Goal: Task Accomplishment & Management: Manage account settings

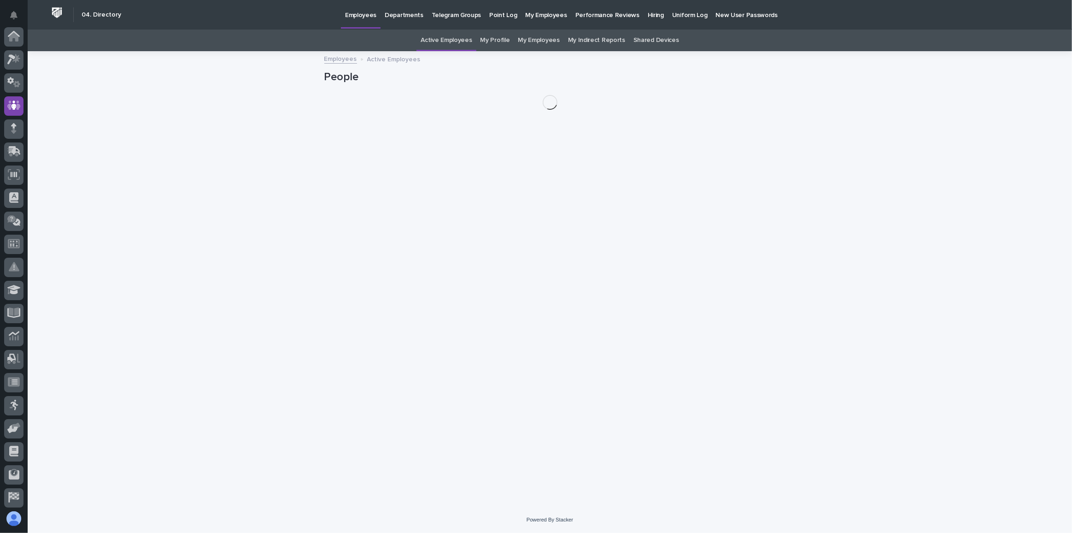
scroll to position [69, 0]
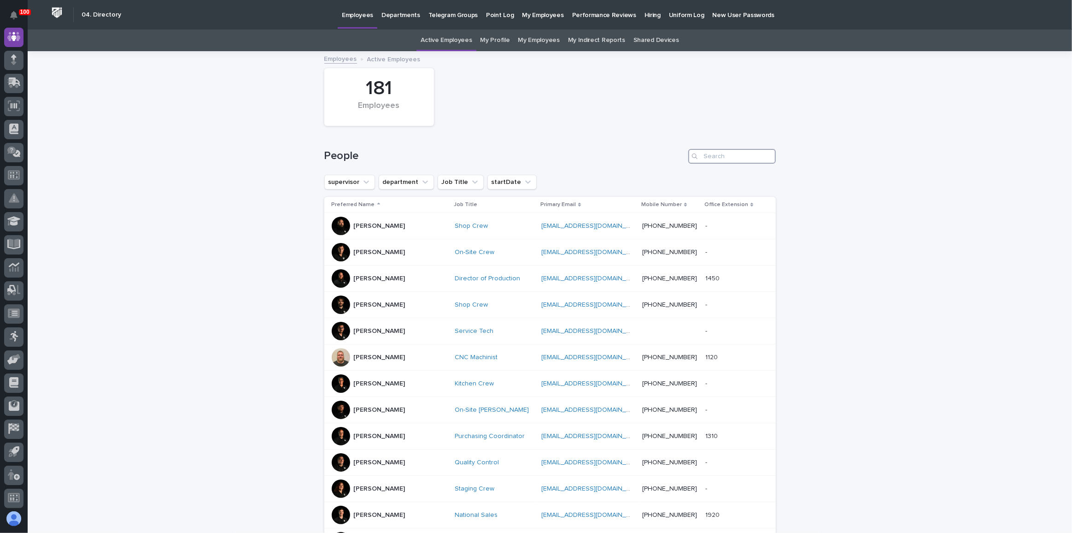
click at [739, 159] on input "Search" at bounding box center [732, 156] width 88 height 15
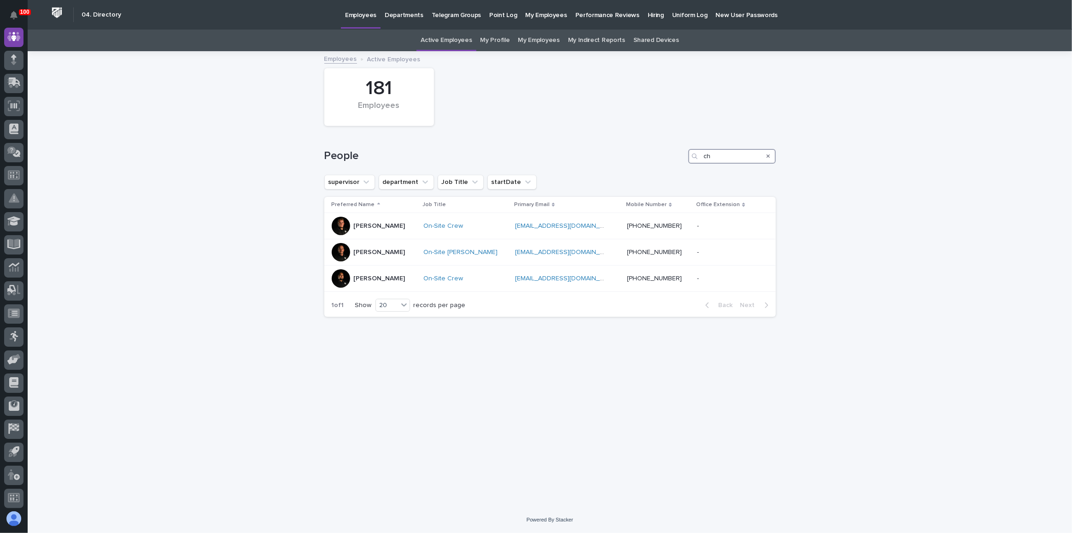
type input "c"
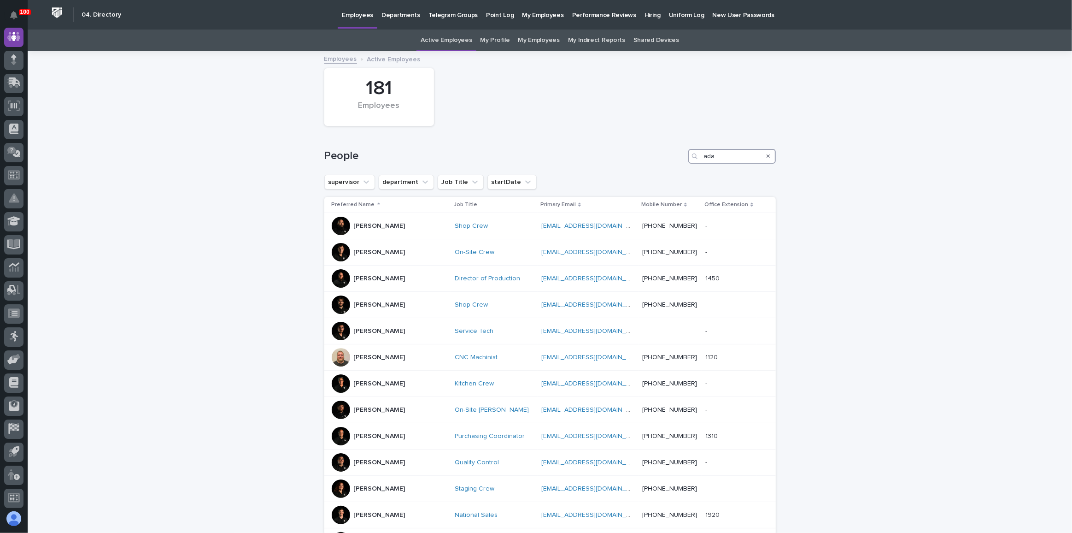
type input "[PERSON_NAME]"
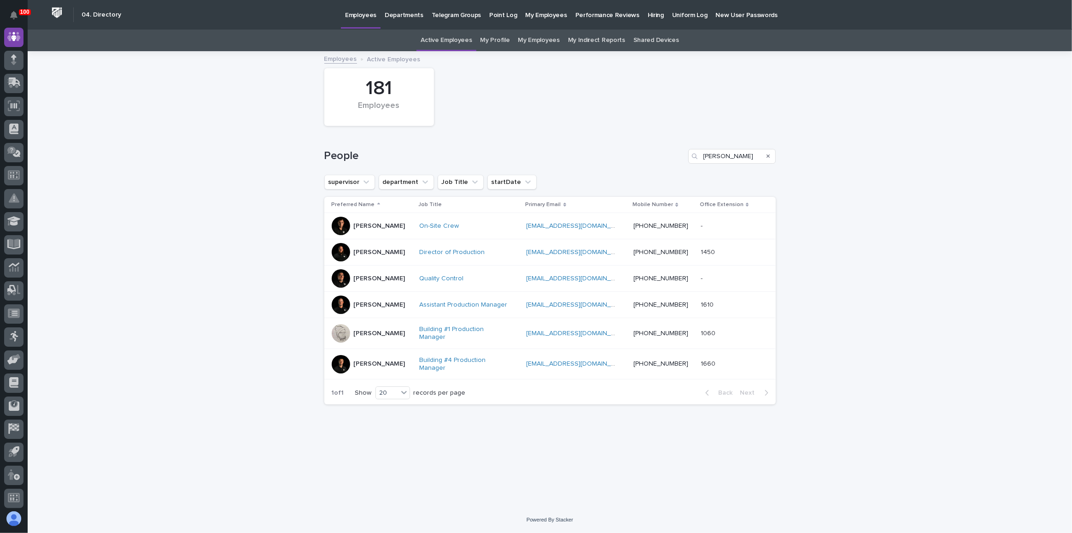
click at [501, 229] on div "On-Site Crew" at bounding box center [465, 226] width 92 height 8
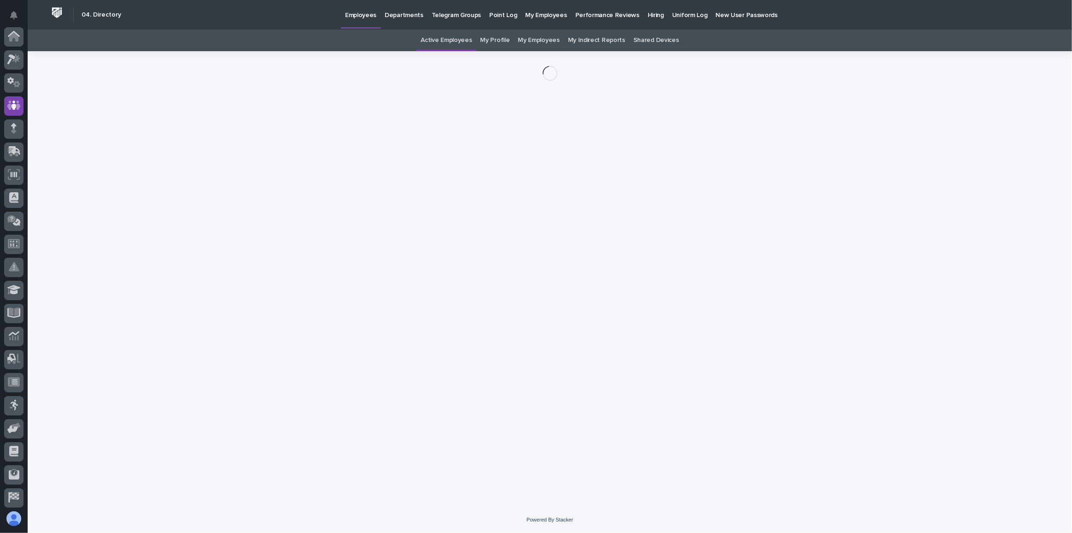
scroll to position [69, 0]
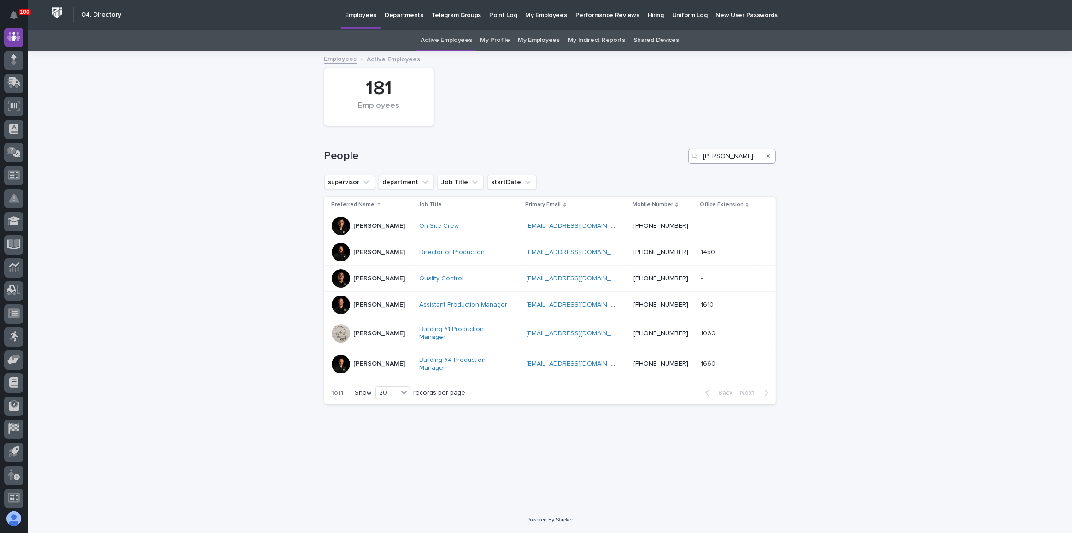
click at [768, 155] on icon "Search" at bounding box center [769, 156] width 4 height 6
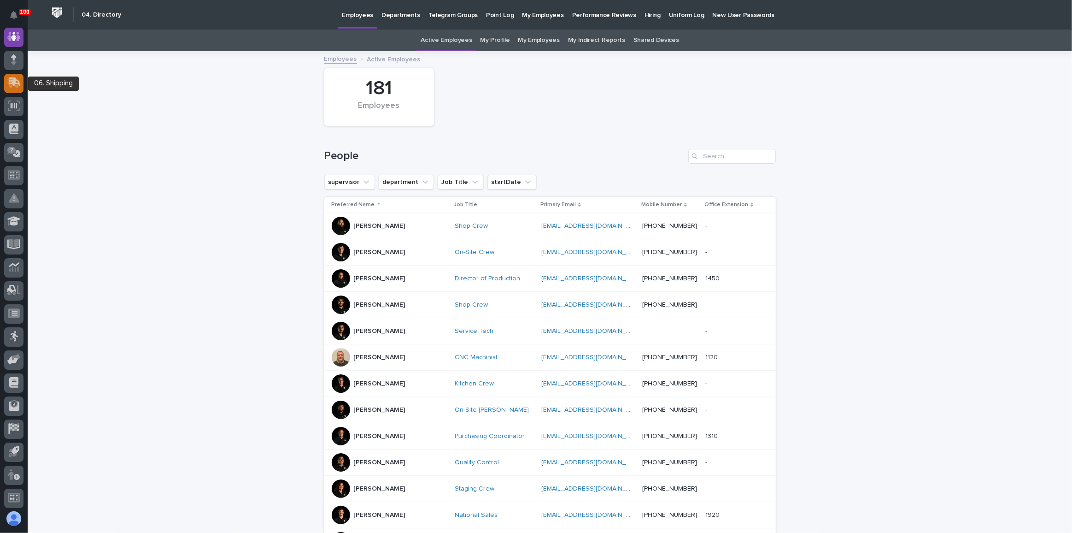
click at [8, 85] on icon at bounding box center [13, 82] width 13 height 11
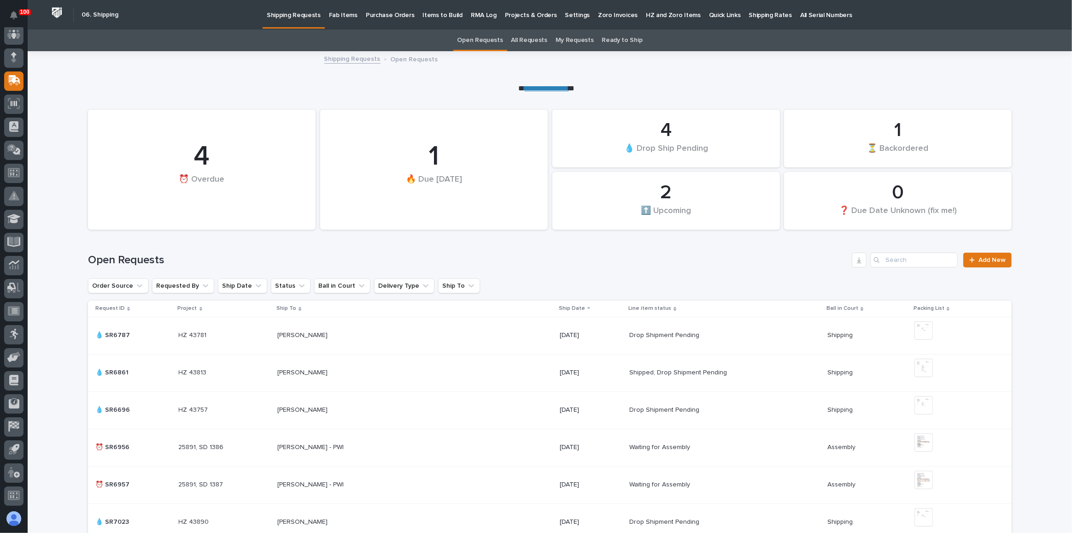
click at [335, 18] on p "Fab Items" at bounding box center [343, 9] width 29 height 19
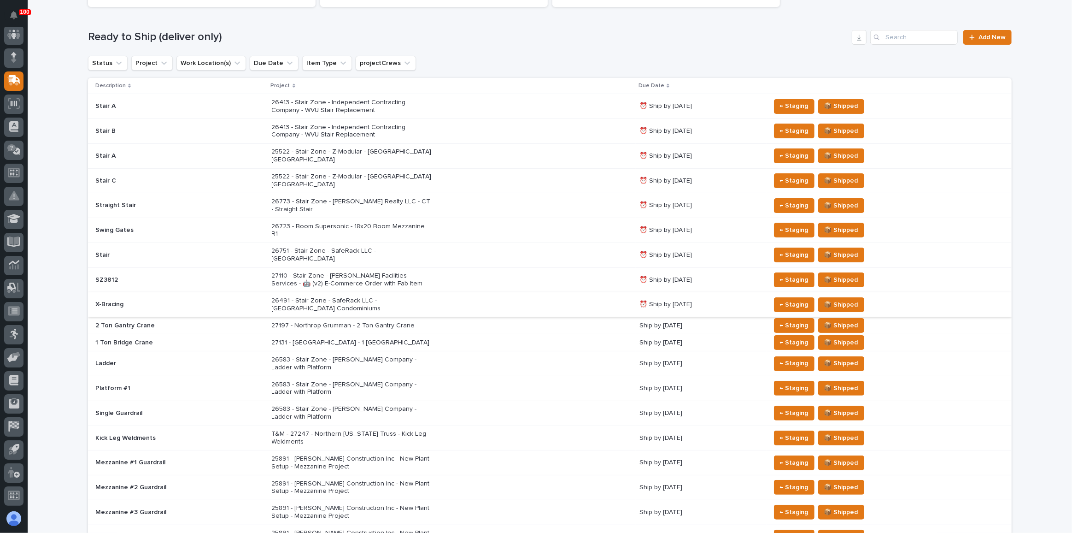
scroll to position [167, 0]
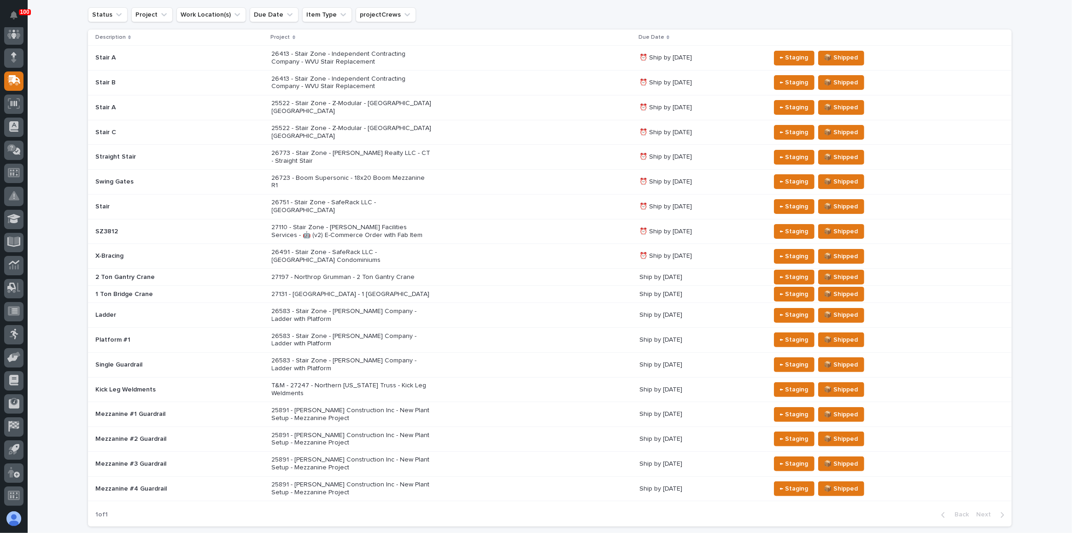
click at [515, 146] on div "26773 - Stair Zone - [PERSON_NAME] Realty LLC - CT - Straight Stair" at bounding box center [452, 157] width 361 height 23
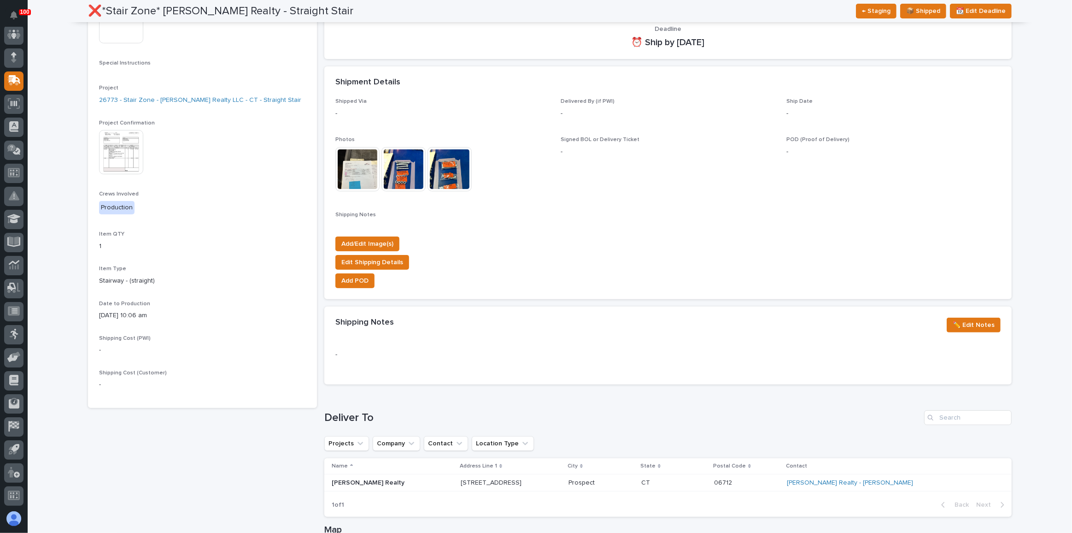
scroll to position [209, 0]
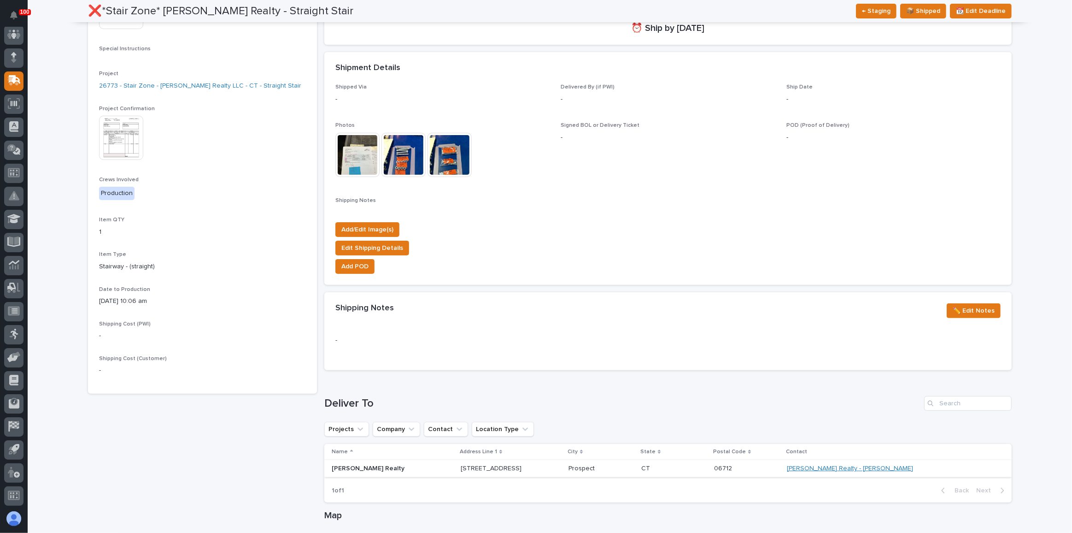
click at [884, 467] on link "[PERSON_NAME] Realty - [PERSON_NAME]" at bounding box center [850, 468] width 126 height 8
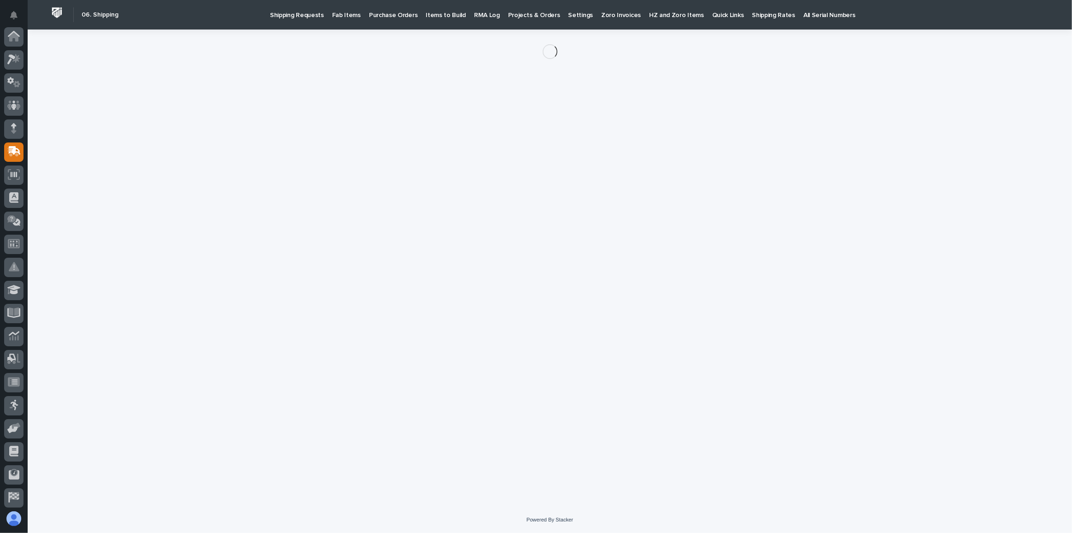
scroll to position [71, 0]
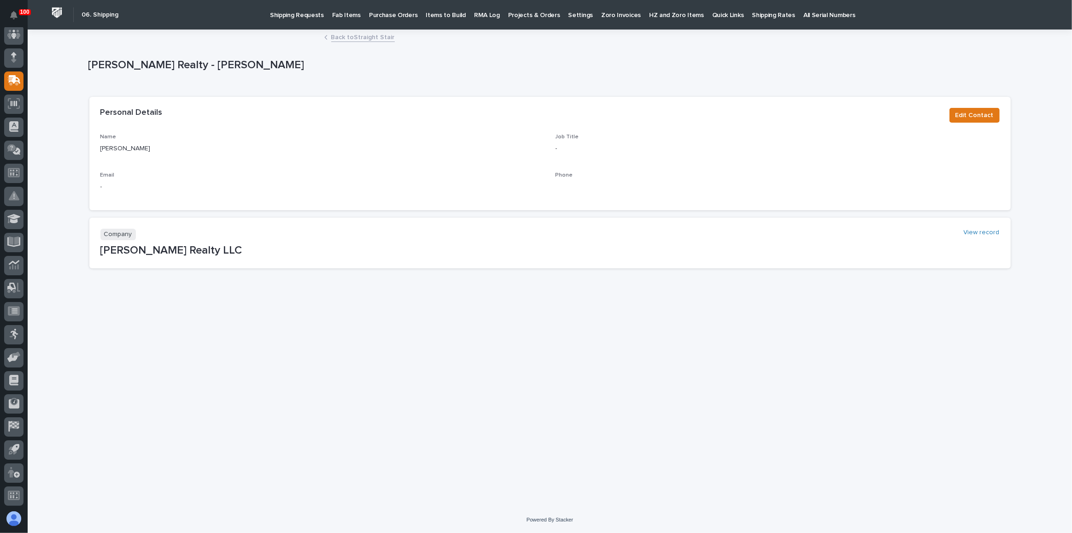
click at [355, 37] on link "Back to Straight Stair" at bounding box center [363, 36] width 64 height 11
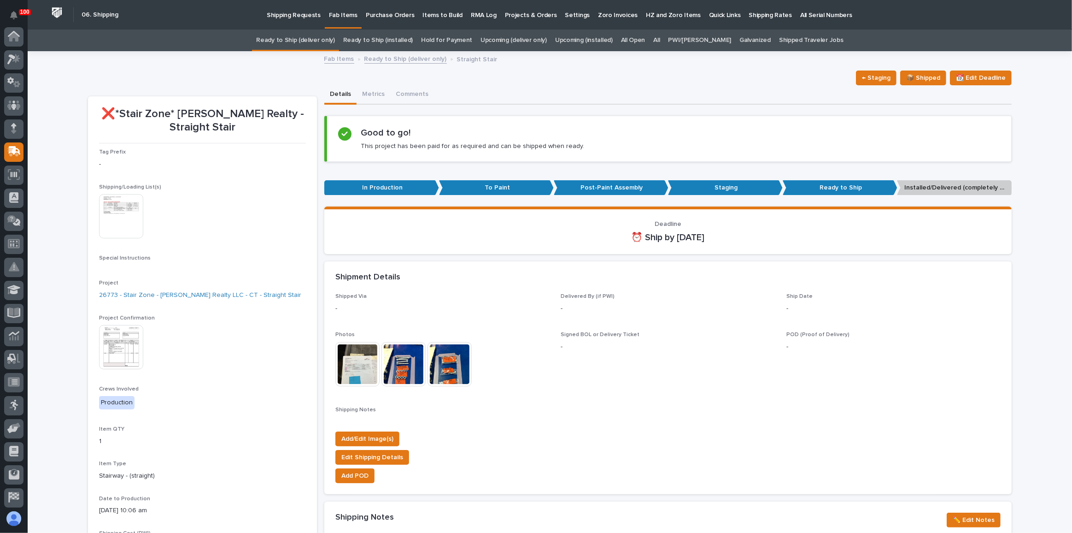
scroll to position [71, 0]
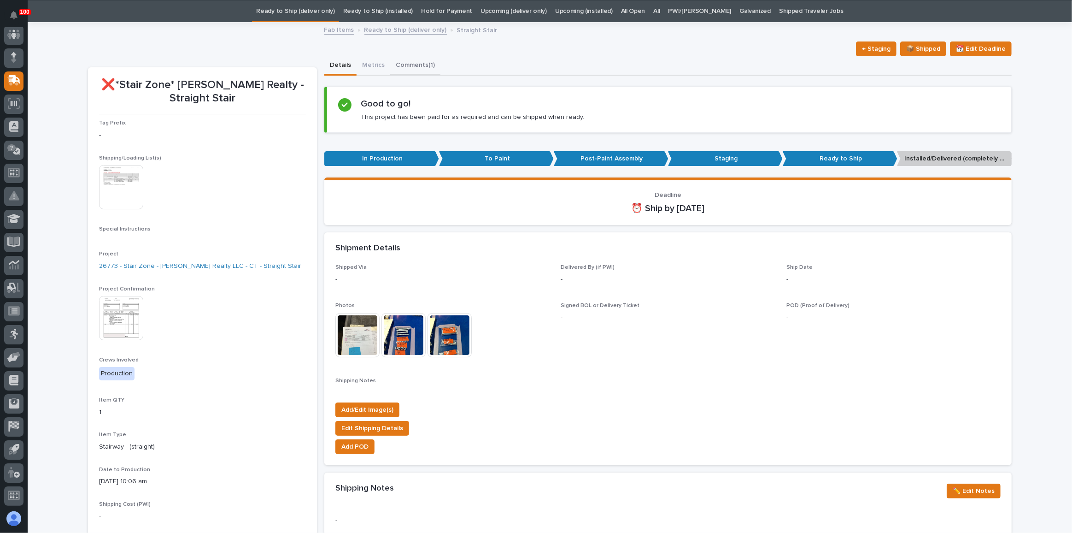
click at [402, 62] on button "Comments (1)" at bounding box center [415, 65] width 50 height 19
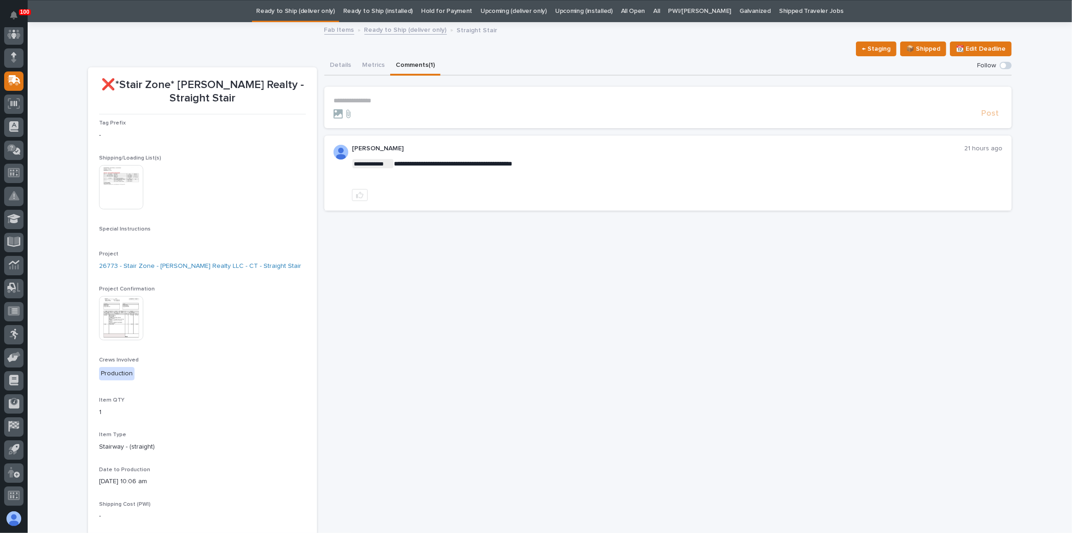
click at [365, 97] on p "**********" at bounding box center [668, 101] width 669 height 8
click at [117, 312] on img at bounding box center [121, 318] width 44 height 44
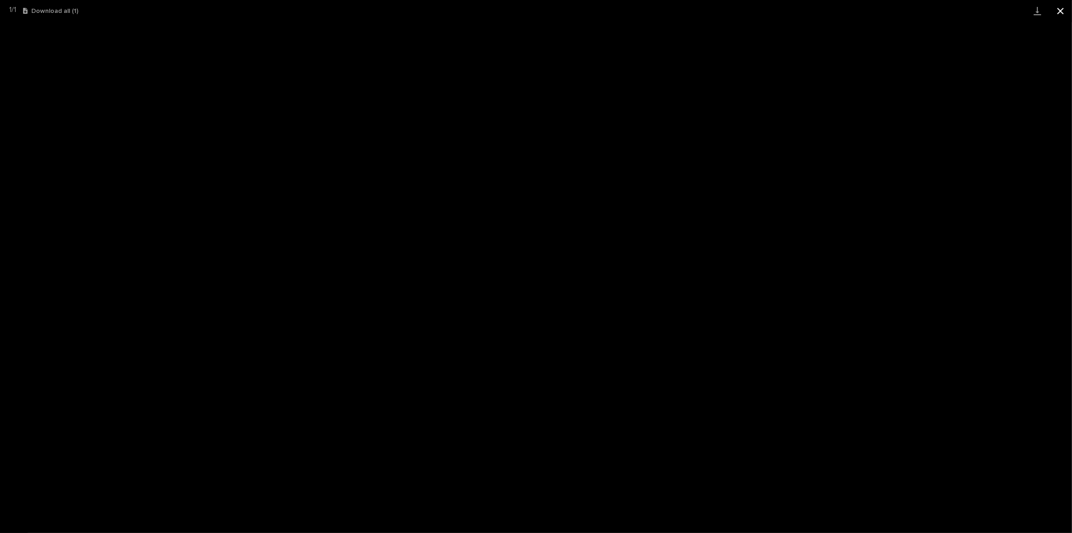
click at [1061, 11] on button "Close gallery" at bounding box center [1060, 11] width 23 height 22
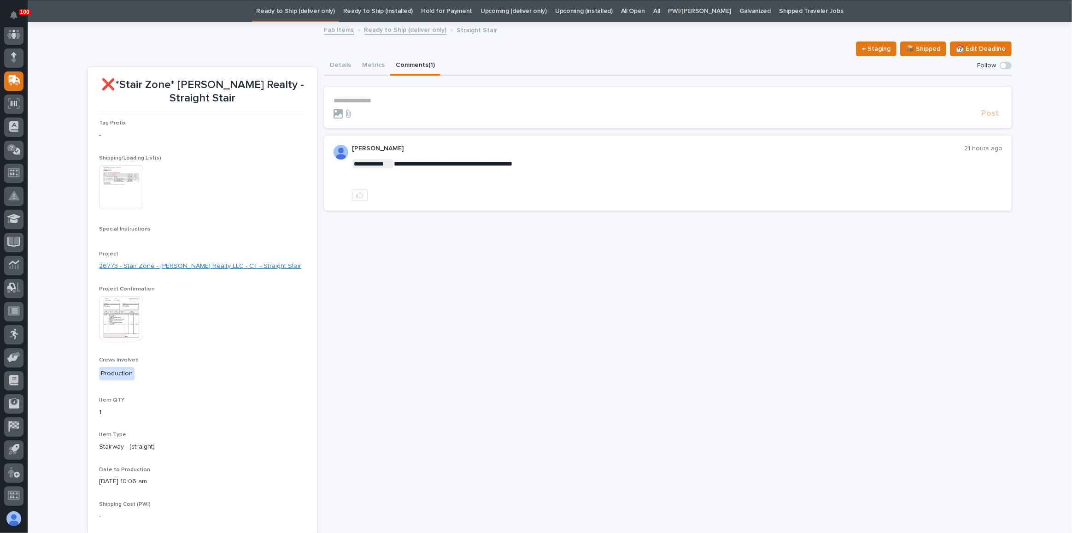
click at [164, 267] on link "26773 - Stair Zone - [PERSON_NAME] Realty LLC - CT - Straight Stair" at bounding box center [200, 266] width 202 height 10
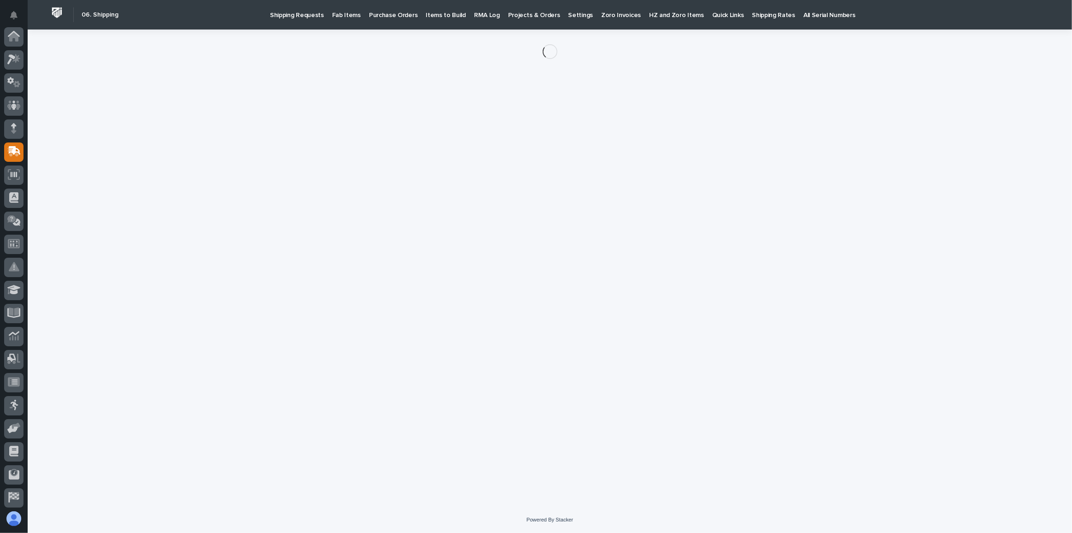
scroll to position [71, 0]
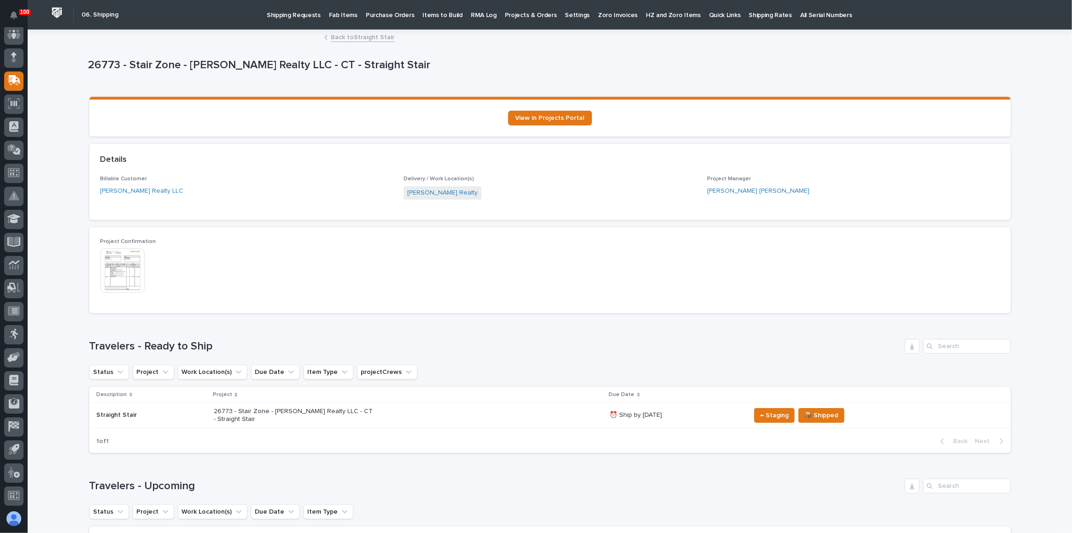
click at [343, 36] on link "Back to Straight Stair" at bounding box center [363, 36] width 64 height 11
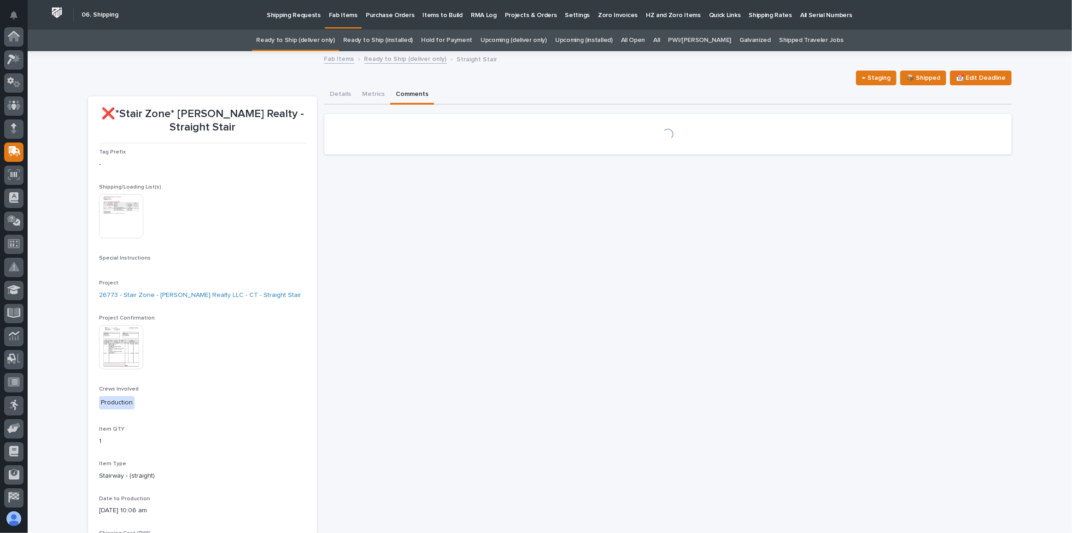
scroll to position [71, 0]
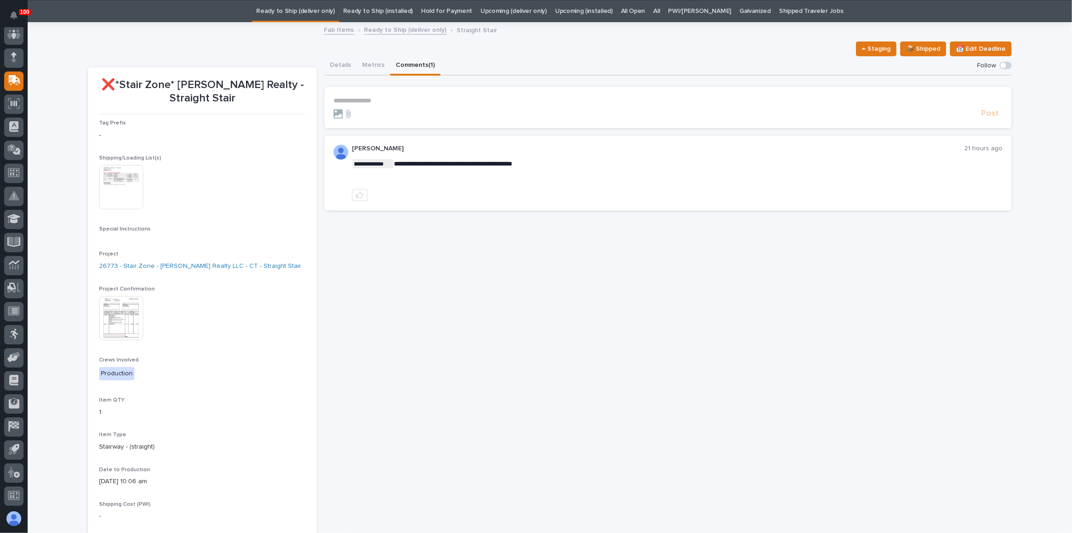
click at [384, 104] on div "**********" at bounding box center [668, 101] width 669 height 8
click at [989, 117] on span "Post" at bounding box center [990, 117] width 18 height 11
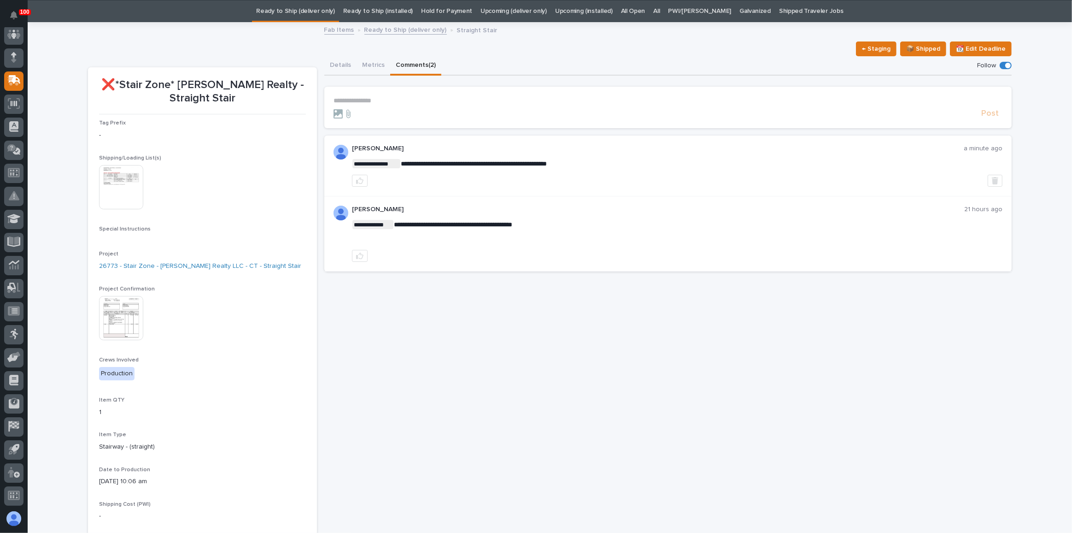
click at [331, 18] on link "Ready to Ship (deliver only)" at bounding box center [295, 11] width 78 height 22
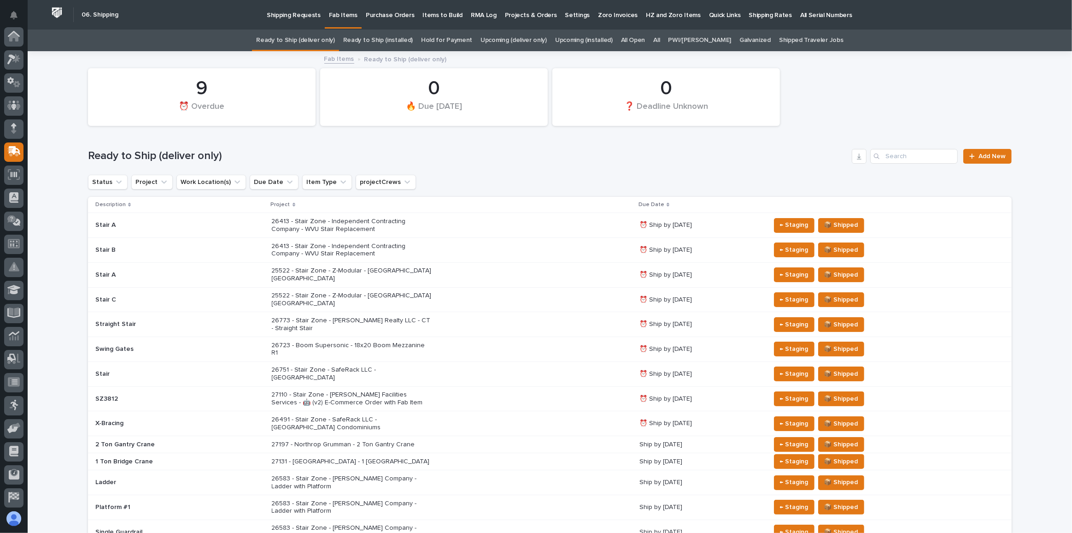
scroll to position [71, 0]
click at [544, 39] on link "Upcoming (deliver only)" at bounding box center [514, 40] width 66 height 22
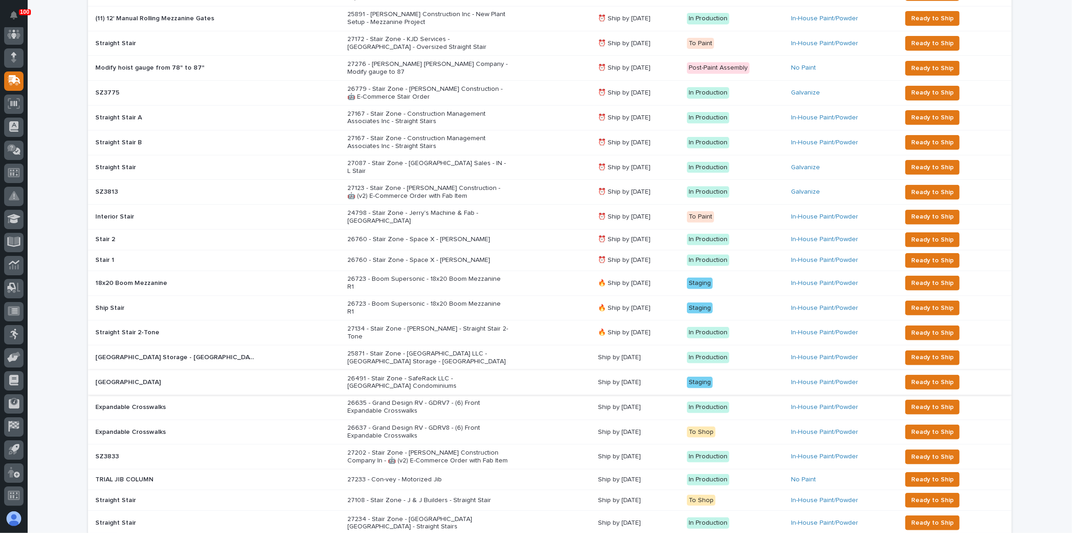
scroll to position [377, 0]
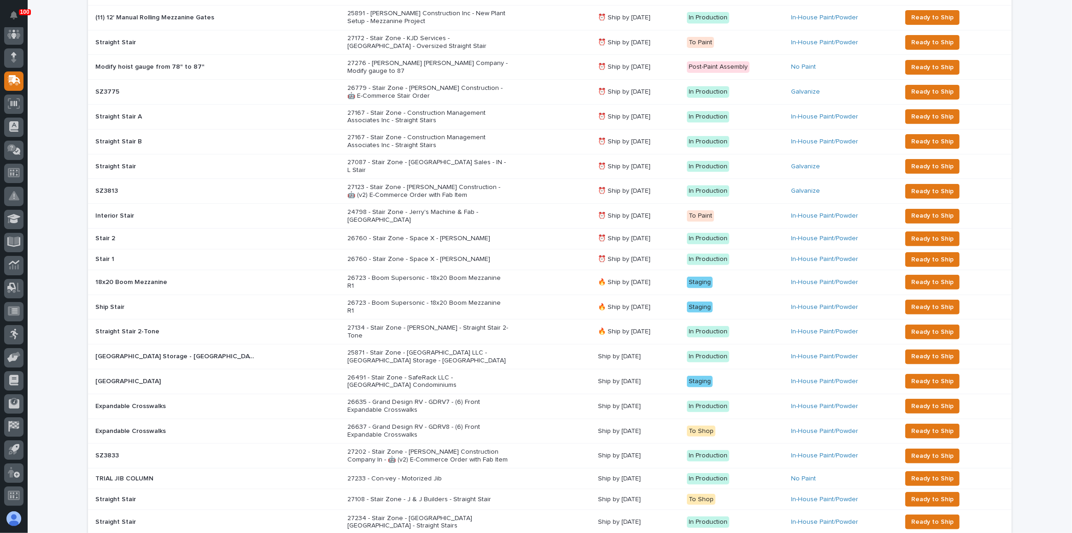
click at [522, 370] on div "26491 - Stair Zone - SafeRack LLC - [GEOGRAPHIC_DATA] Condominiums" at bounding box center [468, 381] width 243 height 23
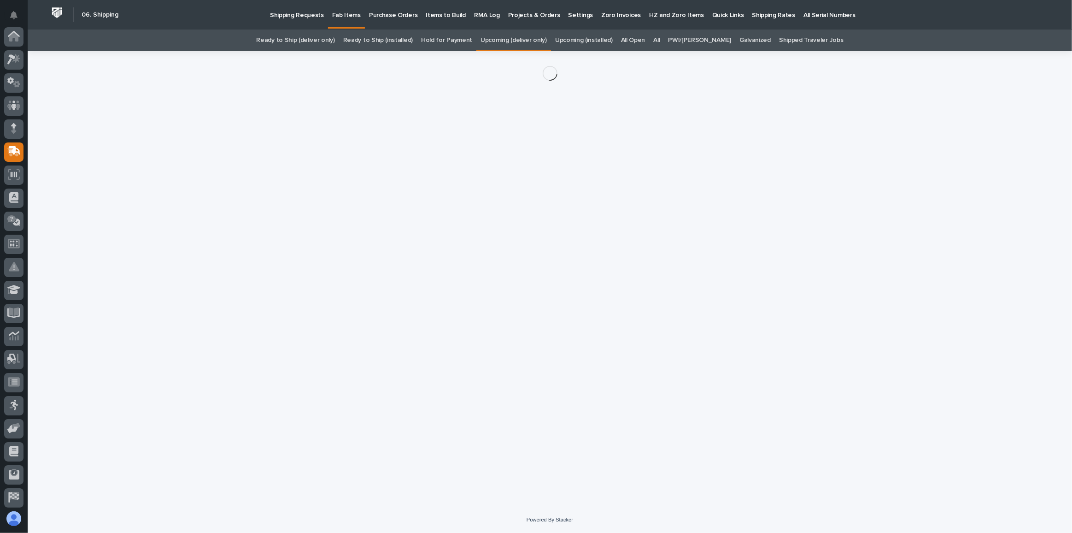
scroll to position [71, 0]
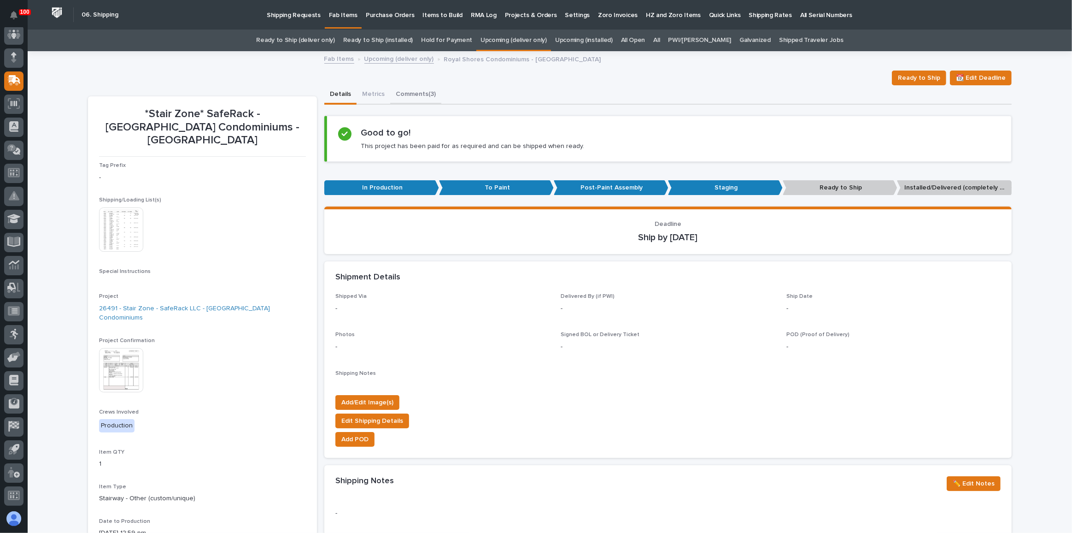
click at [405, 95] on button "Comments (3)" at bounding box center [415, 94] width 51 height 19
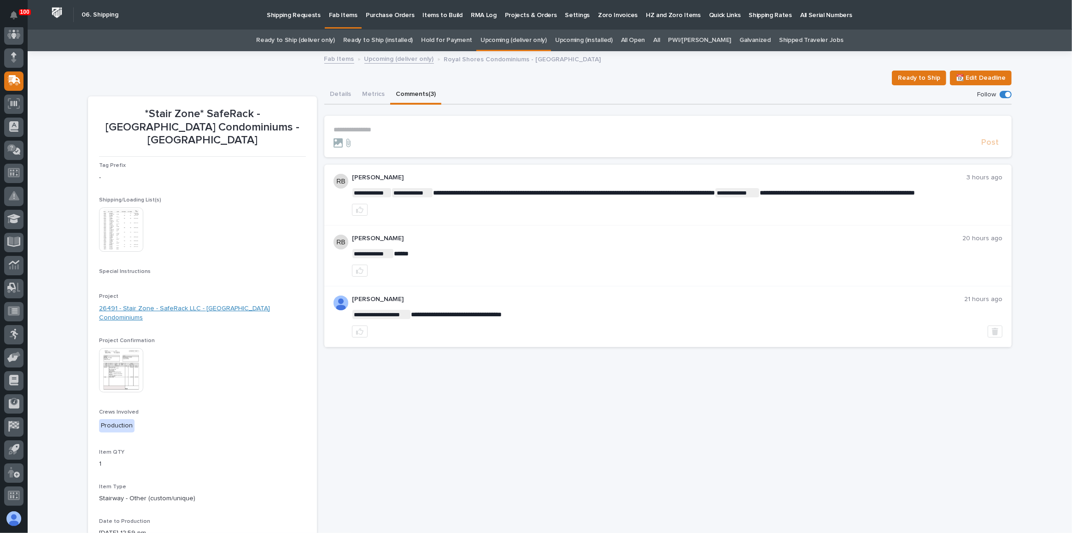
click at [139, 304] on link "26491 - Stair Zone - SafeRack LLC - [GEOGRAPHIC_DATA] Condominiums" at bounding box center [202, 313] width 207 height 19
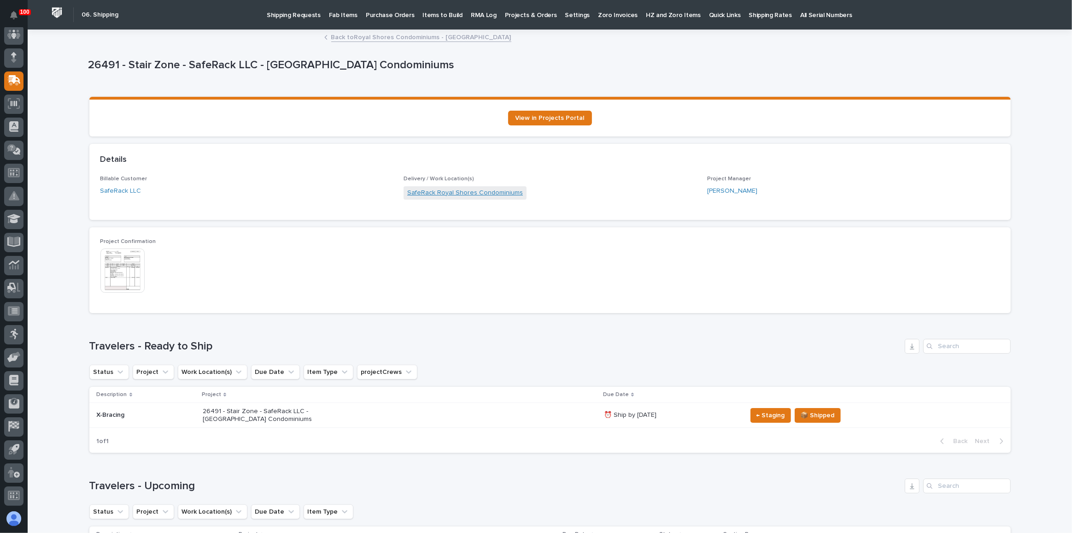
click at [452, 194] on link "SafeRack Royal Shores Condominiums" at bounding box center [465, 193] width 116 height 10
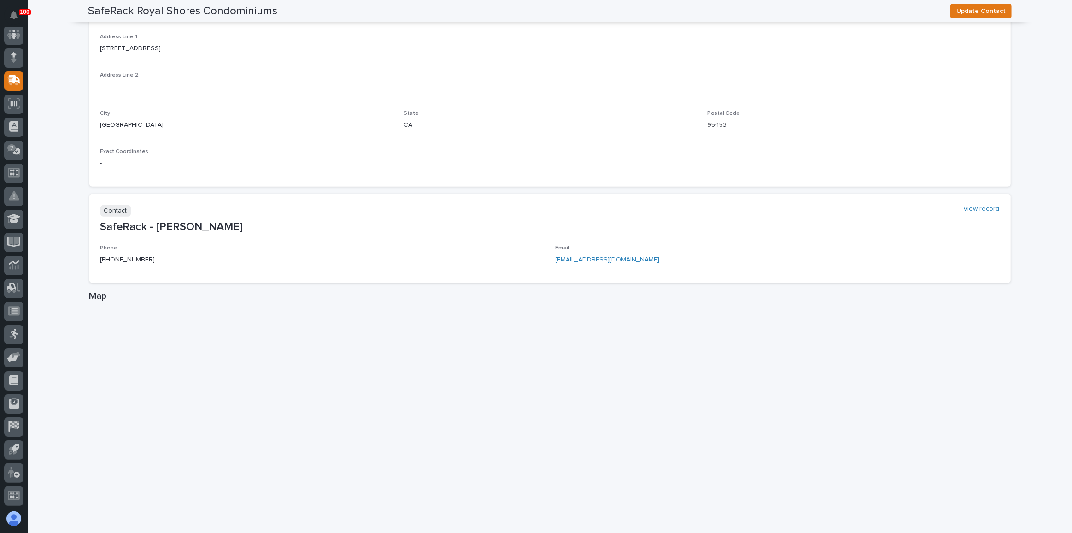
scroll to position [610, 0]
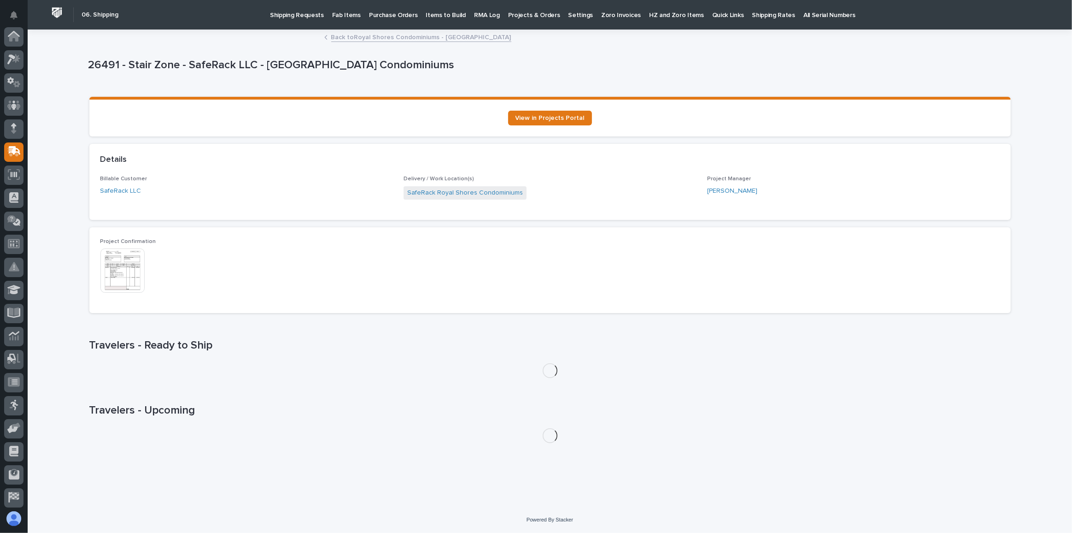
scroll to position [71, 0]
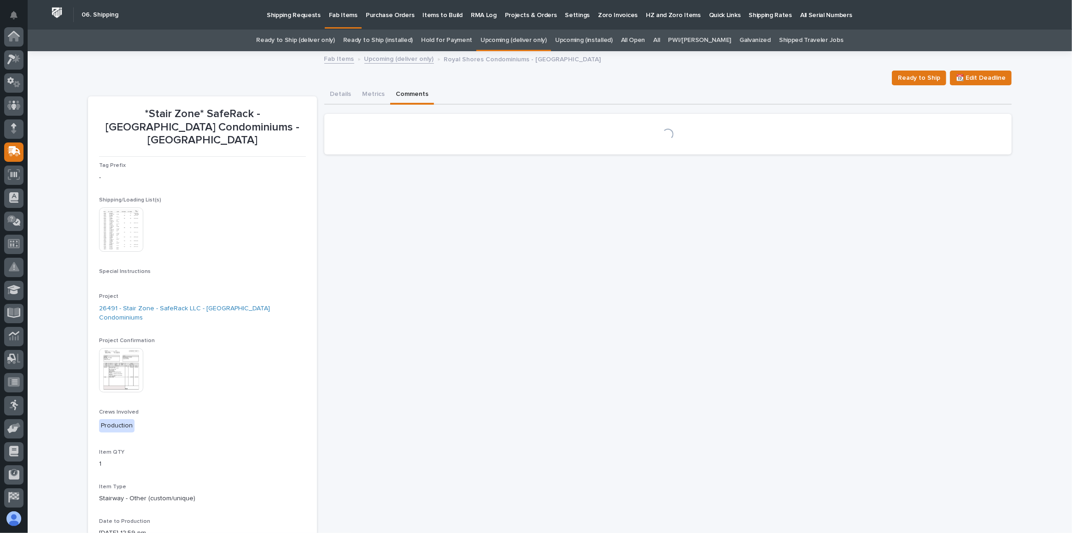
scroll to position [29, 0]
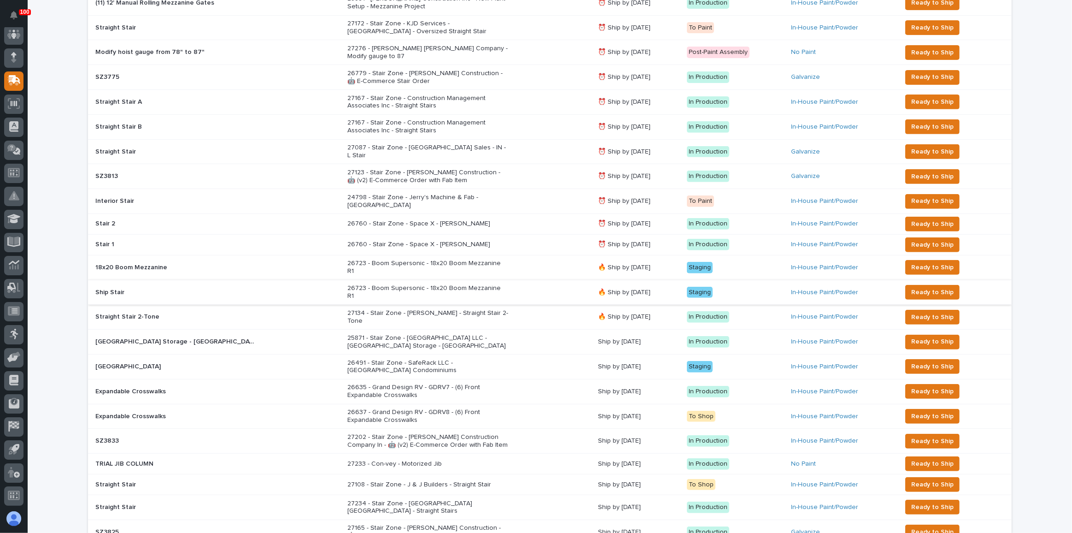
scroll to position [419, 0]
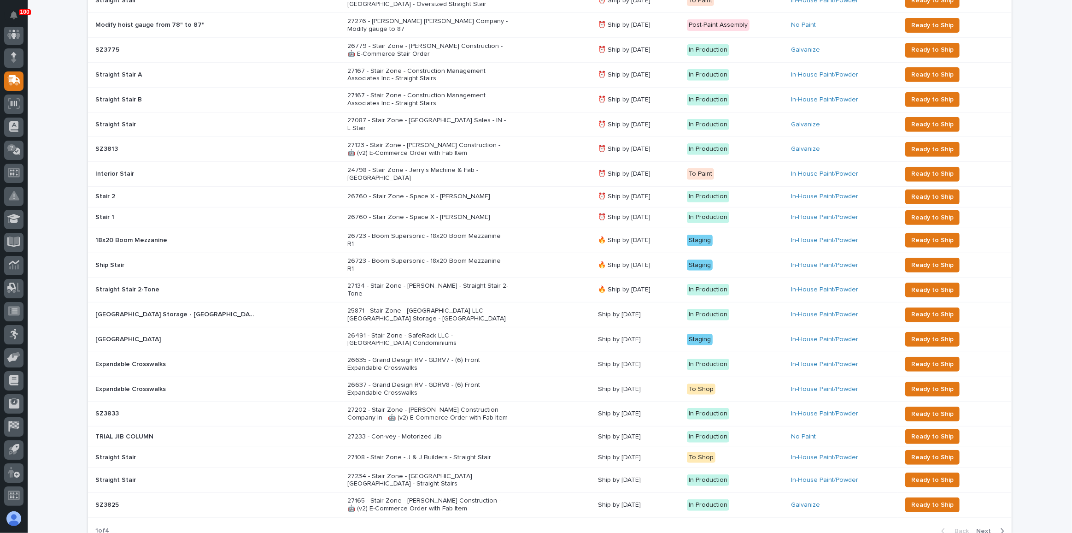
click at [453, 328] on div "26491 - Stair Zone - SafeRack LLC - [GEOGRAPHIC_DATA] Condominiums" at bounding box center [468, 339] width 243 height 23
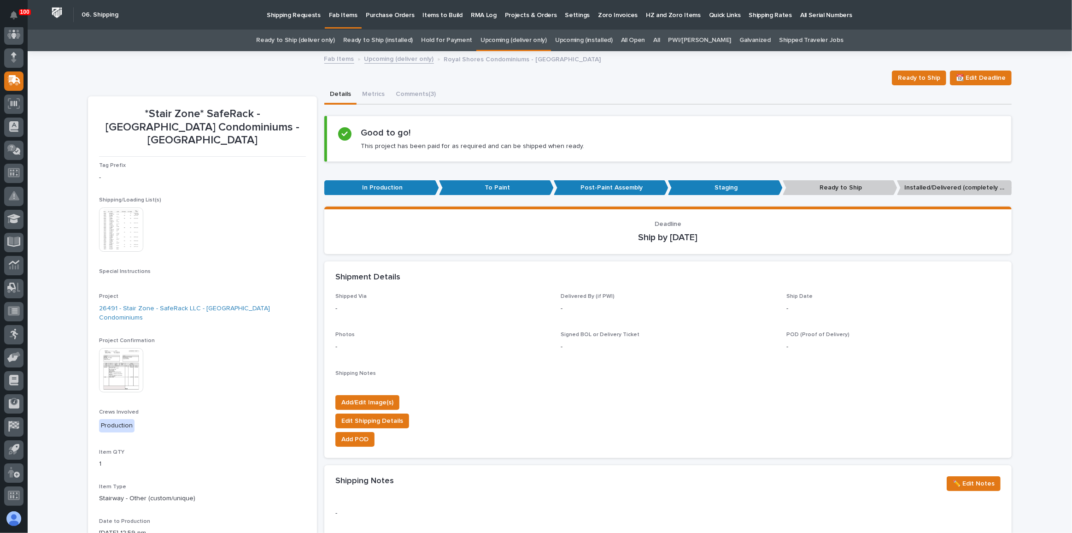
click at [329, 42] on link "Ready to Ship (deliver only)" at bounding box center [295, 40] width 78 height 22
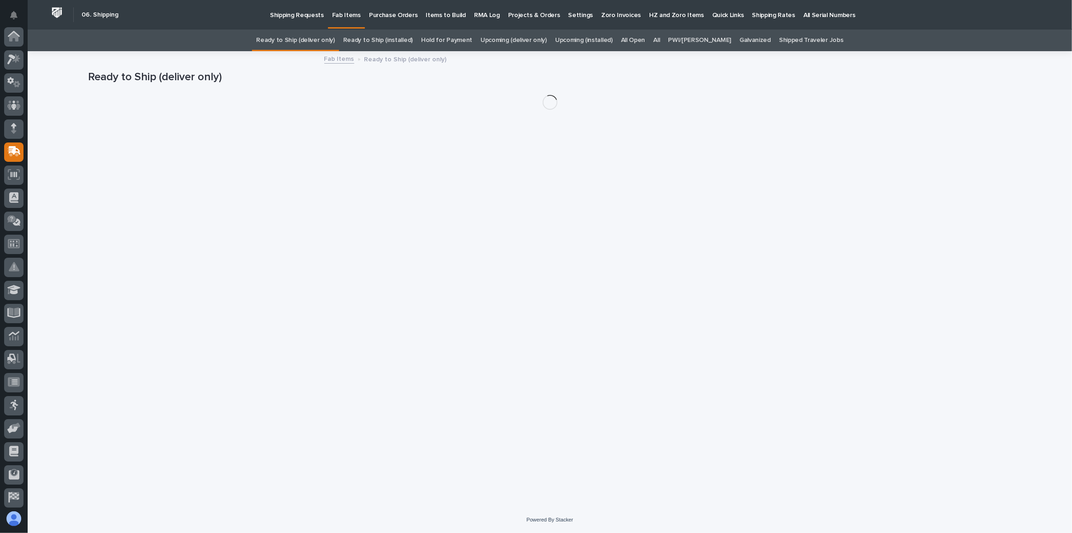
scroll to position [71, 0]
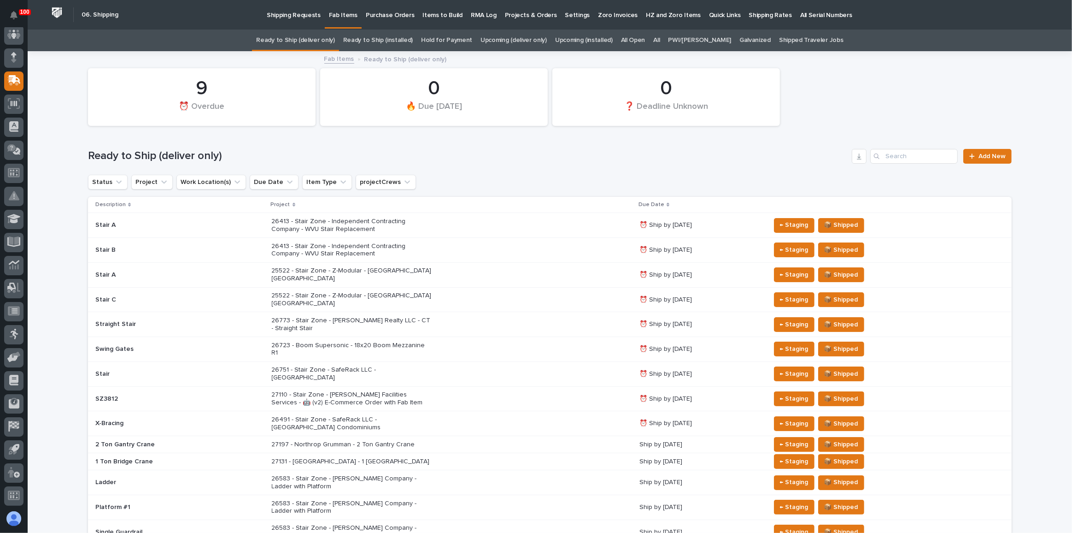
click at [456, 362] on div "26751 - Stair Zone - SafeRack LLC - [GEOGRAPHIC_DATA]" at bounding box center [452, 373] width 361 height 23
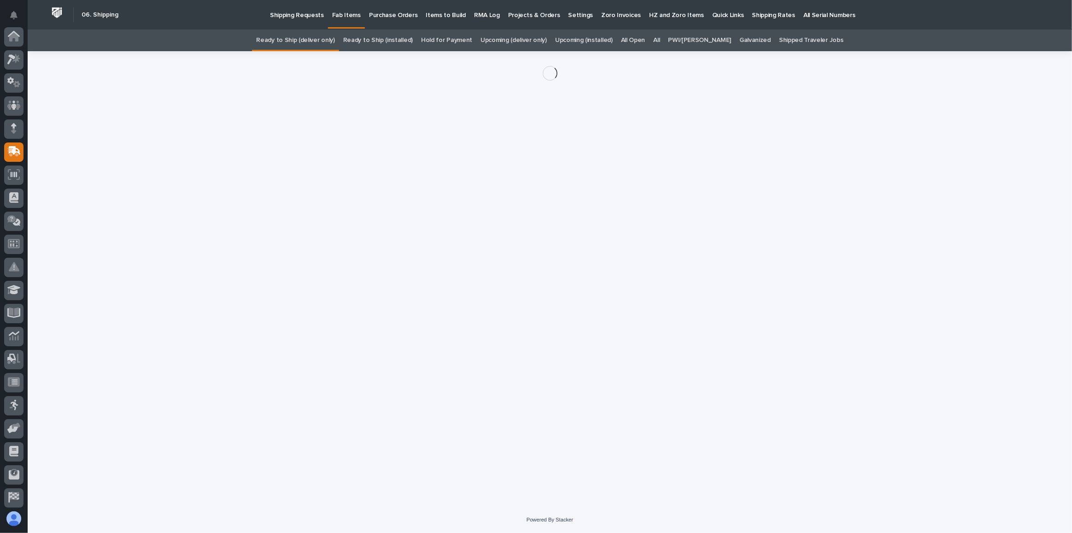
scroll to position [71, 0]
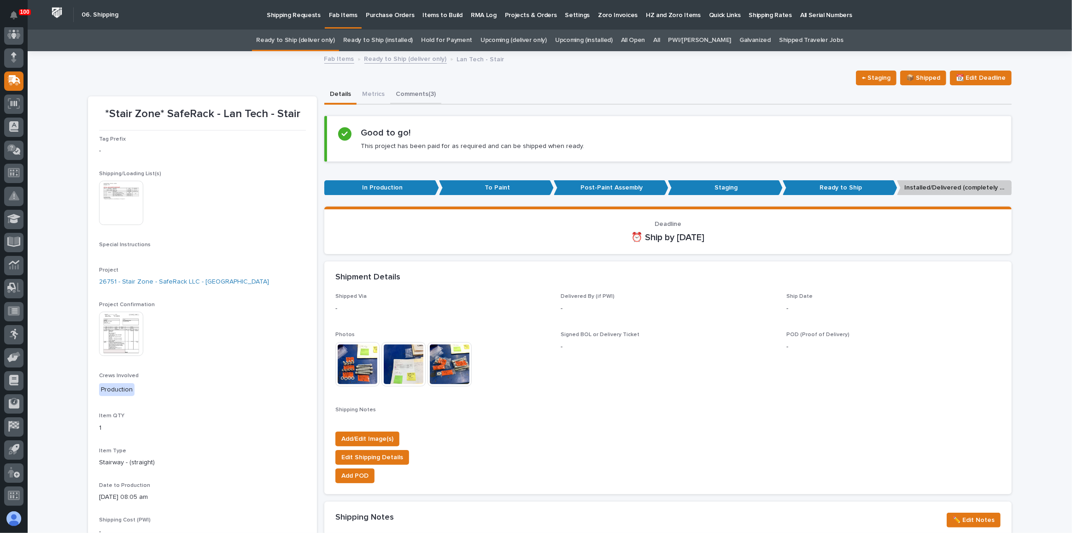
click at [398, 98] on button "Comments (3)" at bounding box center [415, 94] width 51 height 19
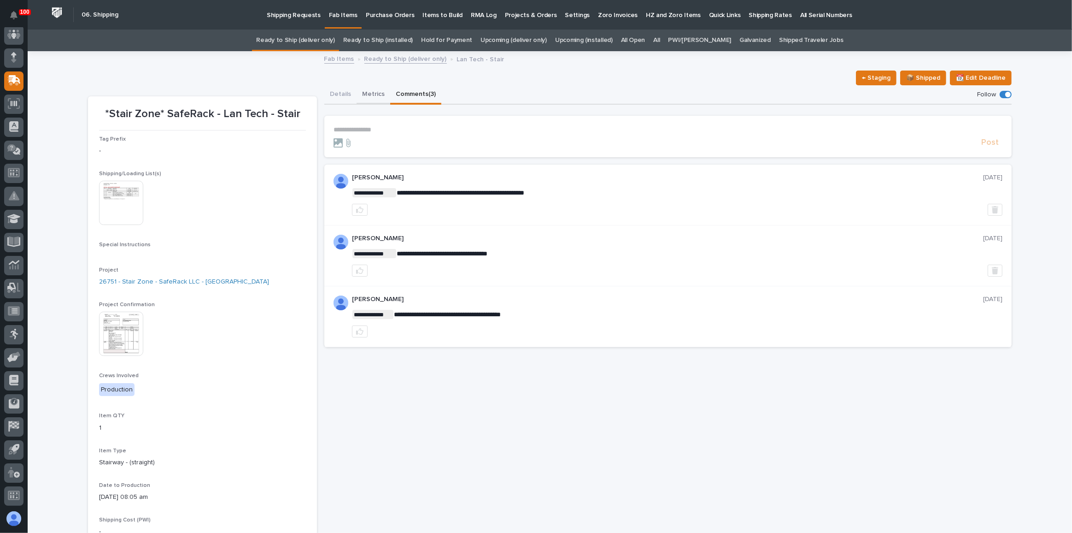
click at [360, 93] on button "Metrics" at bounding box center [374, 94] width 34 height 19
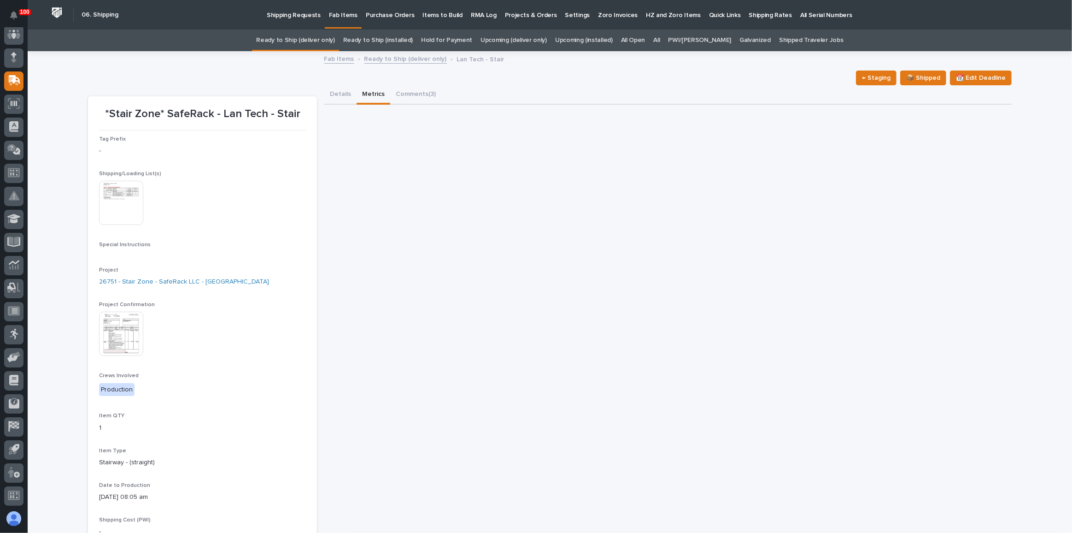
click at [171, 84] on div "← Staging 📦 Shipped 📆 Edit Deadline" at bounding box center [550, 77] width 924 height 15
click at [318, 27] on link "Shipping Requests" at bounding box center [294, 14] width 62 height 29
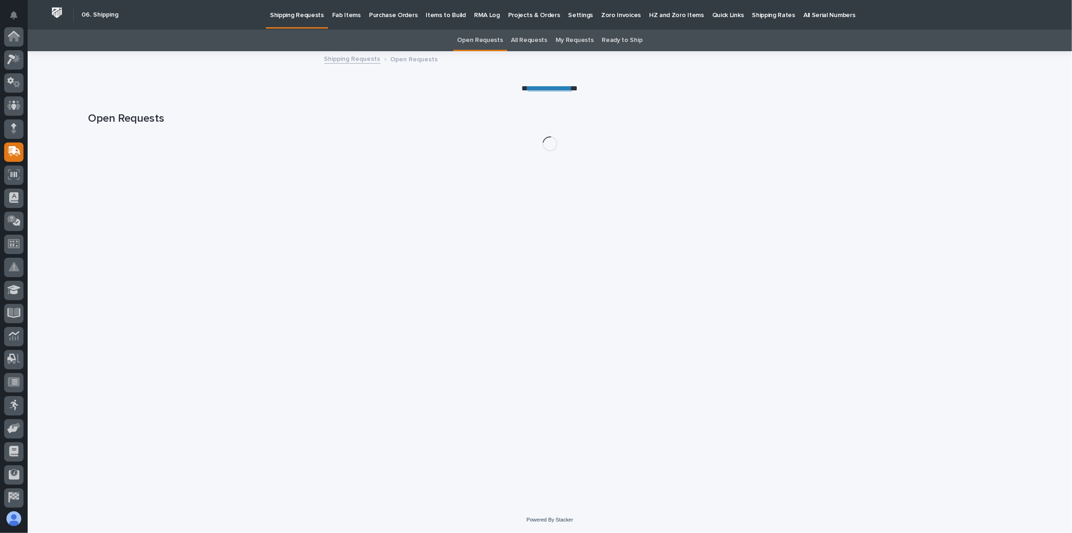
scroll to position [71, 0]
click at [313, 41] on div "Open Requests All Requests My Requests Ready to Ship" at bounding box center [550, 40] width 1044 height 22
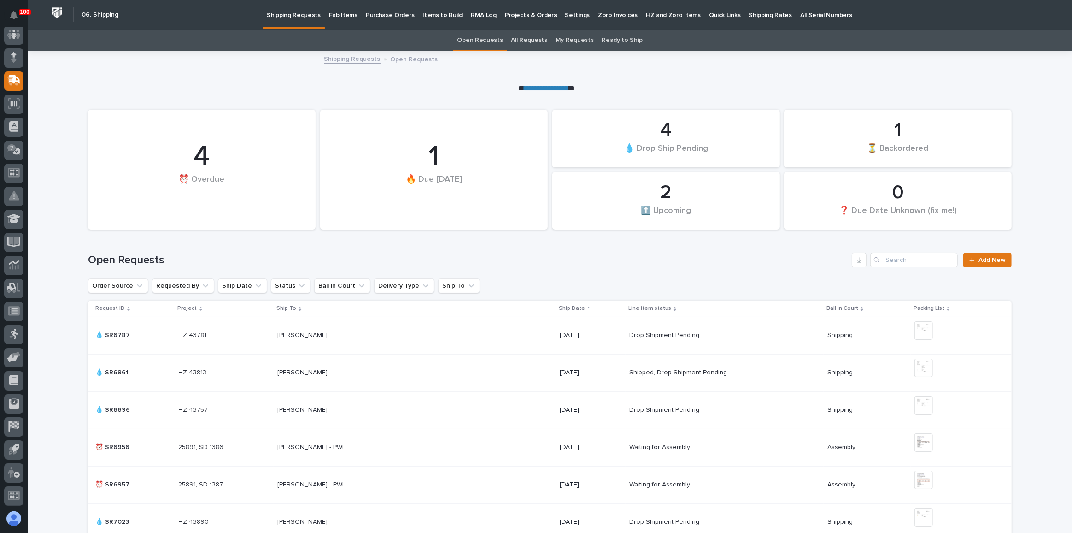
click at [356, 7] on div "Fab Items" at bounding box center [343, 9] width 37 height 19
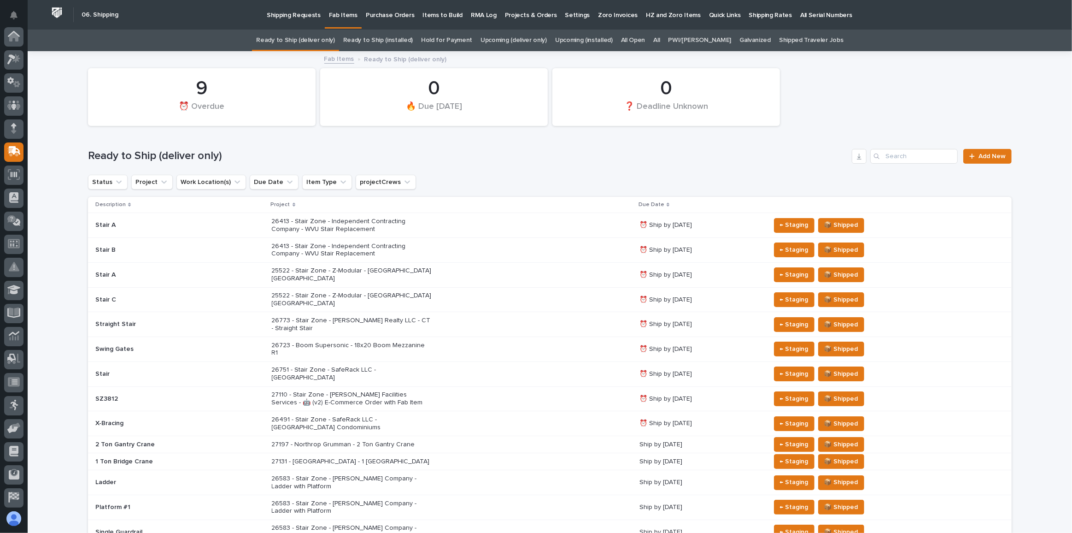
drag, startPoint x: 356, startPoint y: 7, endPoint x: 346, endPoint y: 11, distance: 10.2
click at [346, 11] on p "Fab Items" at bounding box center [343, 9] width 29 height 19
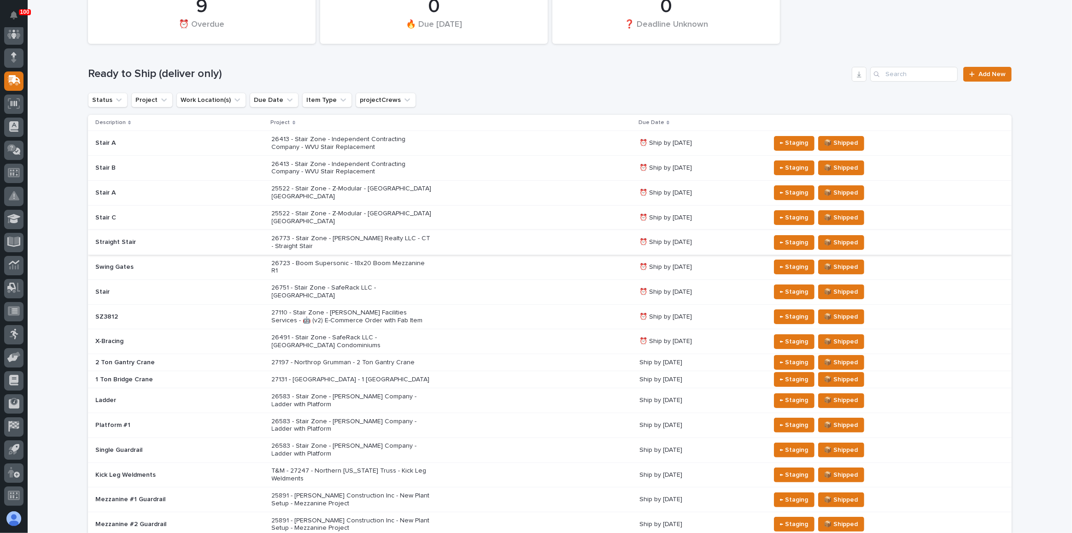
scroll to position [83, 0]
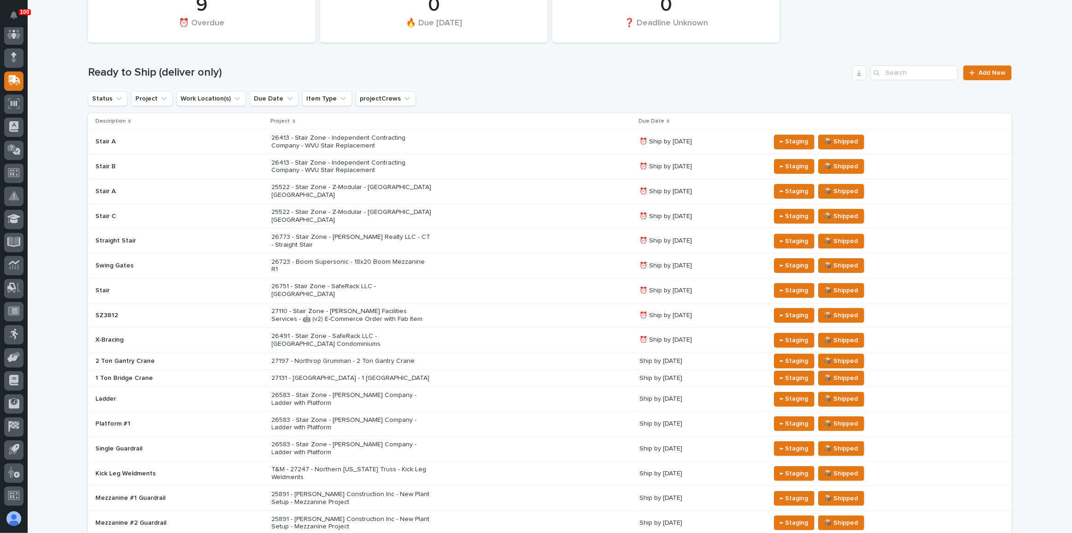
click at [539, 279] on div "26751 - Stair Zone - SafeRack LLC - [GEOGRAPHIC_DATA]" at bounding box center [452, 290] width 361 height 23
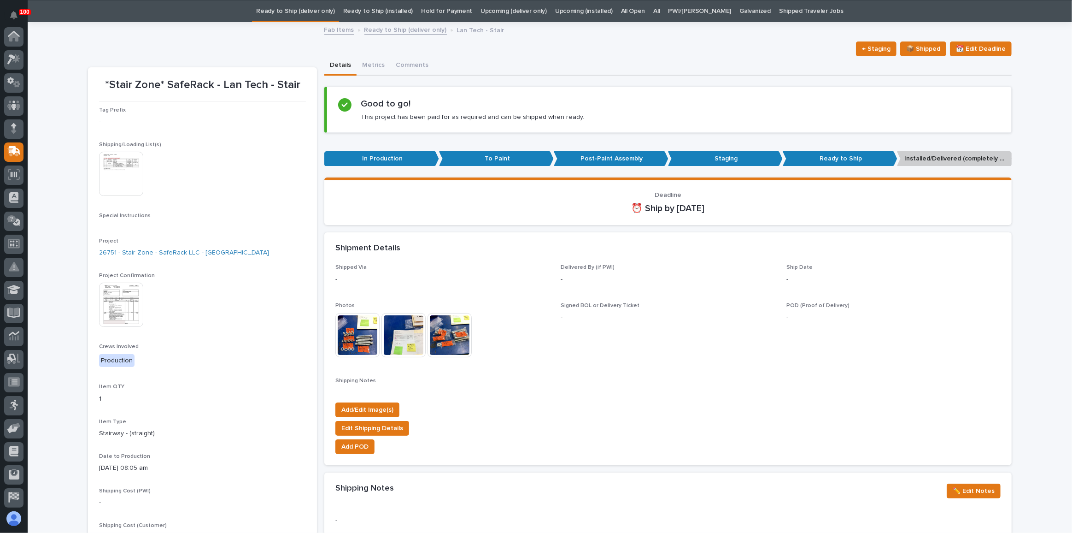
scroll to position [71, 0]
click at [988, 49] on span "📆 Edit Deadline" at bounding box center [981, 48] width 50 height 11
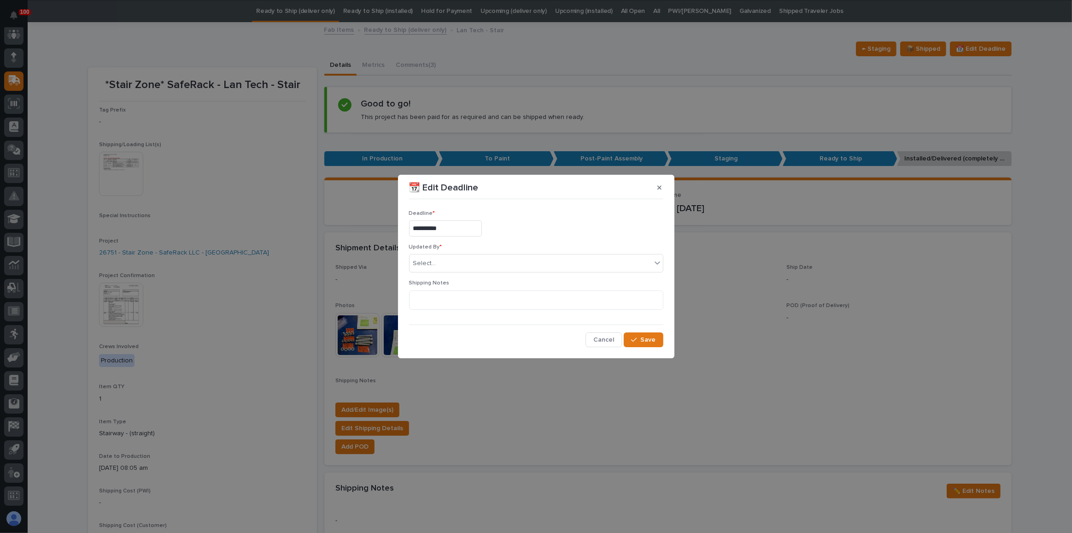
click at [617, 347] on div "**********" at bounding box center [536, 274] width 259 height 149
click at [602, 334] on button "Cancel" at bounding box center [604, 339] width 36 height 15
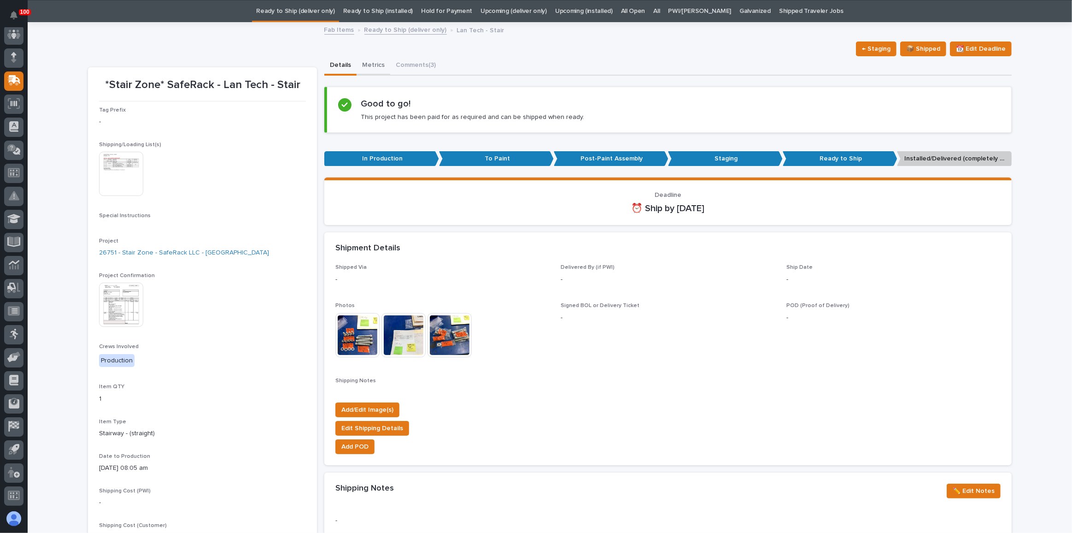
click at [377, 66] on button "Metrics" at bounding box center [374, 65] width 34 height 19
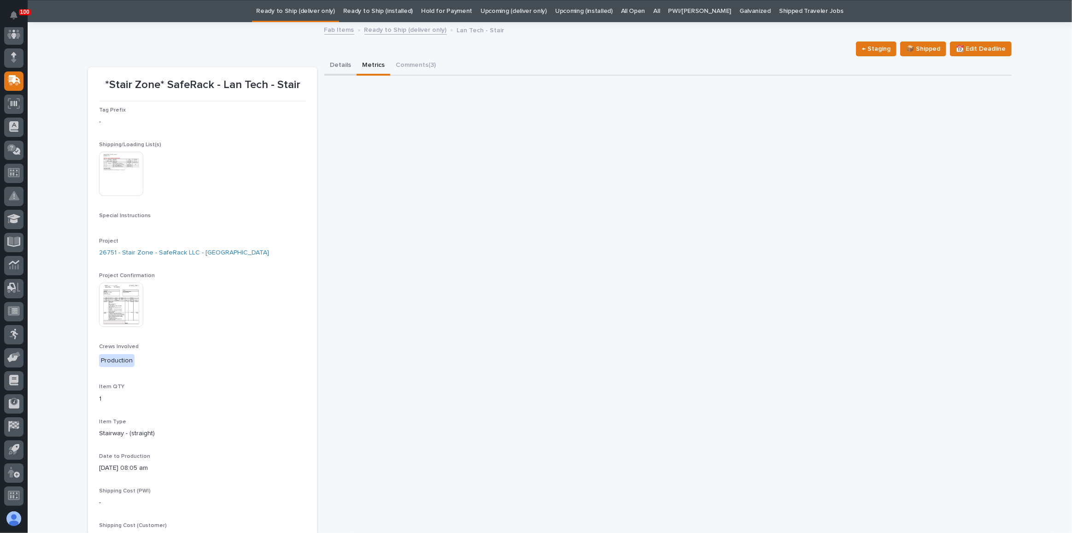
click at [344, 59] on button "Details" at bounding box center [340, 65] width 32 height 19
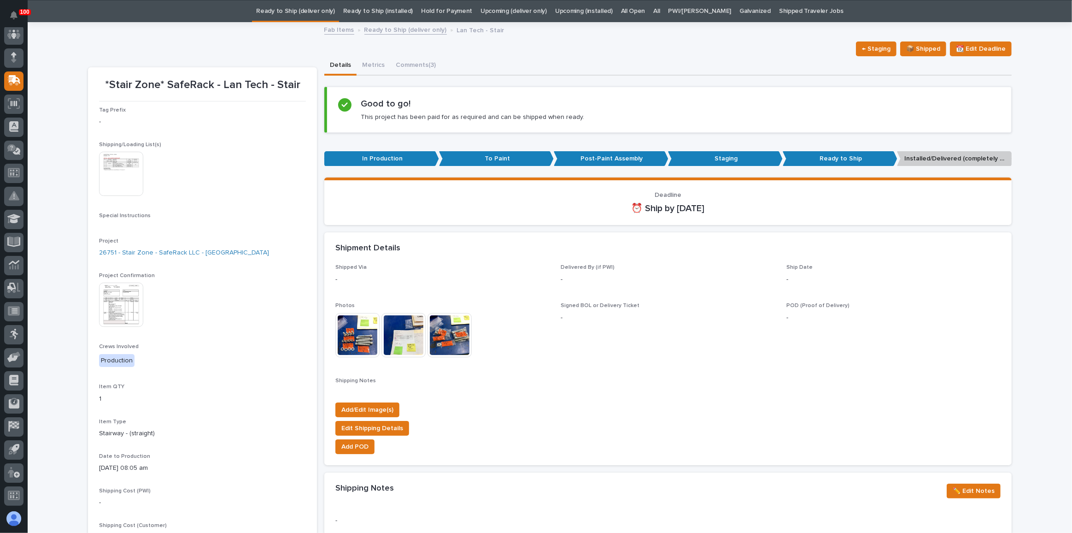
click at [325, 9] on link "Ready to Ship (deliver only)" at bounding box center [295, 11] width 78 height 22
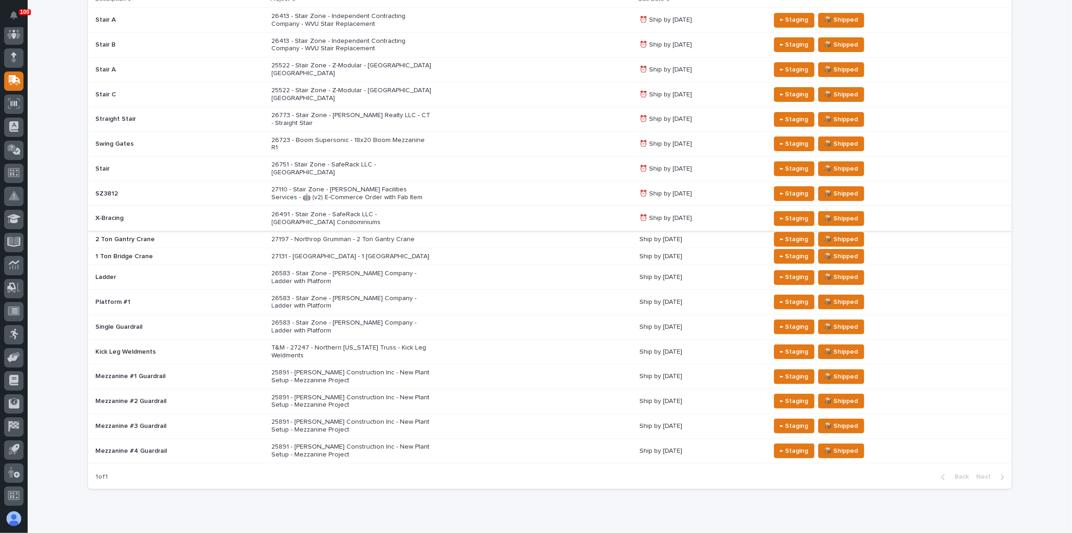
scroll to position [205, 0]
click at [523, 231] on div "27197 - Northrop Grumman - 2 Ton Gantry Crane" at bounding box center [452, 238] width 361 height 15
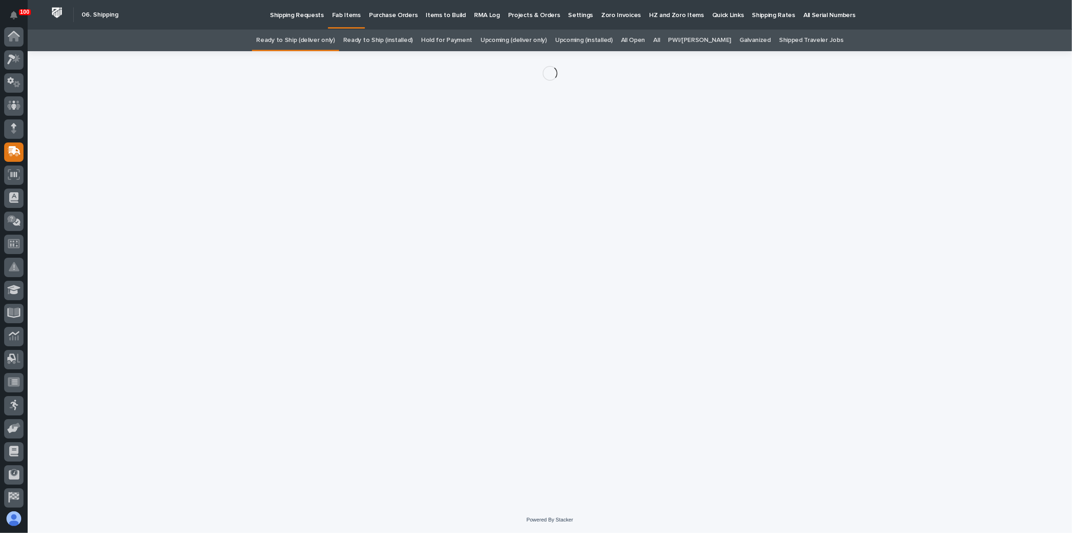
scroll to position [71, 0]
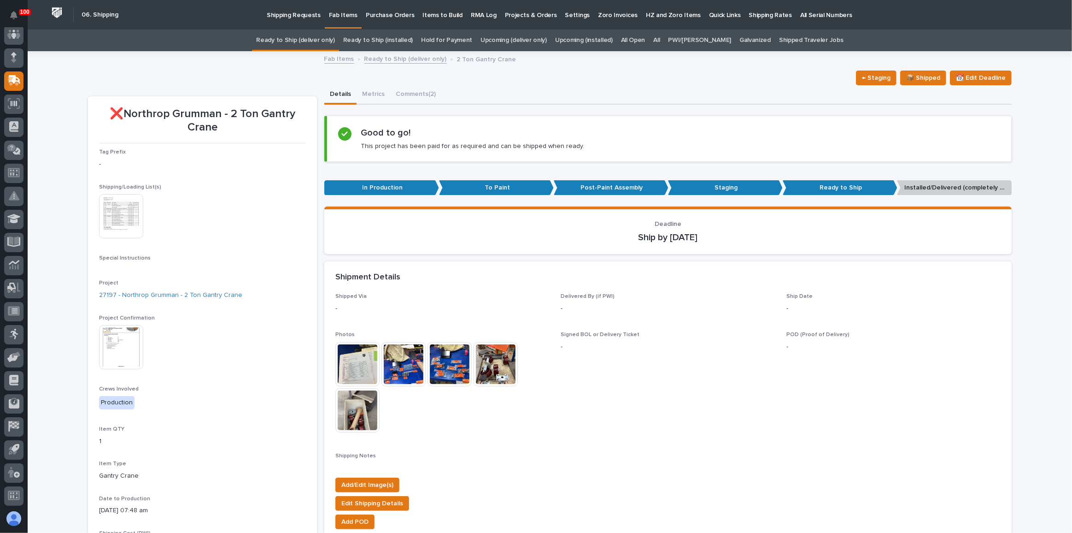
click at [312, 40] on link "Ready to Ship (deliver only)" at bounding box center [295, 40] width 78 height 22
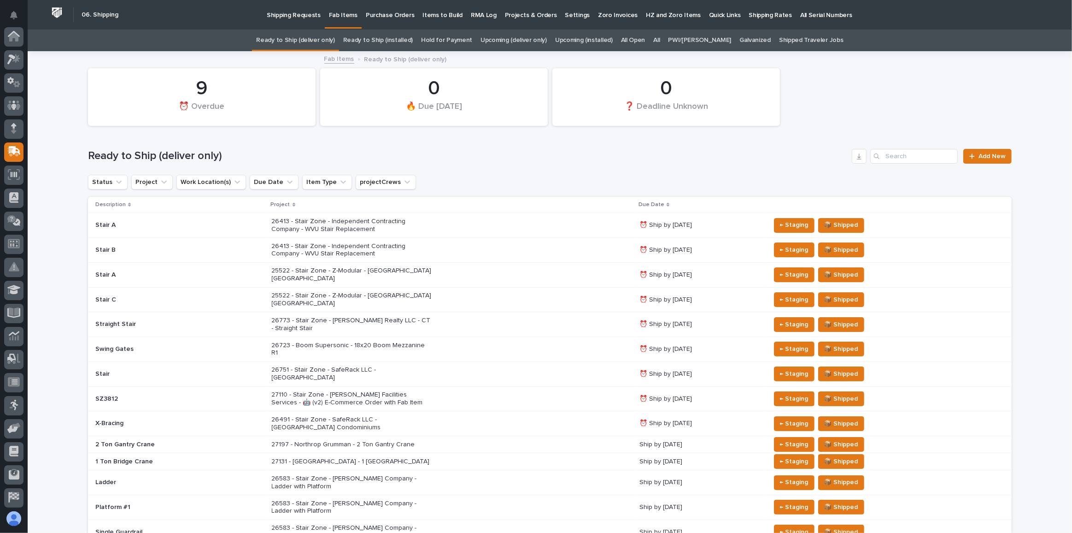
scroll to position [71, 0]
click at [484, 313] on div "26773 - Stair Zone - [PERSON_NAME] Realty LLC - CT - Straight Stair" at bounding box center [452, 324] width 361 height 23
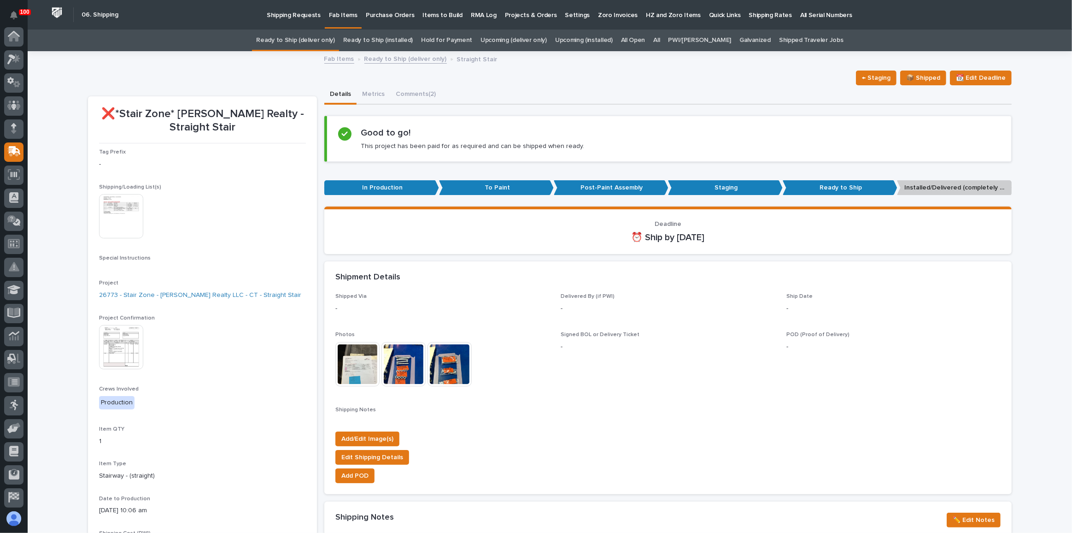
scroll to position [71, 0]
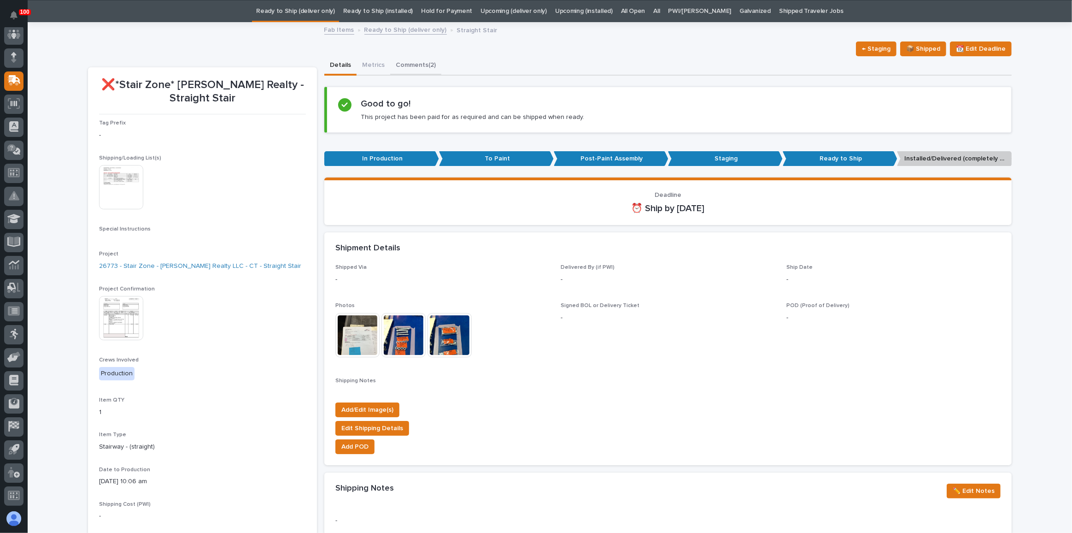
click at [401, 65] on button "Comments (2)" at bounding box center [415, 65] width 51 height 19
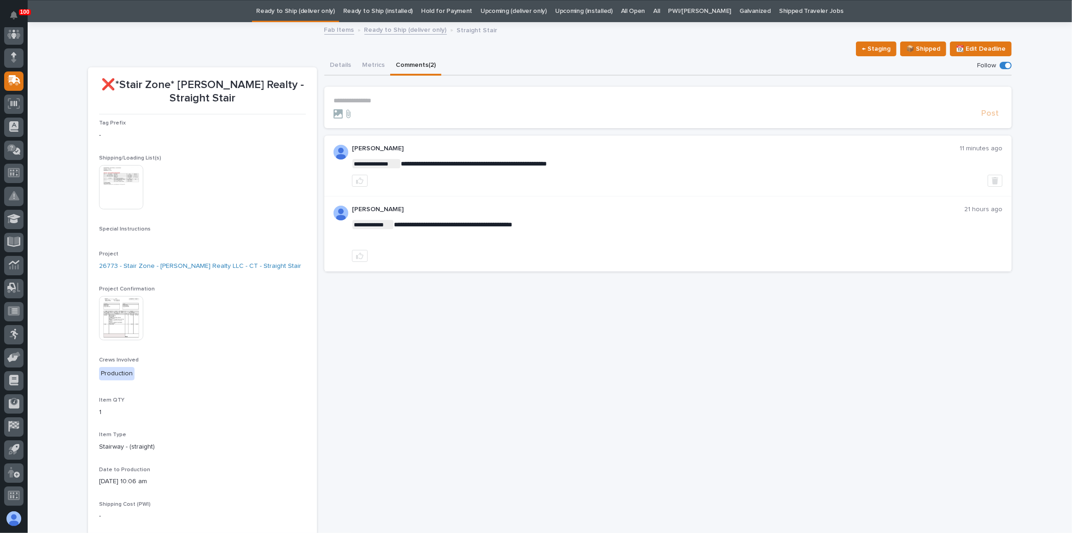
click at [291, 13] on link "Ready to Ship (deliver only)" at bounding box center [295, 11] width 78 height 22
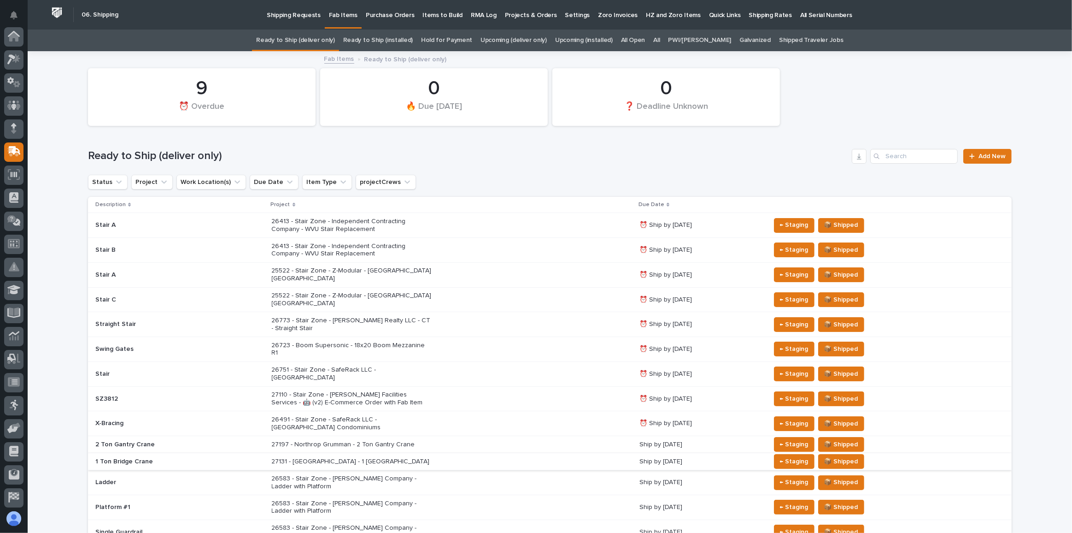
scroll to position [71, 0]
click at [523, 387] on div "27110 - Stair Zone - [PERSON_NAME] Facilities Services - 🤖 (v2) E-Commerce Orde…" at bounding box center [452, 398] width 361 height 23
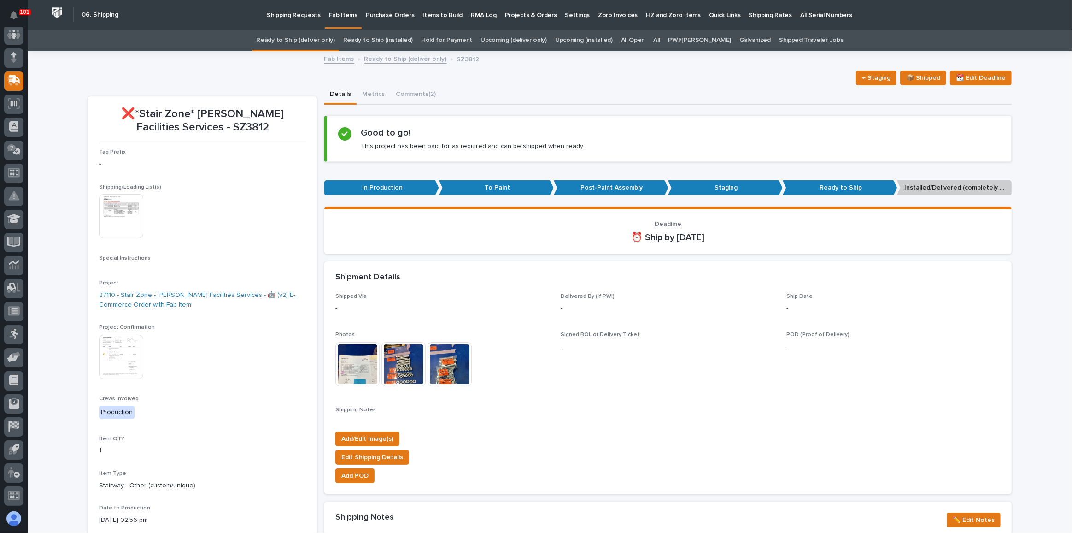
scroll to position [41, 0]
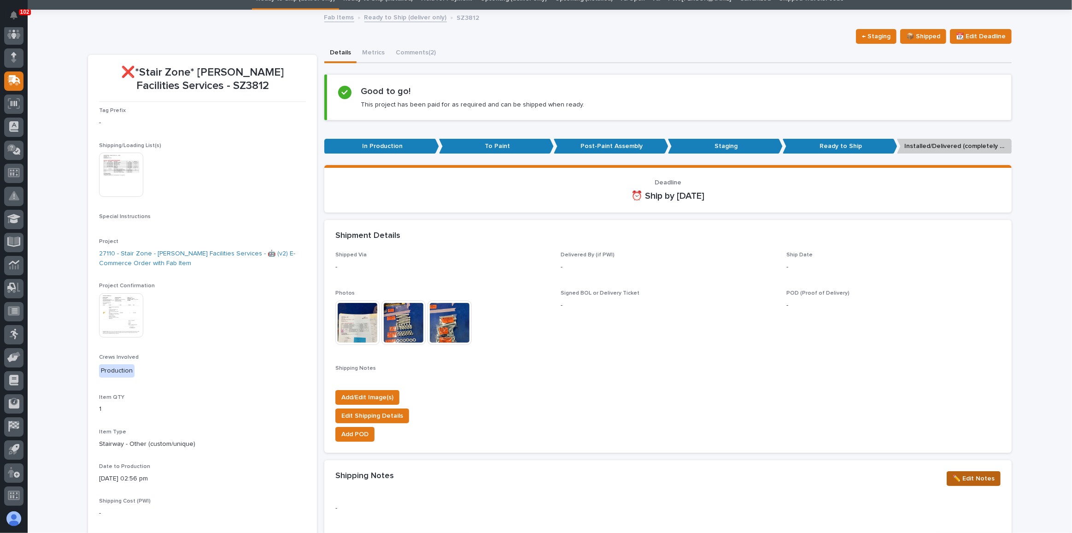
click at [982, 479] on span "✏️ Edit Notes" at bounding box center [974, 478] width 42 height 11
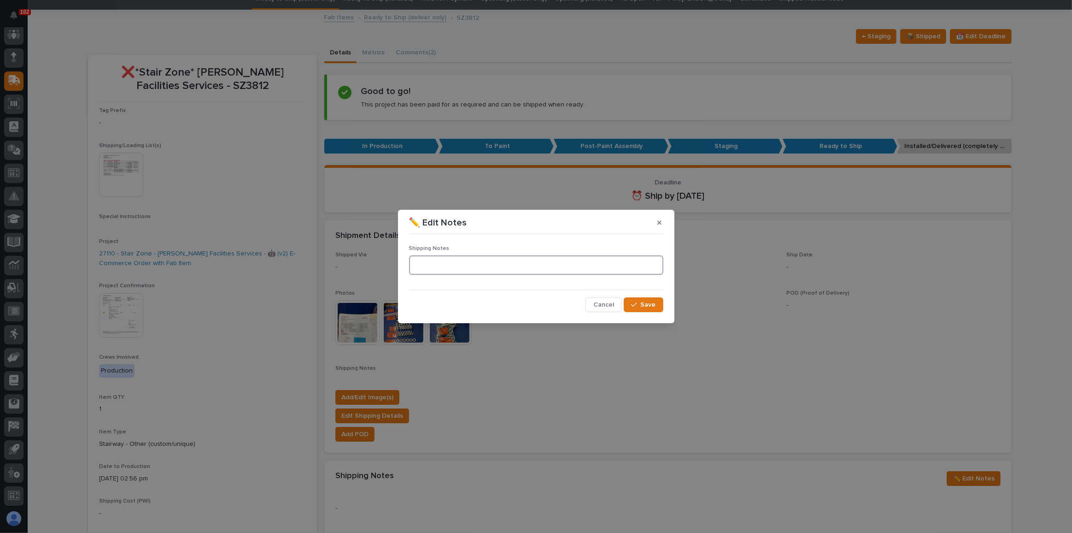
click at [447, 265] on textarea at bounding box center [536, 264] width 254 height 19
drag, startPoint x: 565, startPoint y: 259, endPoint x: 429, endPoint y: 263, distance: 136.4
click at [409, 260] on textarea "**********" at bounding box center [536, 264] width 254 height 19
type textarea "**********"
click at [643, 304] on span "Save" at bounding box center [648, 304] width 15 height 8
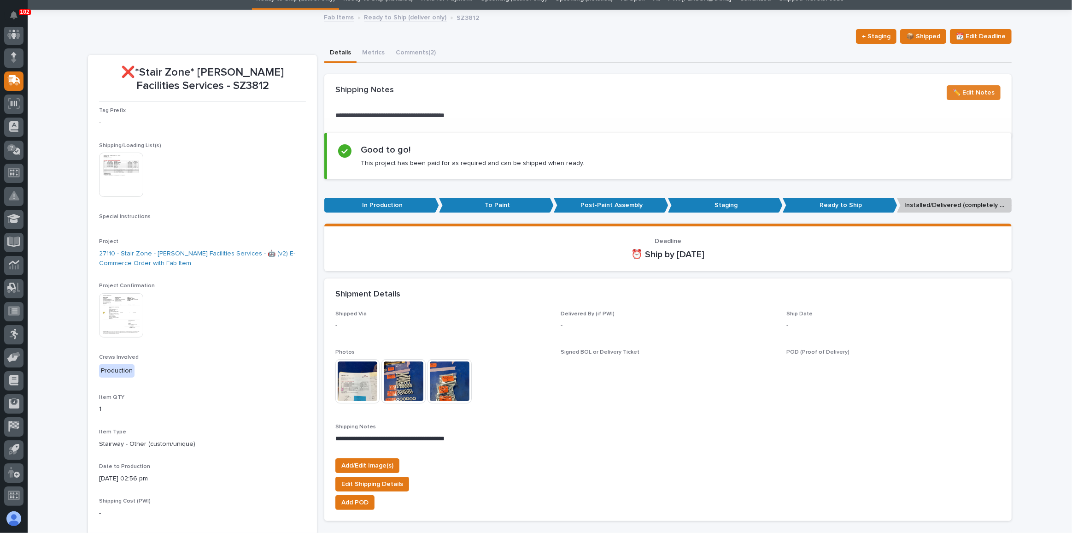
scroll to position [0, 0]
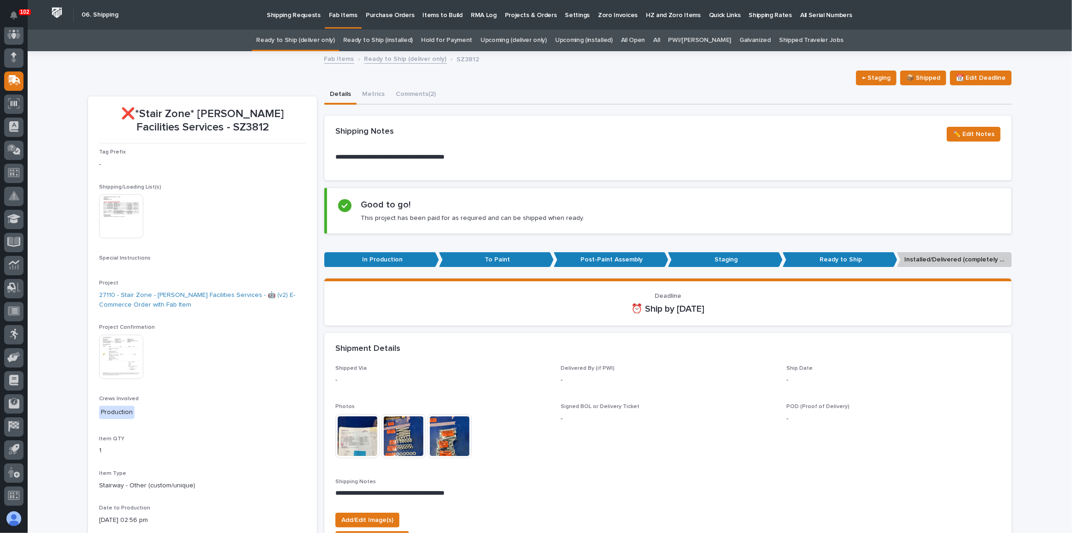
click at [287, 41] on link "Ready to Ship (deliver only)" at bounding box center [295, 40] width 78 height 22
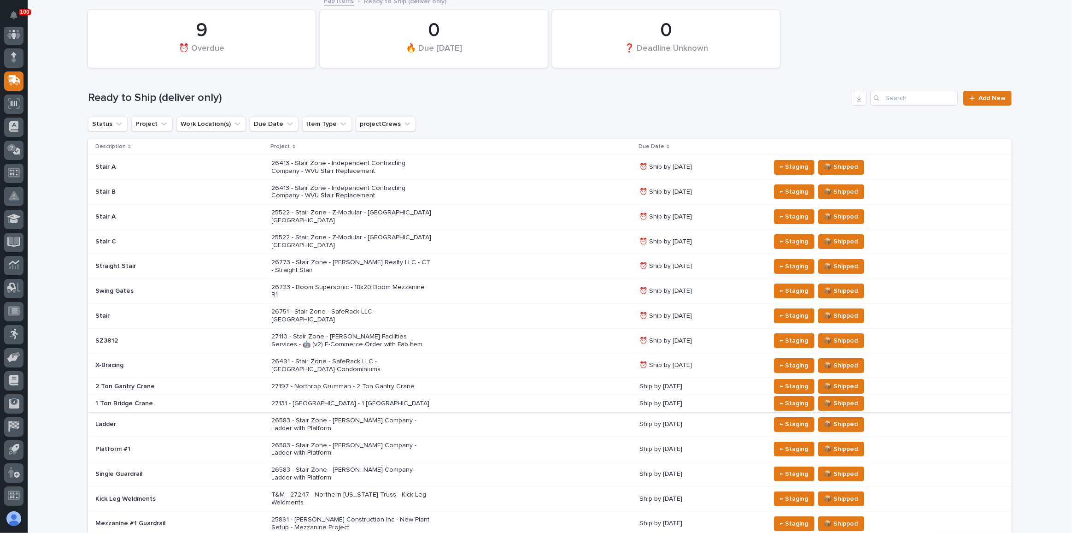
scroll to position [83, 0]
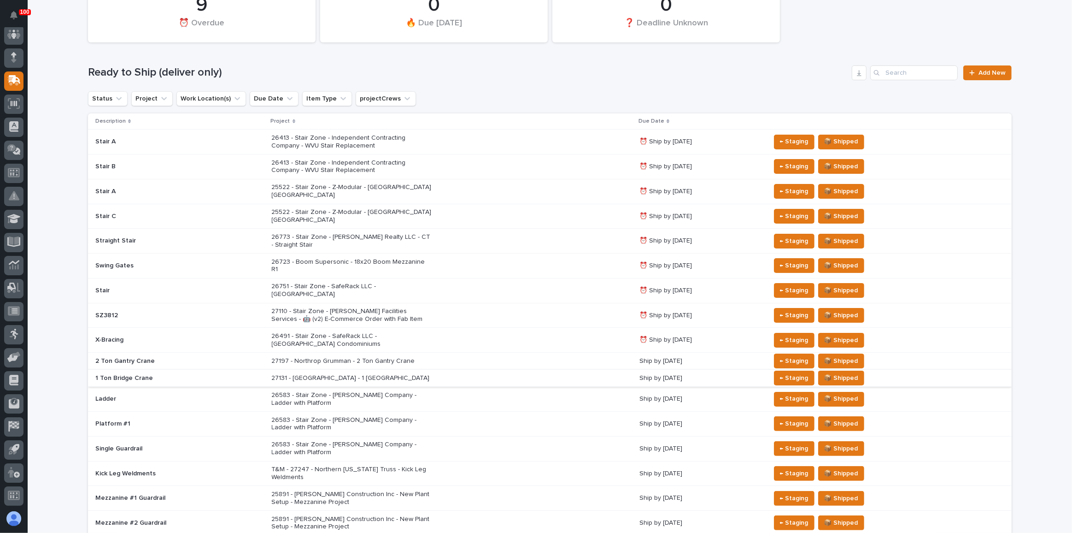
click at [373, 353] on div "27197 - Northrop Grumman - 2 Ton Gantry Crane" at bounding box center [452, 360] width 361 height 15
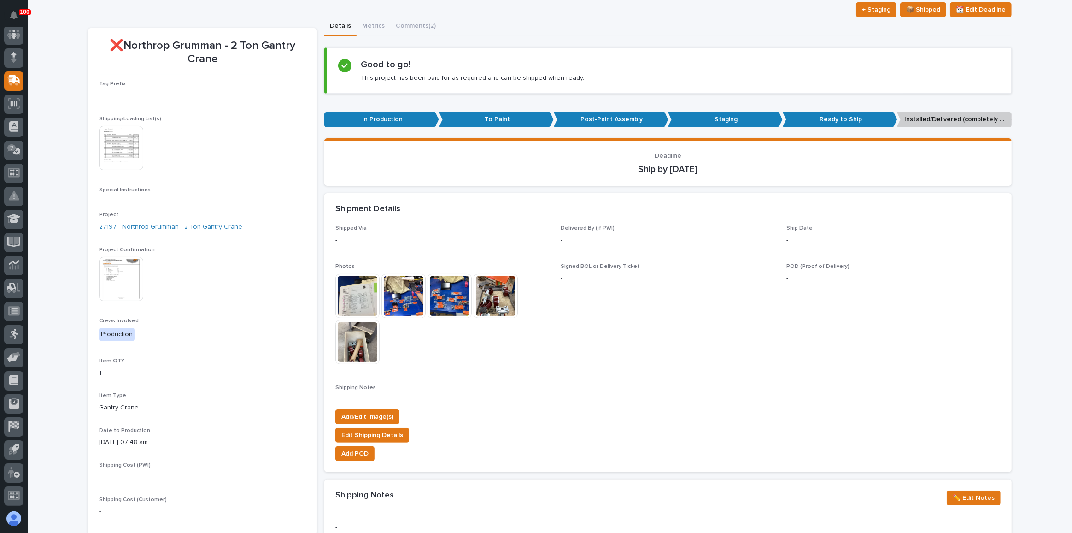
scroll to position [113, 0]
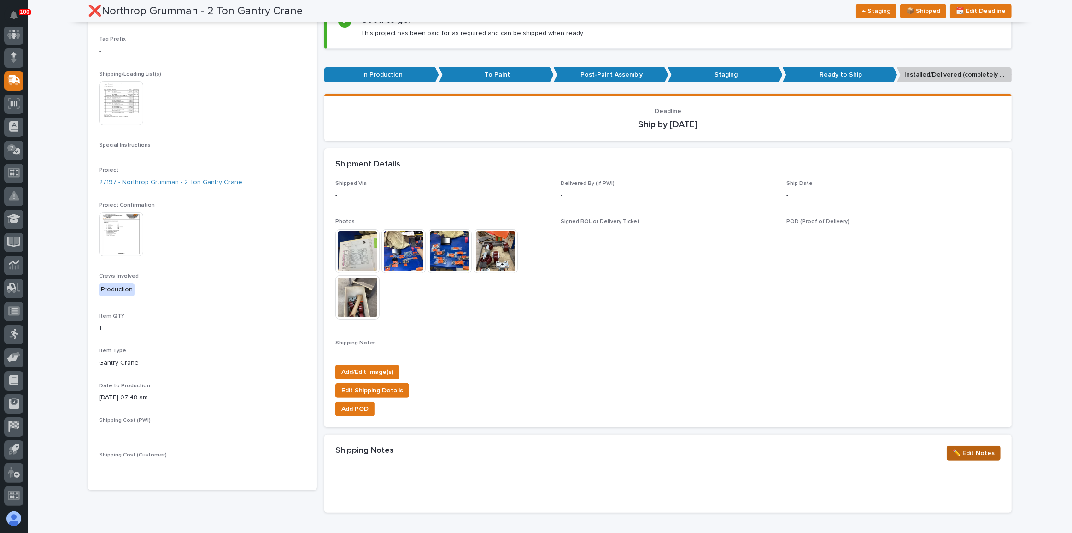
click at [964, 452] on span "✏️ Edit Notes" at bounding box center [974, 452] width 42 height 11
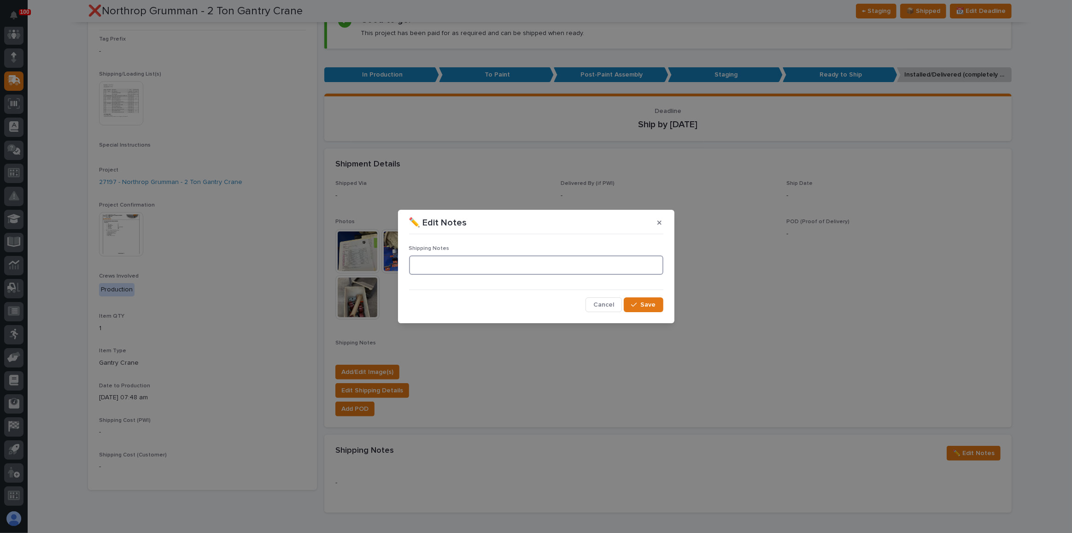
paste textarea "**********"
type textarea "**********"
click at [641, 301] on button "Save" at bounding box center [643, 304] width 39 height 15
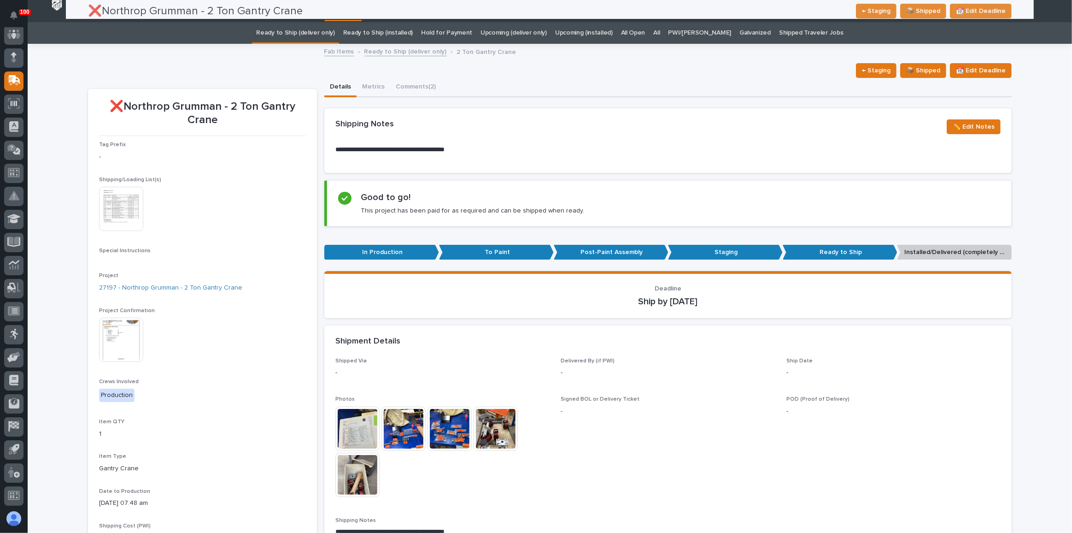
scroll to position [0, 0]
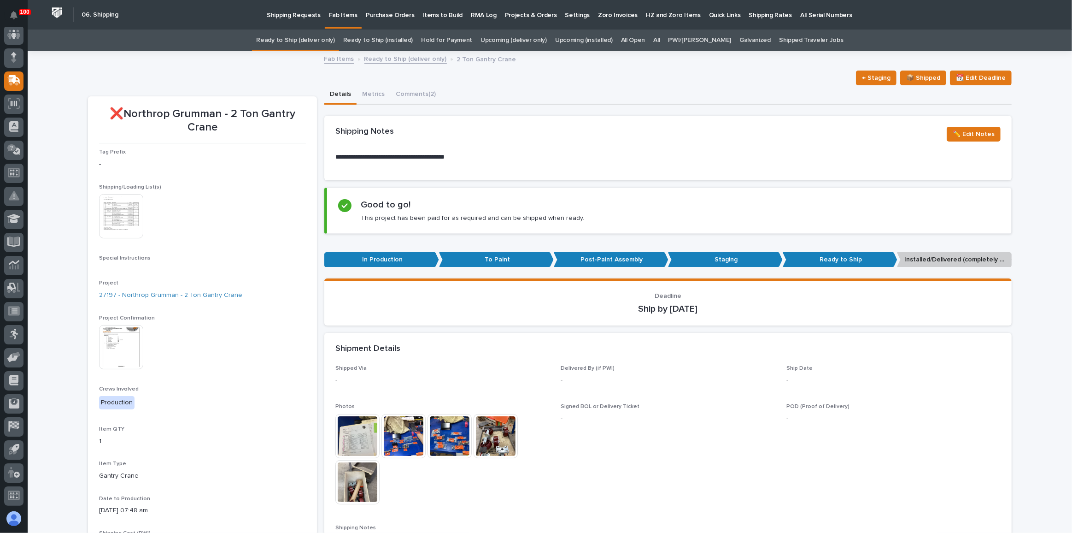
click at [302, 46] on link "Ready to Ship (deliver only)" at bounding box center [295, 40] width 78 height 22
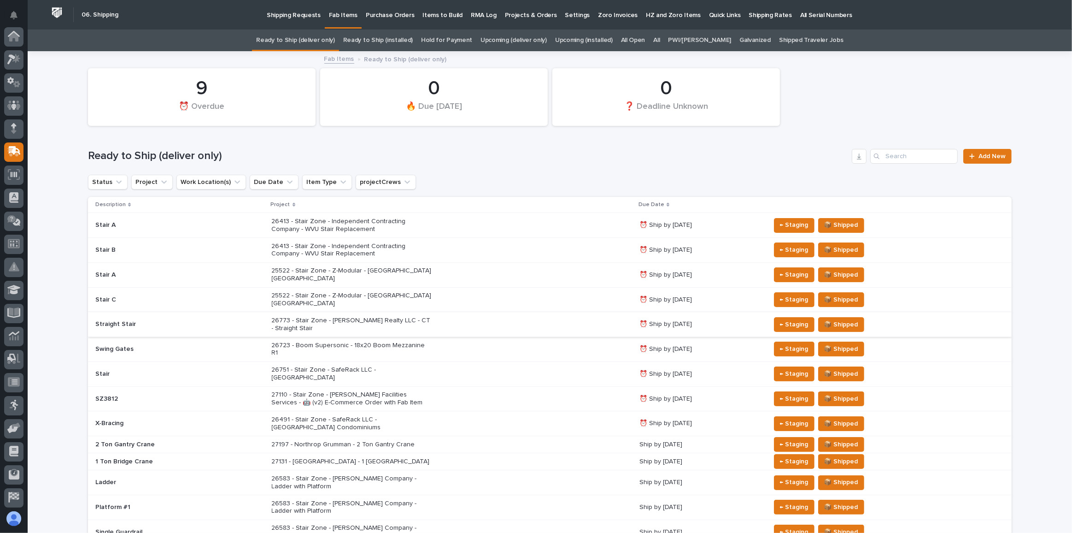
scroll to position [71, 0]
click at [393, 317] on p "26773 - Stair Zone - [PERSON_NAME] Realty LLC - CT - Straight Stair" at bounding box center [352, 325] width 161 height 16
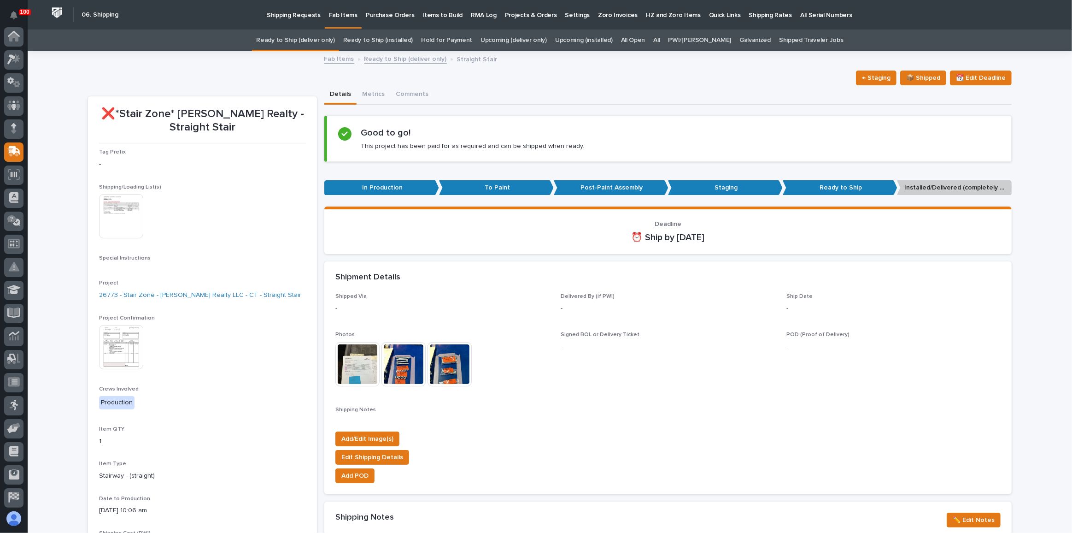
scroll to position [71, 0]
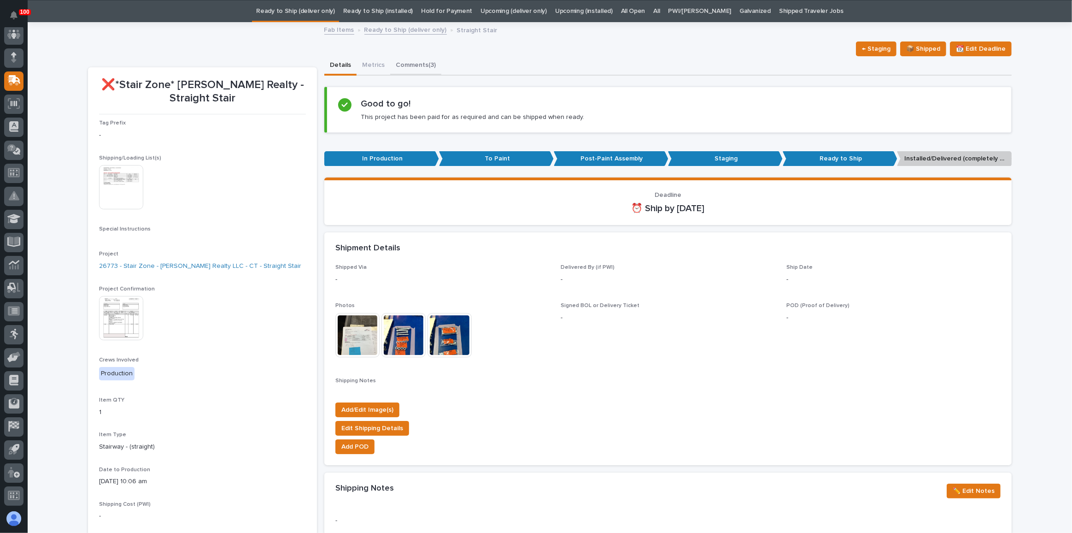
click at [410, 66] on button "Comments (3)" at bounding box center [415, 65] width 51 height 19
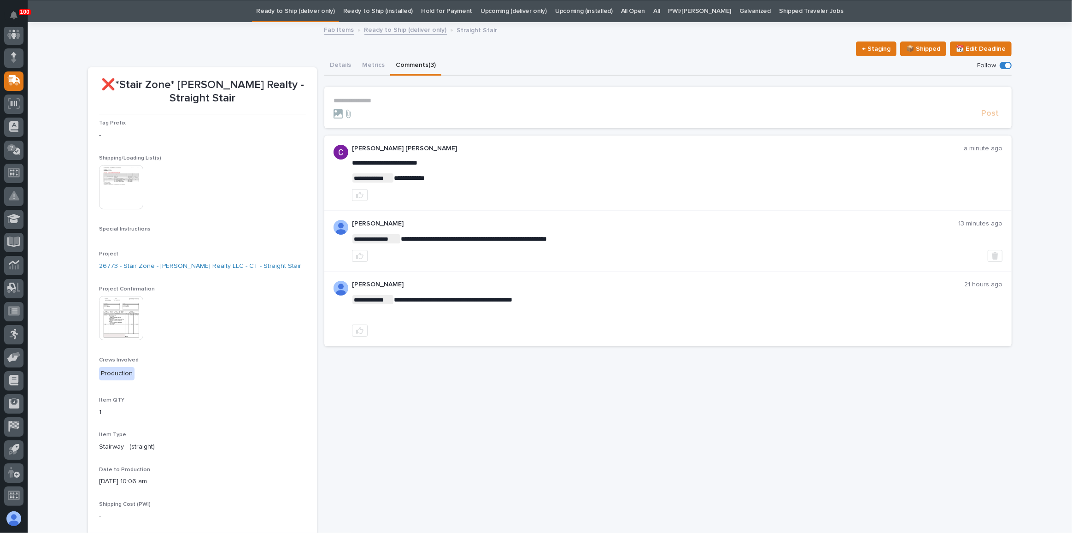
click at [376, 100] on p "**********" at bounding box center [668, 101] width 669 height 8
click at [985, 114] on span "Post" at bounding box center [990, 116] width 18 height 11
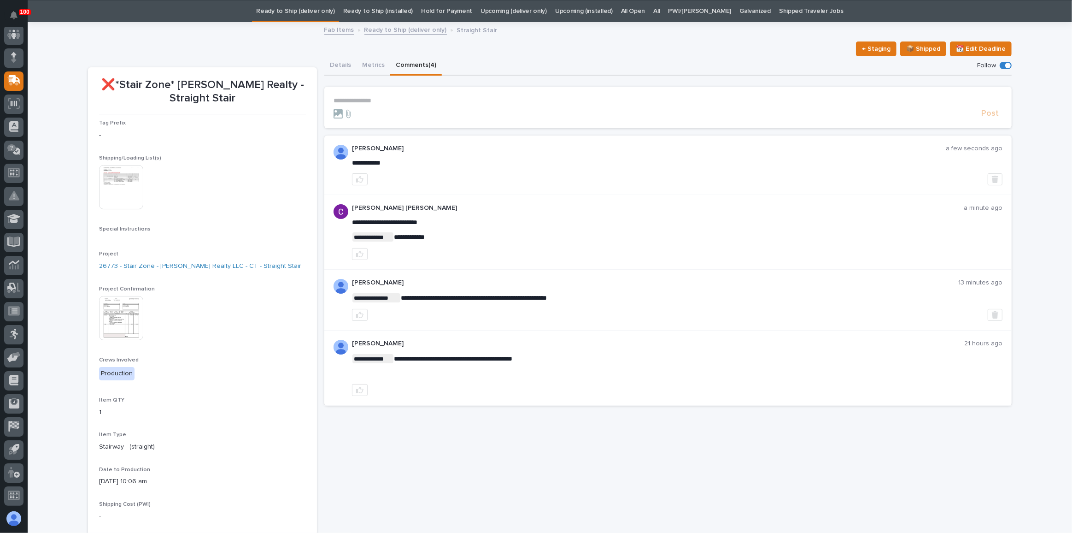
drag, startPoint x: 393, startPoint y: 466, endPoint x: 394, endPoint y: 458, distance: 7.8
click at [394, 466] on div "**********" at bounding box center [667, 314] width 687 height 517
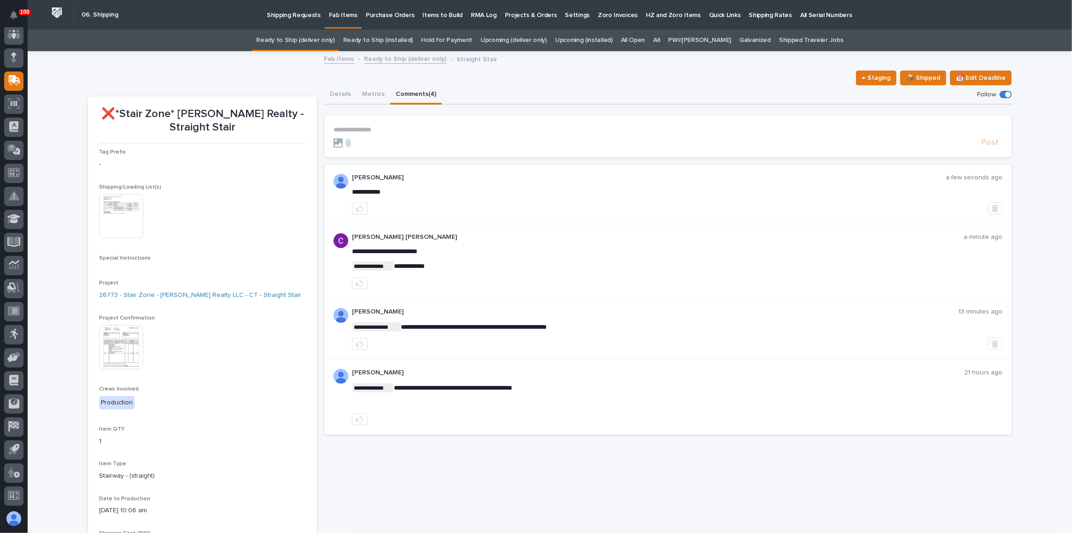
click at [302, 38] on link "Ready to Ship (deliver only)" at bounding box center [295, 40] width 78 height 22
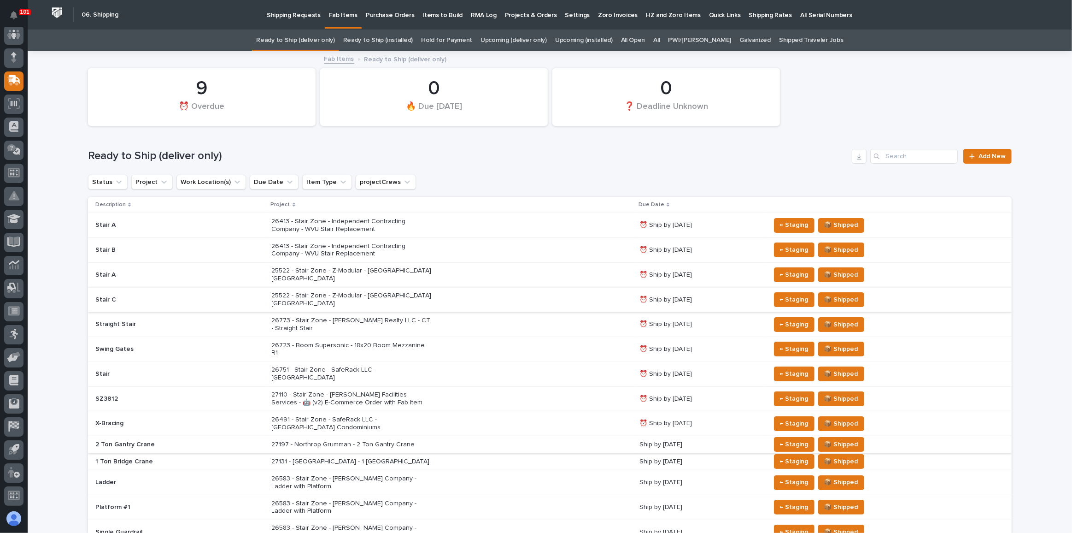
scroll to position [41, 0]
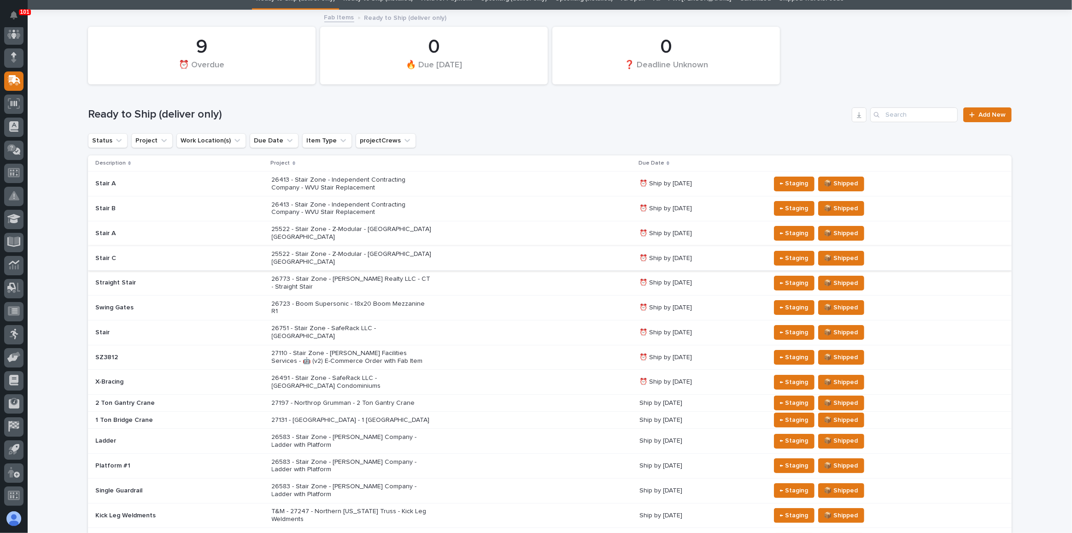
click at [449, 412] on div "27131 - [GEOGRAPHIC_DATA] - 1 [GEOGRAPHIC_DATA]" at bounding box center [452, 419] width 361 height 15
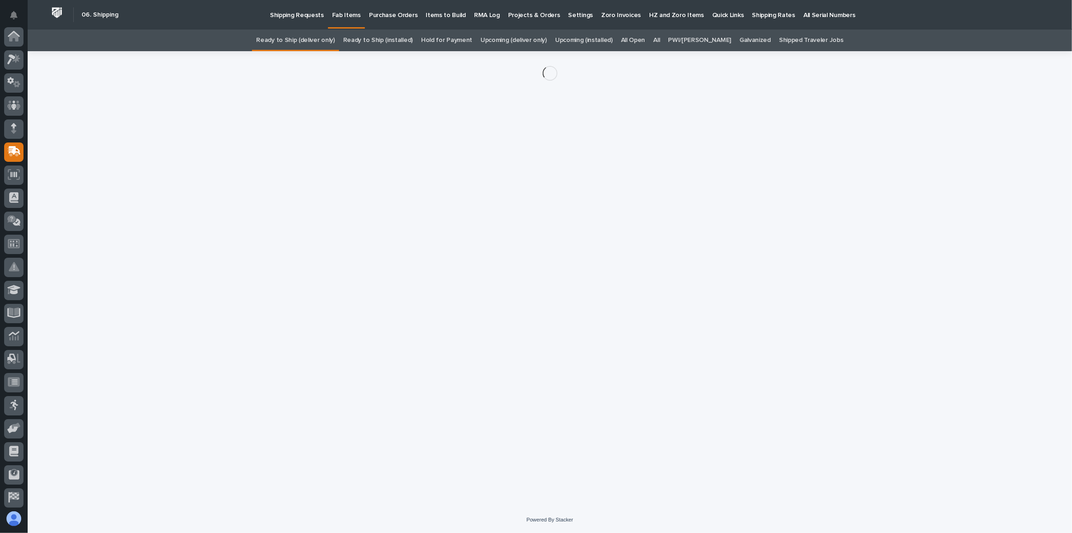
scroll to position [71, 0]
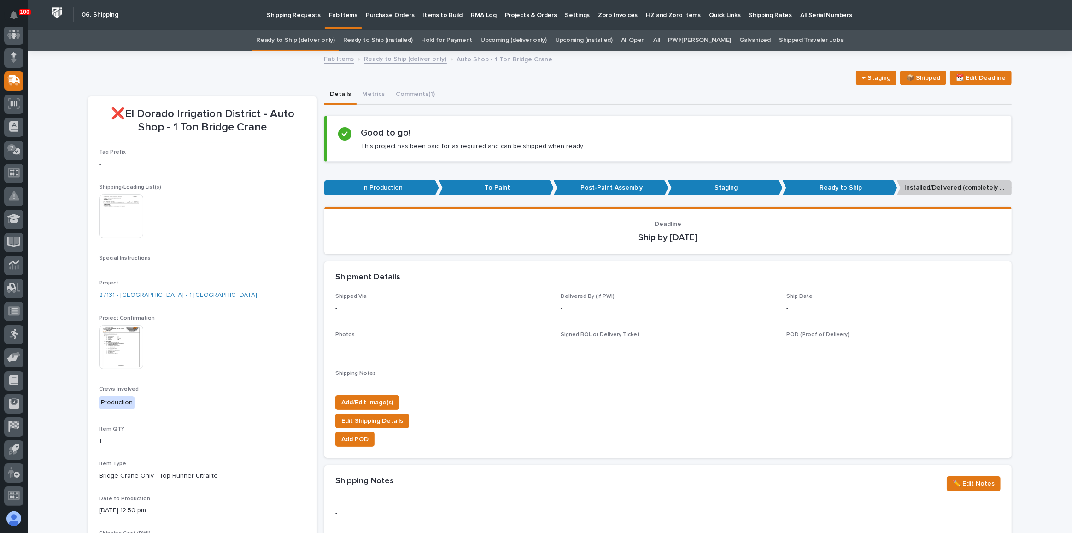
click at [115, 208] on img at bounding box center [121, 216] width 44 height 44
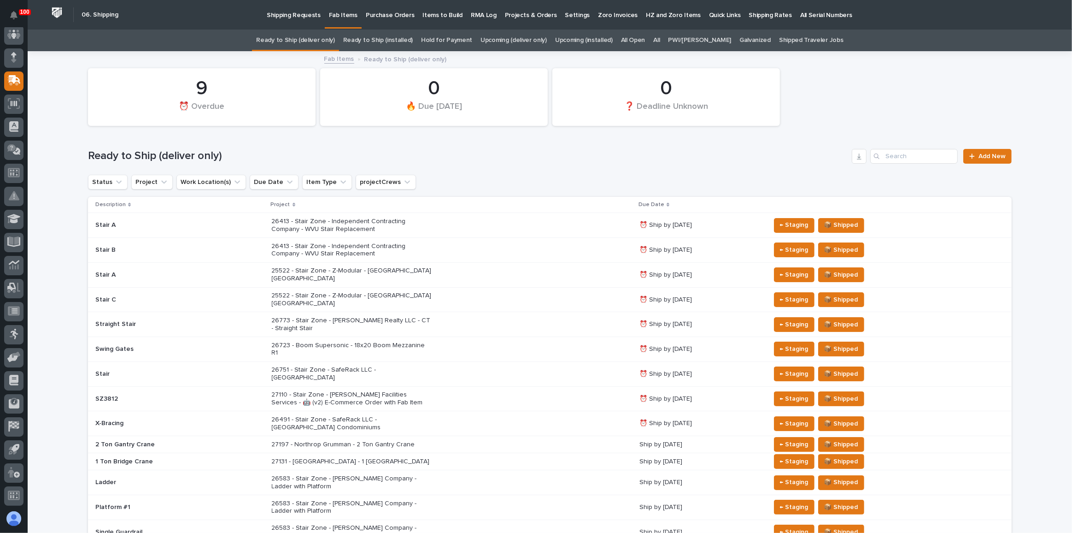
click at [534, 43] on link "Upcoming (deliver only)" at bounding box center [514, 40] width 66 height 22
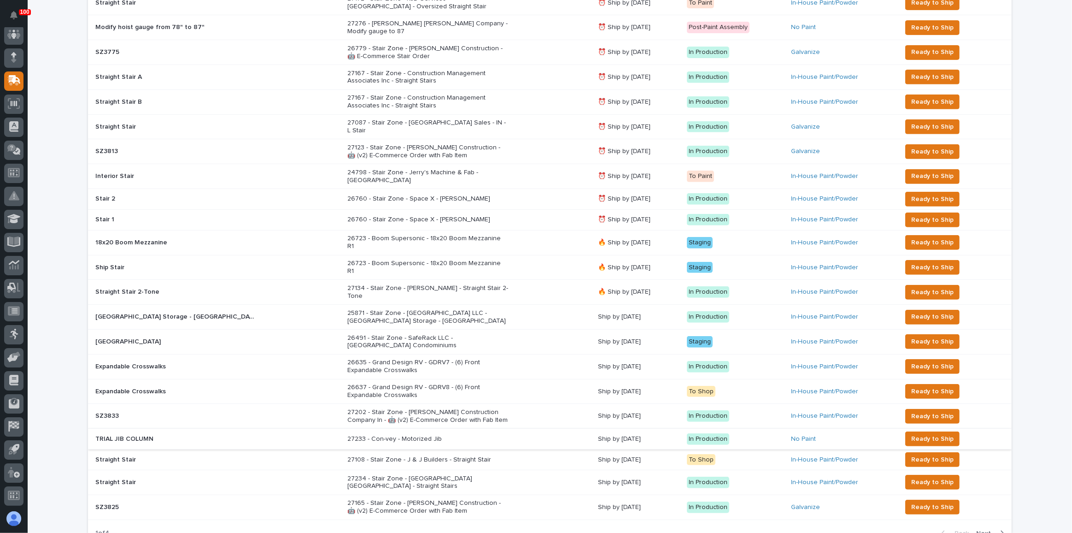
scroll to position [460, 0]
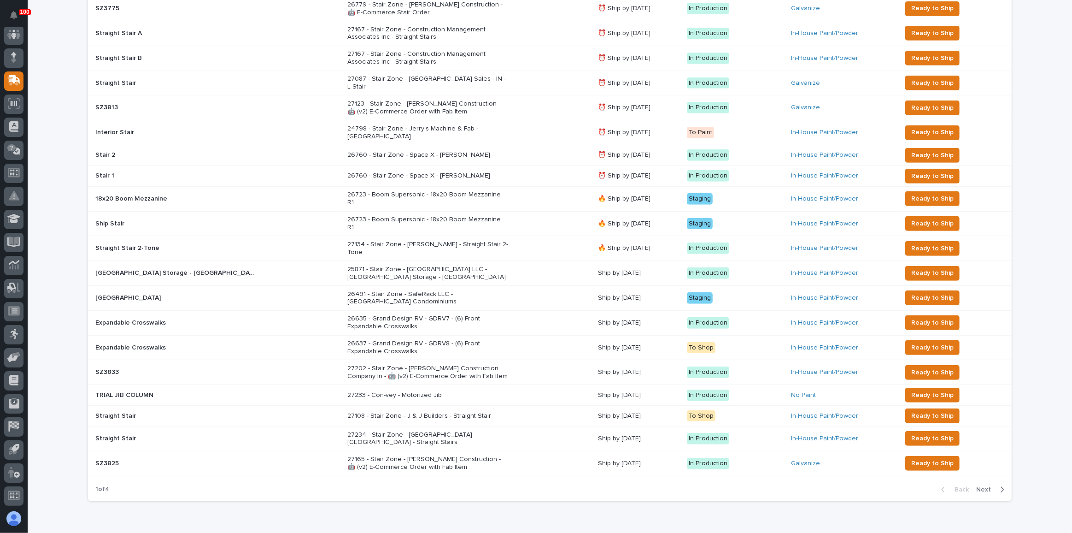
click at [495, 287] on div "26491 - Stair Zone - SafeRack LLC - [GEOGRAPHIC_DATA] Condominiums" at bounding box center [468, 298] width 243 height 23
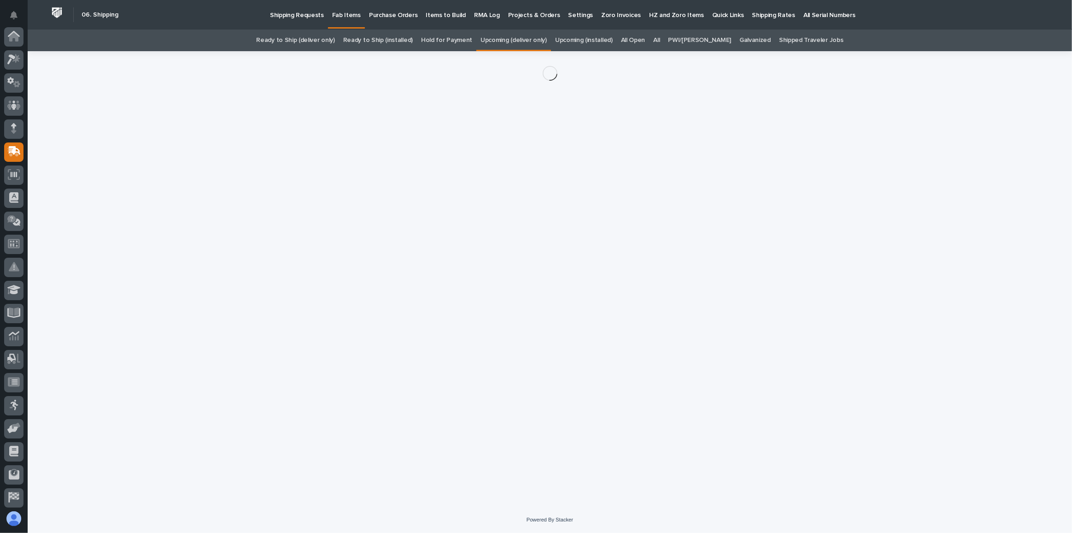
scroll to position [71, 0]
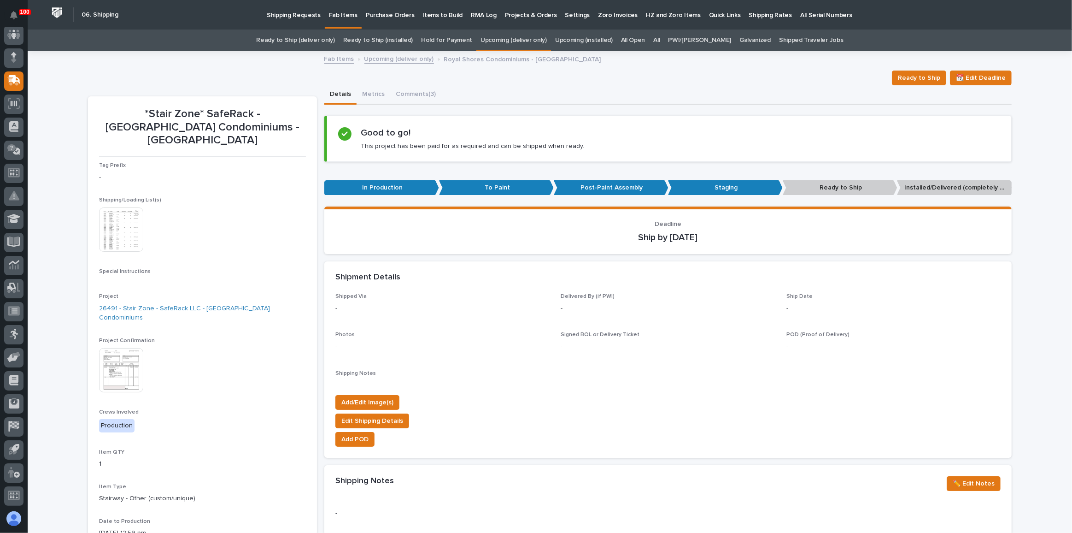
click at [113, 207] on img at bounding box center [121, 229] width 44 height 44
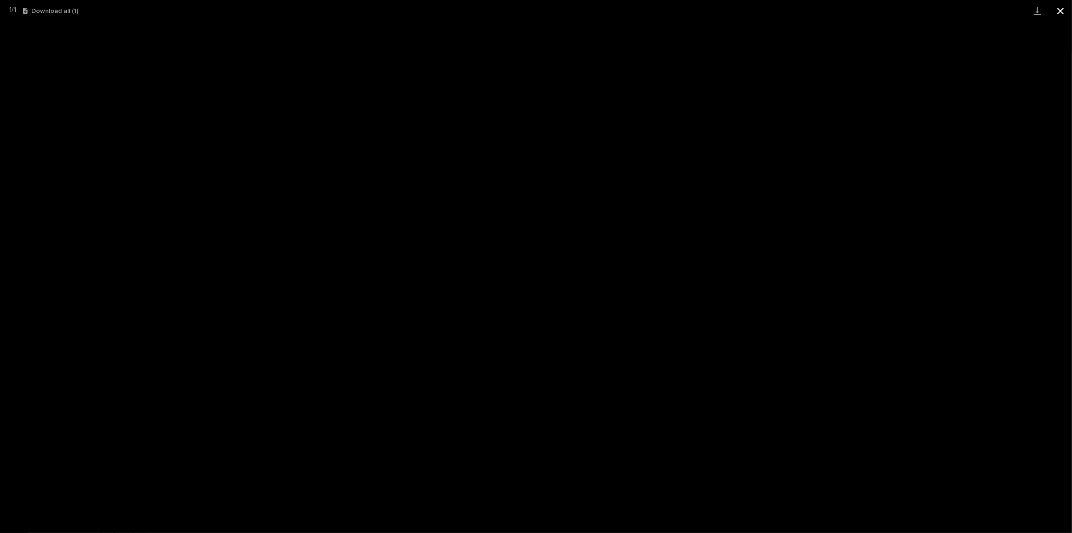
click at [1057, 15] on button "Close gallery" at bounding box center [1060, 11] width 23 height 22
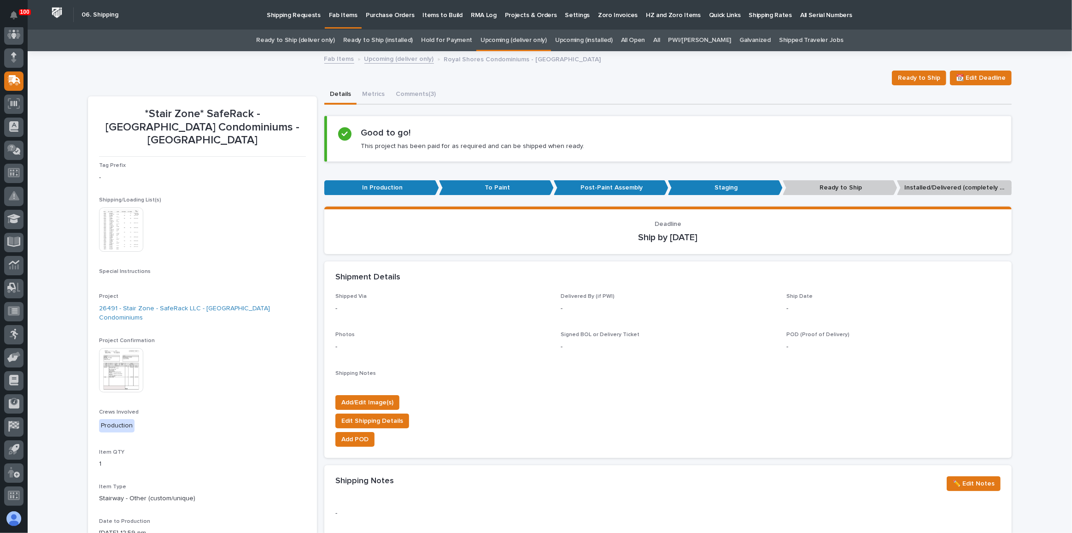
click at [531, 40] on link "Upcoming (deliver only)" at bounding box center [514, 40] width 66 height 22
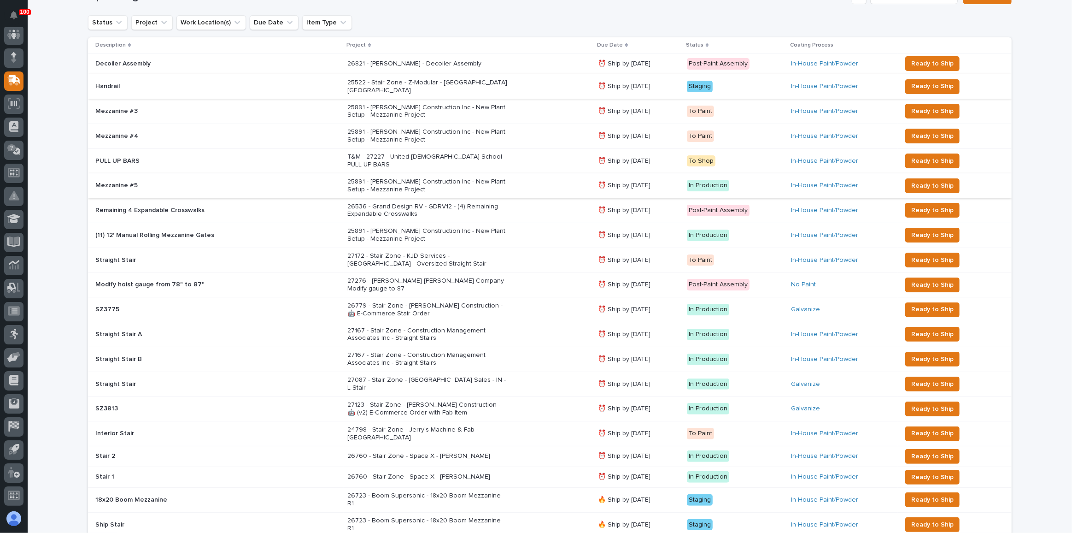
scroll to position [209, 0]
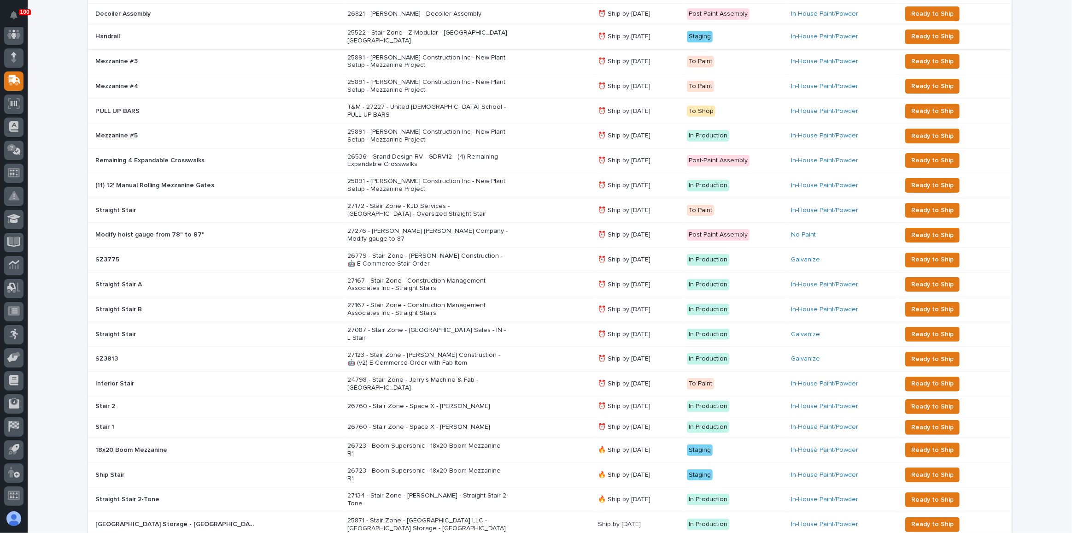
click at [485, 438] on div "26723 - Boom Supersonic - 18x20 Boom Mezzanine R1" at bounding box center [468, 449] width 243 height 23
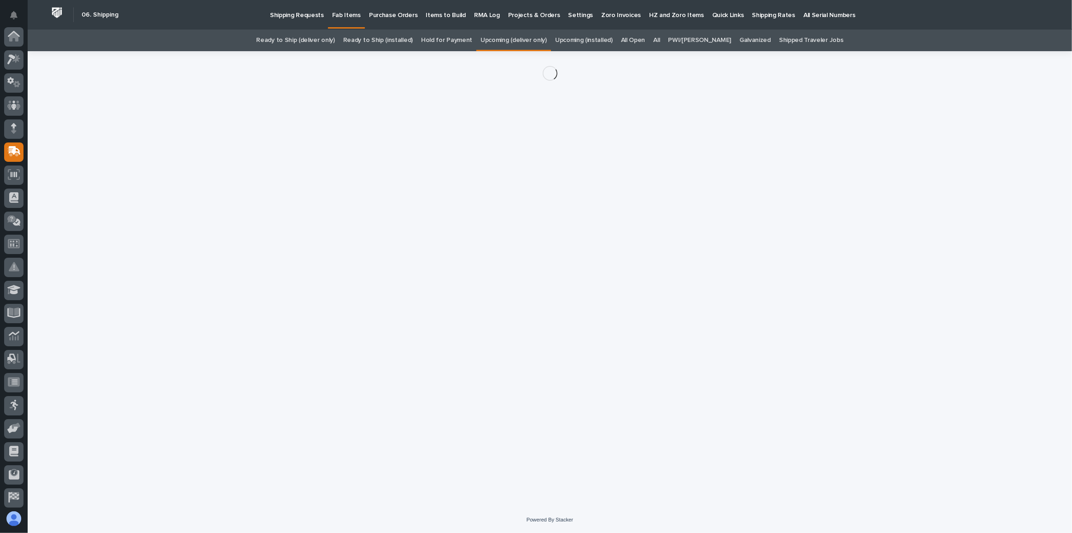
scroll to position [71, 0]
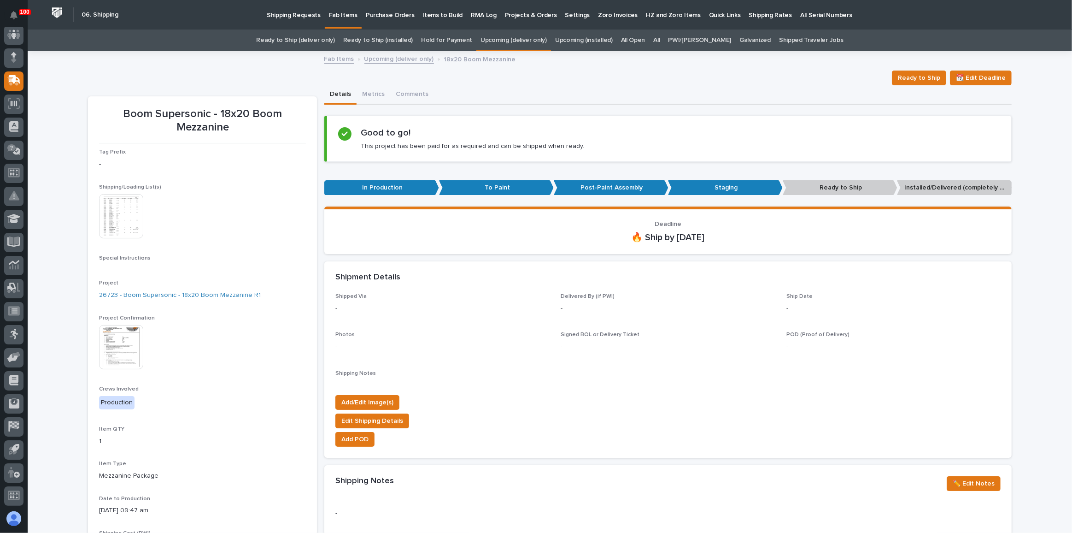
click at [116, 230] on img at bounding box center [121, 216] width 44 height 44
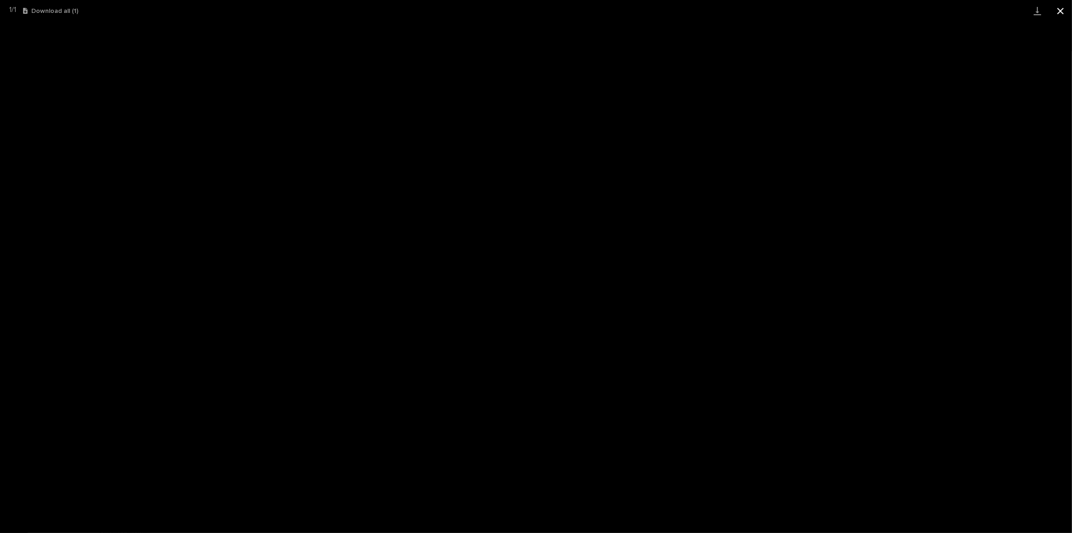
click at [1056, 8] on button "Close gallery" at bounding box center [1060, 11] width 23 height 22
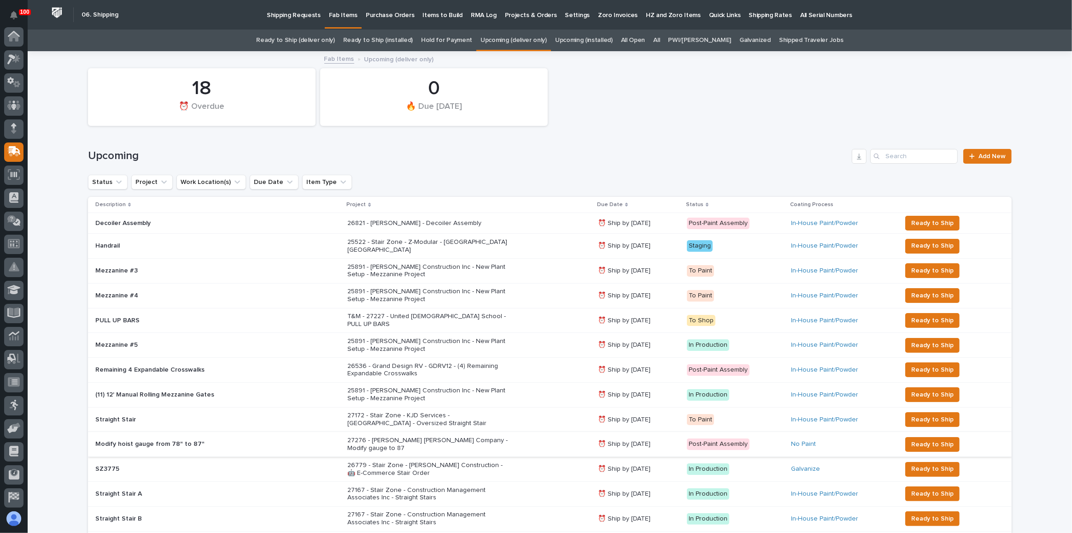
scroll to position [71, 0]
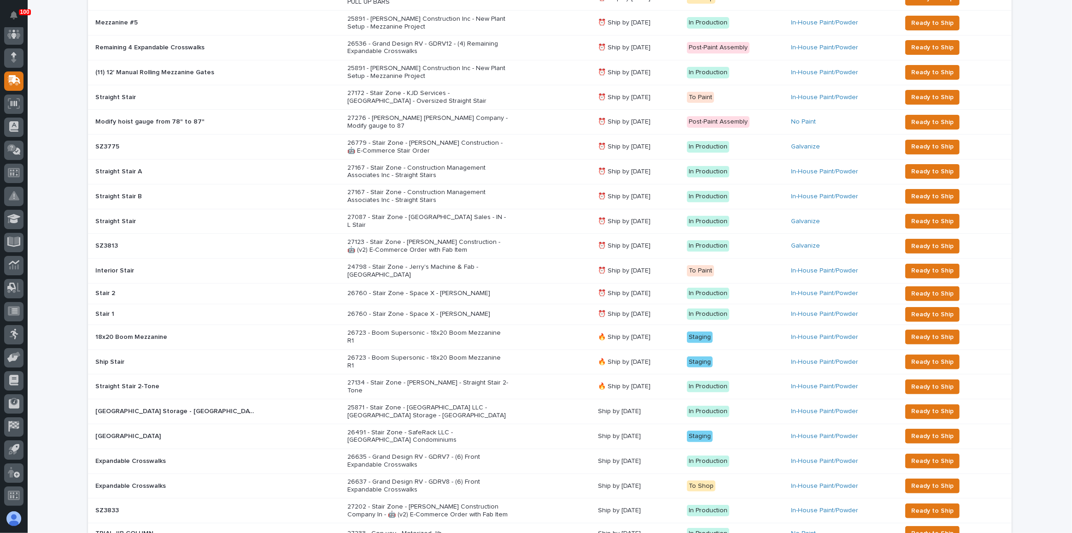
click at [347, 354] on p "26723 - Boom Supersonic - 18x20 Boom Mezzanine R1" at bounding box center [427, 362] width 161 height 16
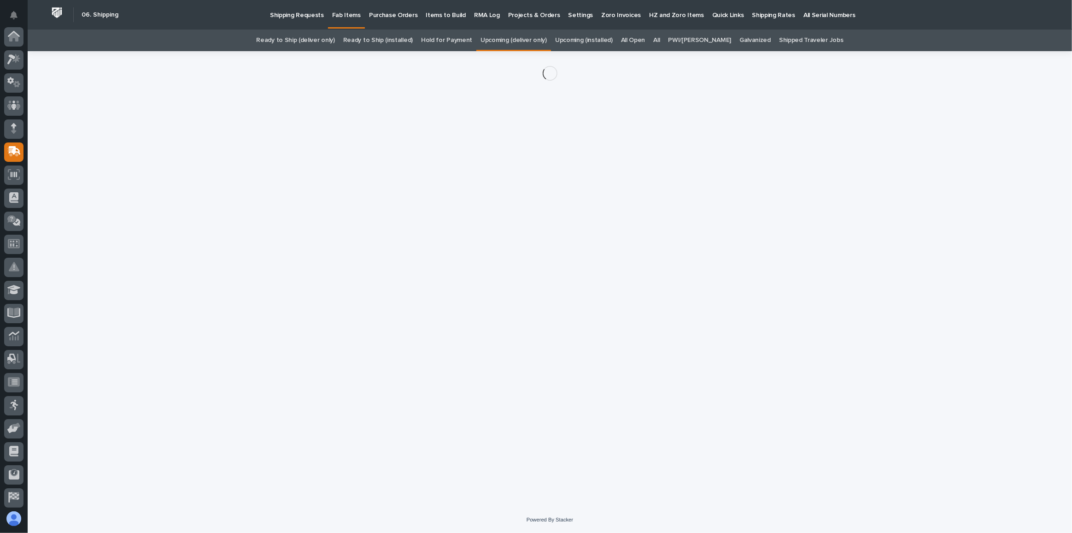
scroll to position [71, 0]
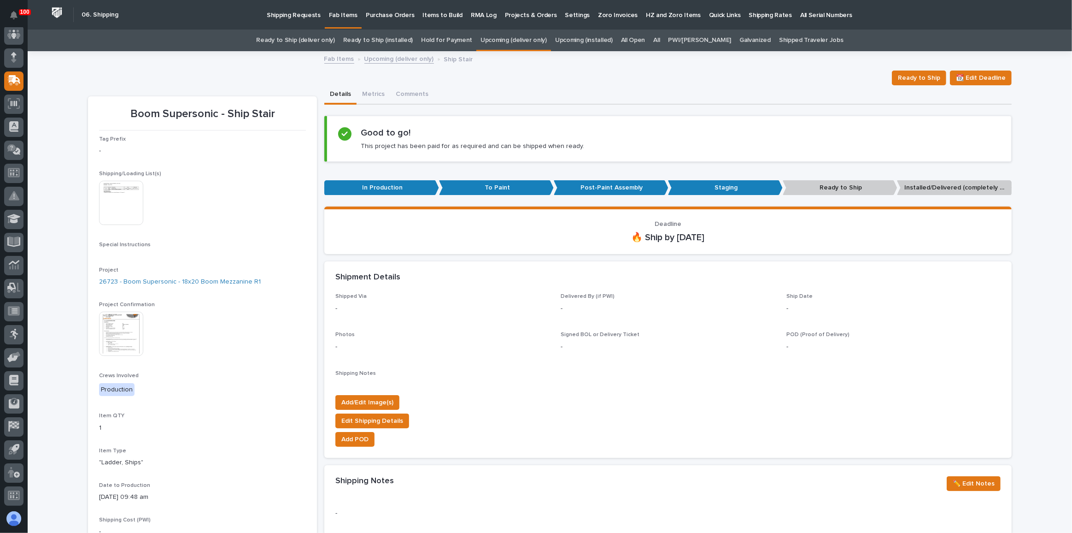
click at [118, 206] on img at bounding box center [121, 203] width 44 height 44
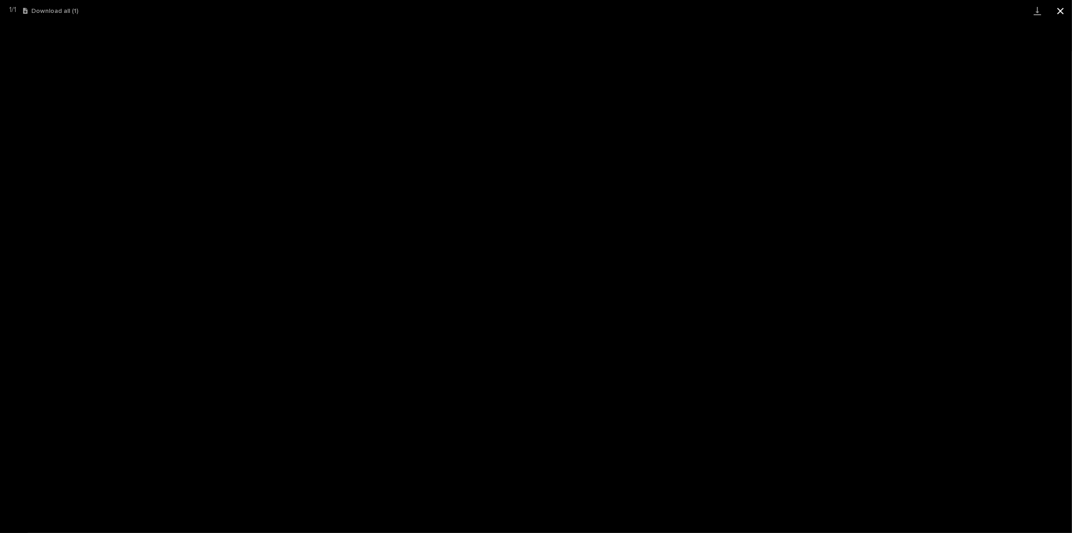
click at [1061, 12] on button "Close gallery" at bounding box center [1060, 11] width 23 height 22
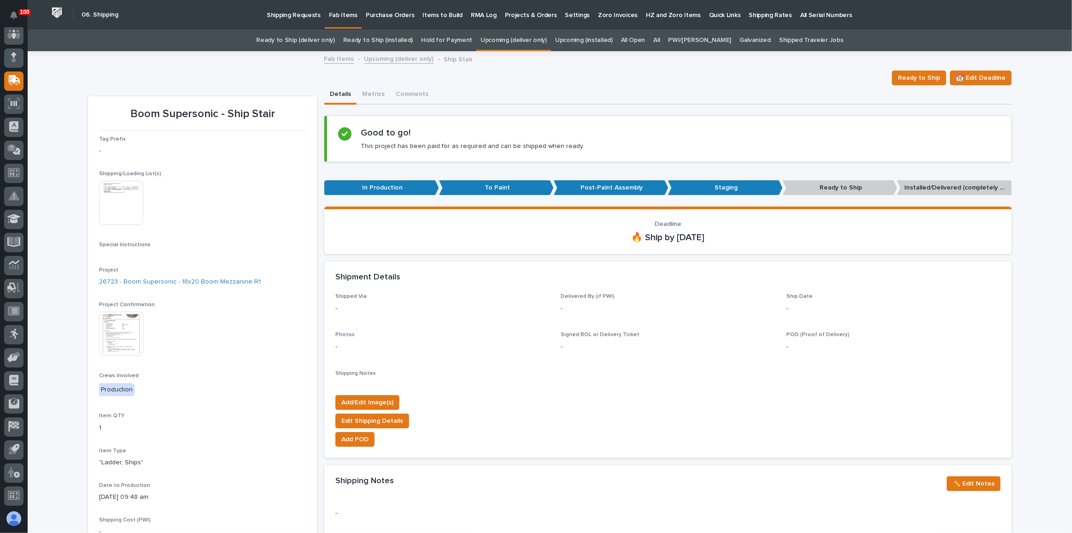
click at [328, 32] on link "Ready to Ship (deliver only)" at bounding box center [295, 40] width 78 height 22
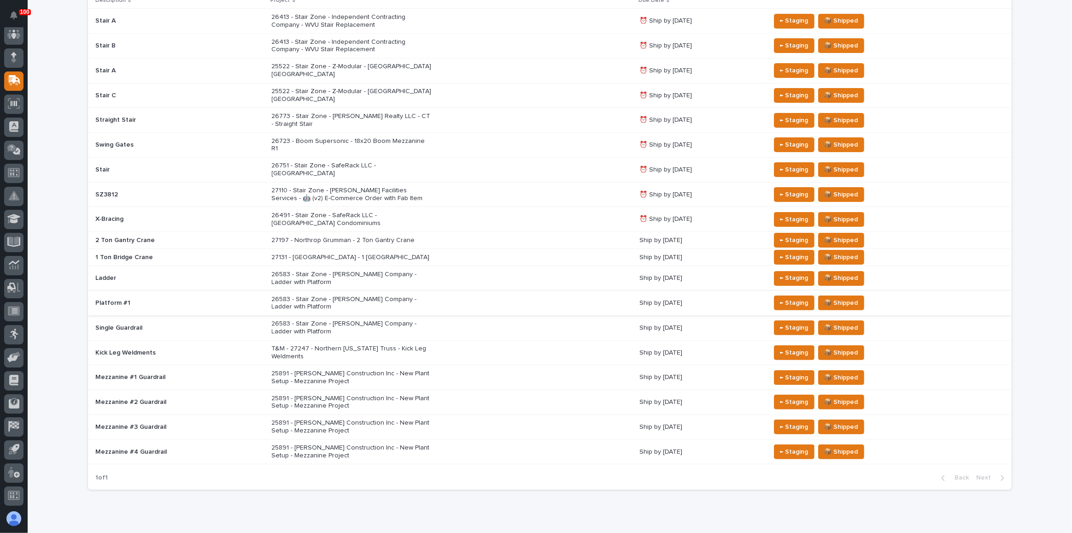
scroll to position [205, 0]
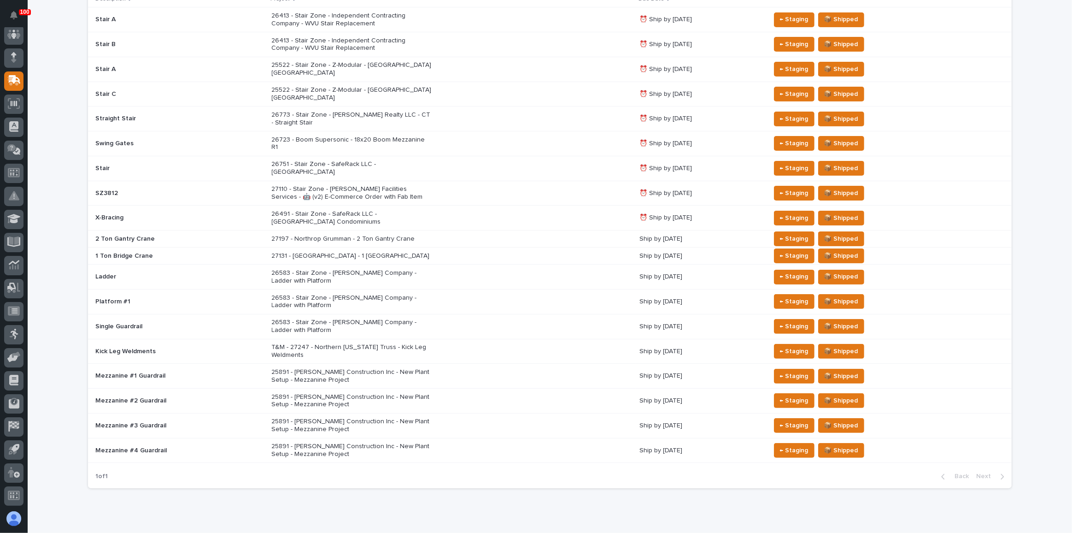
click at [501, 157] on div "26751 - Stair Zone - SafeRack LLC - [GEOGRAPHIC_DATA]" at bounding box center [452, 168] width 361 height 23
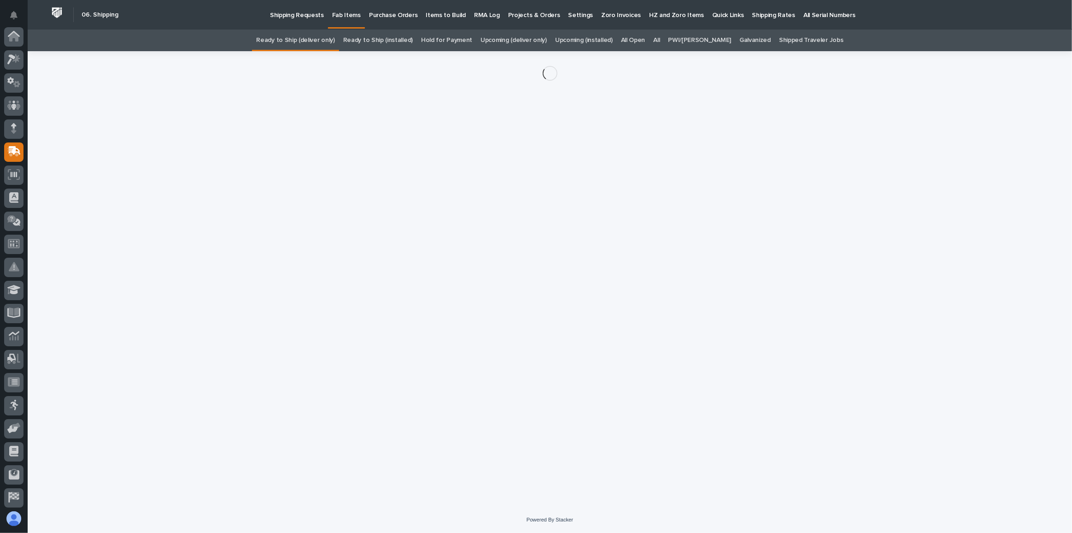
scroll to position [71, 0]
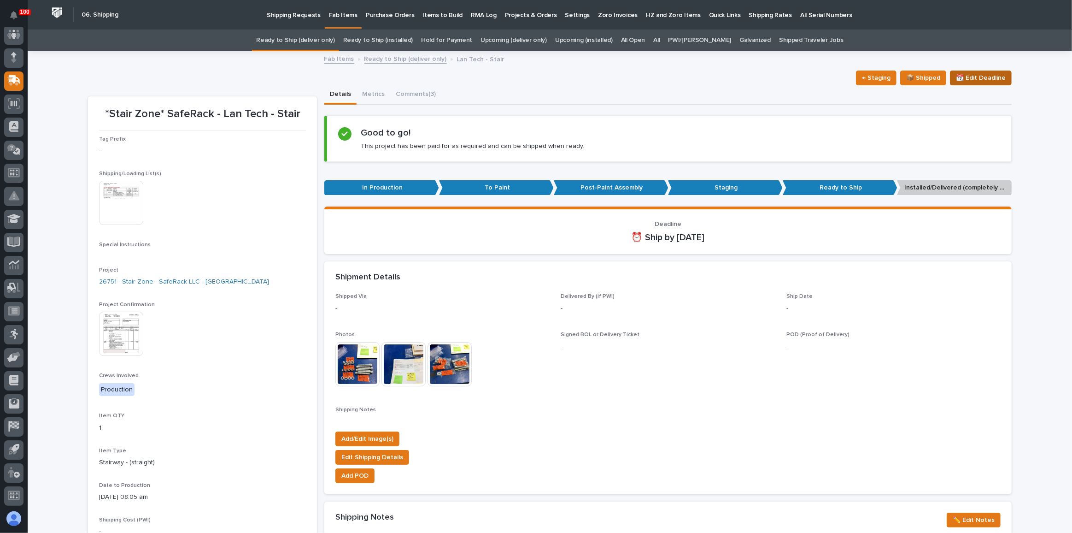
click at [979, 78] on span "📆 Edit Deadline" at bounding box center [981, 77] width 50 height 11
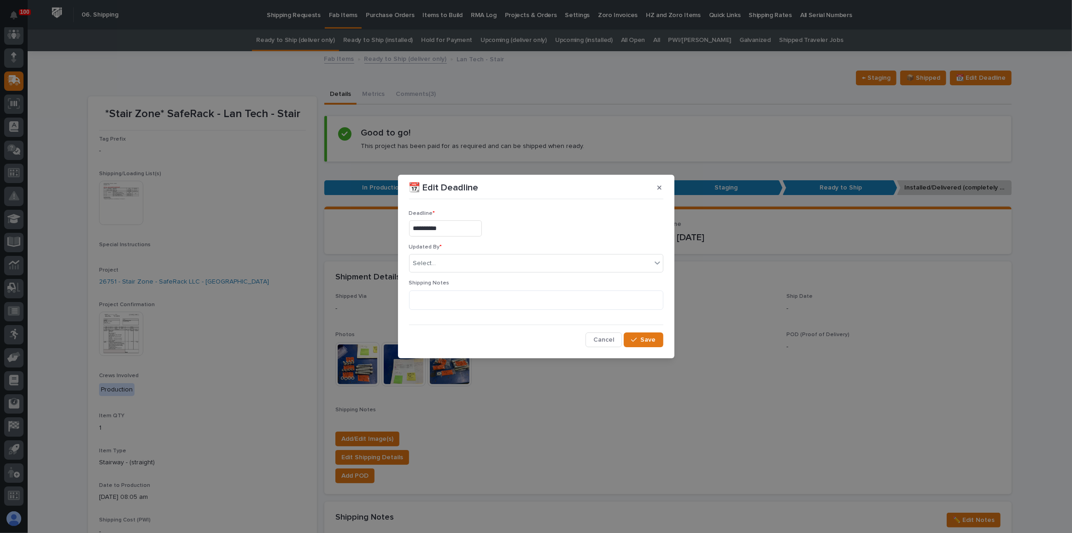
click at [421, 224] on input "**********" at bounding box center [445, 228] width 73 height 16
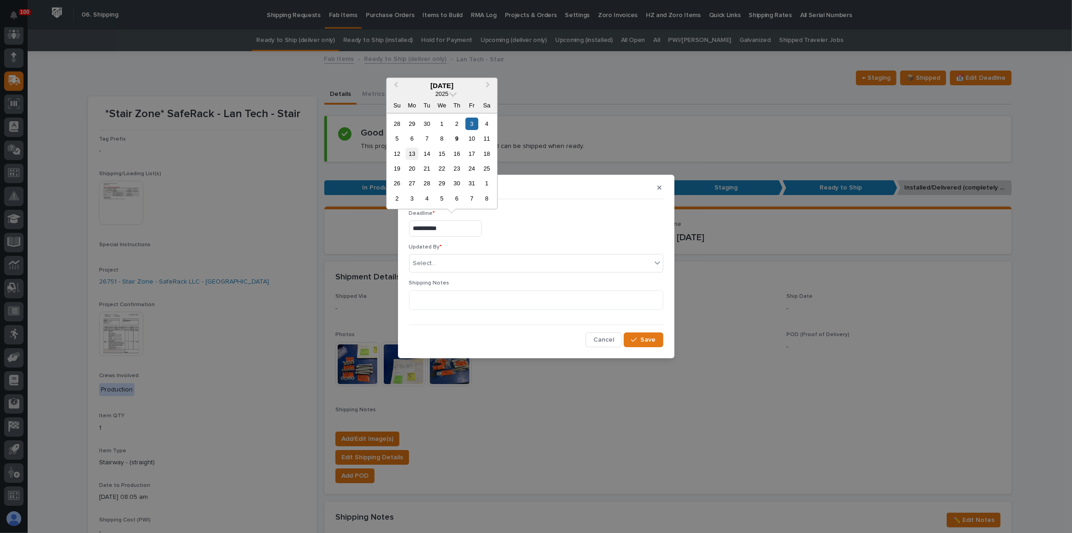
click at [414, 152] on div "13" at bounding box center [412, 153] width 12 height 12
type input "**********"
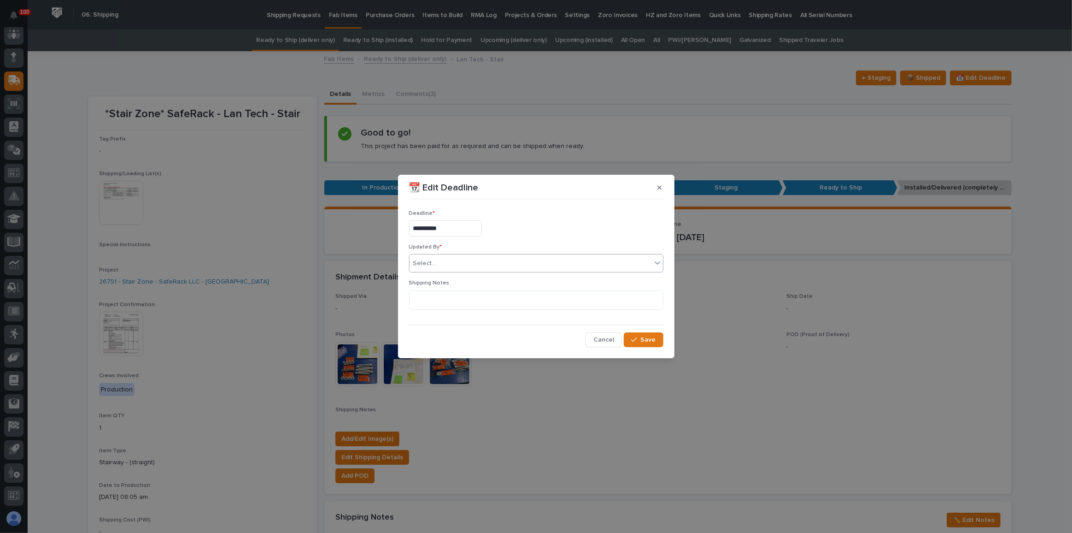
click at [451, 262] on div "Select..." at bounding box center [531, 263] width 242 height 15
type input "******"
click at [454, 302] on textarea at bounding box center [536, 299] width 254 height 19
type textarea "**********"
click at [643, 338] on span "Save" at bounding box center [648, 339] width 15 height 8
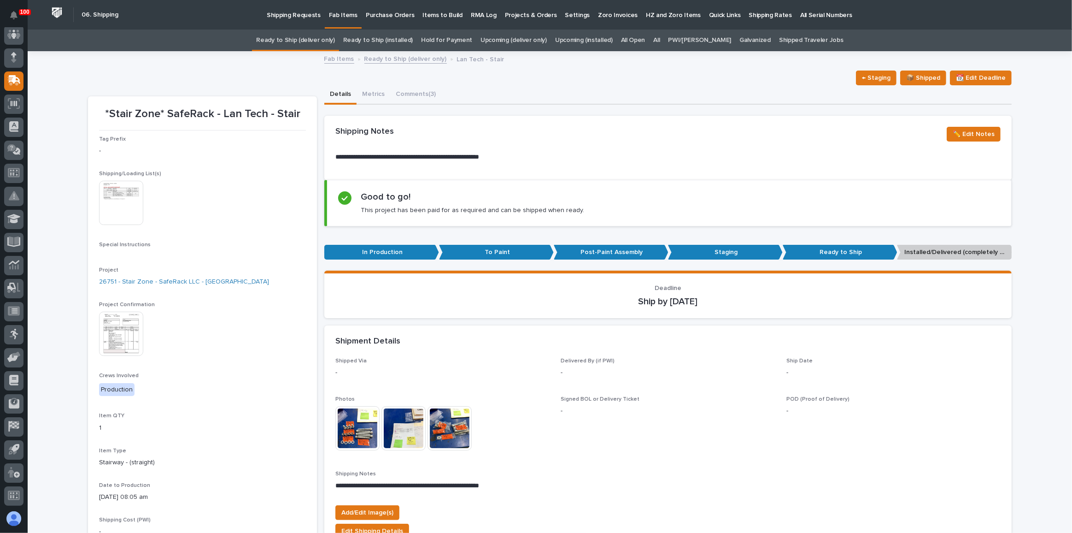
click at [322, 46] on link "Ready to Ship (deliver only)" at bounding box center [295, 40] width 78 height 22
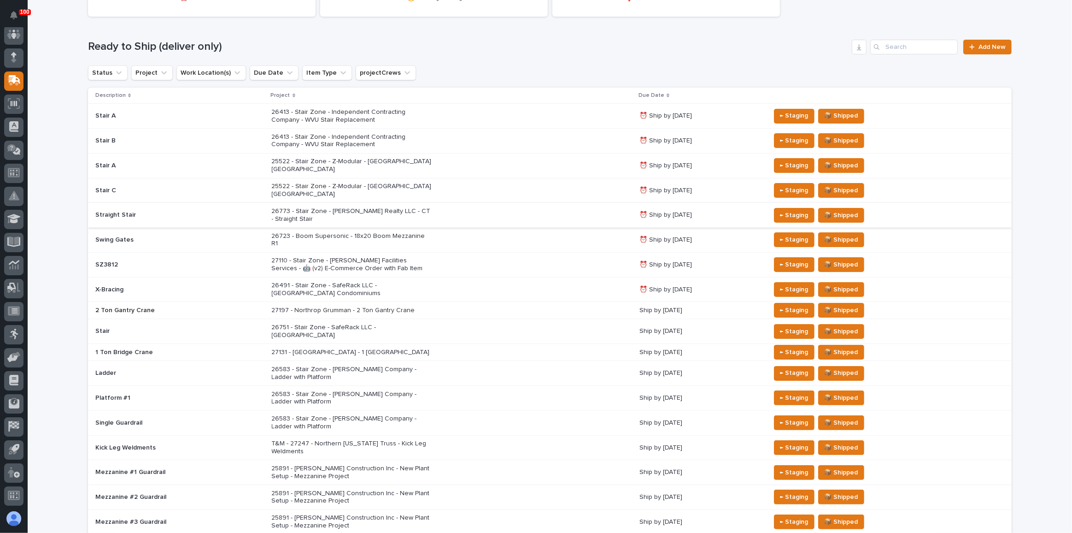
scroll to position [125, 0]
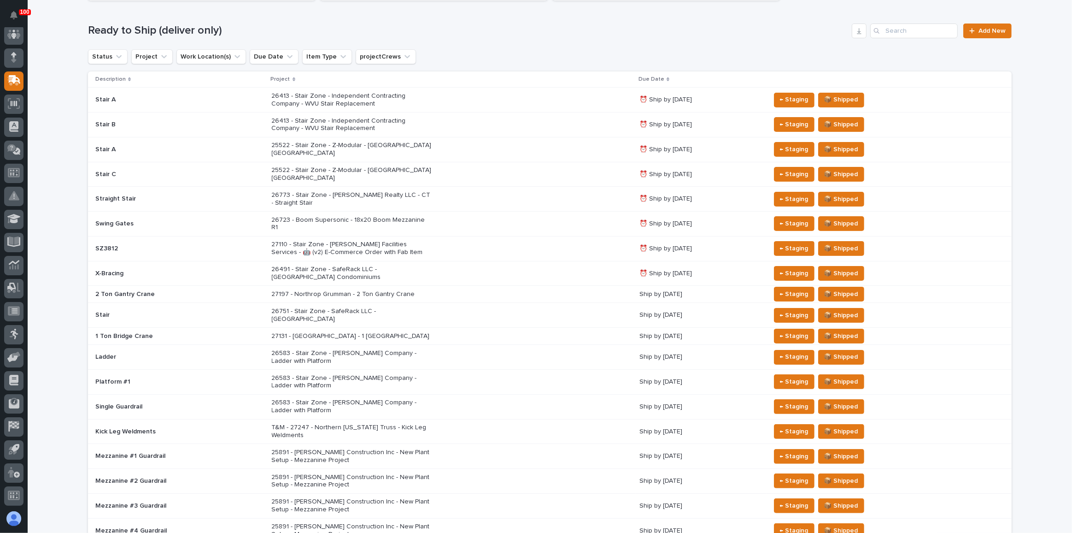
click at [448, 262] on div "26491 - Stair Zone - SafeRack LLC - [GEOGRAPHIC_DATA] Condominiums" at bounding box center [452, 273] width 361 height 23
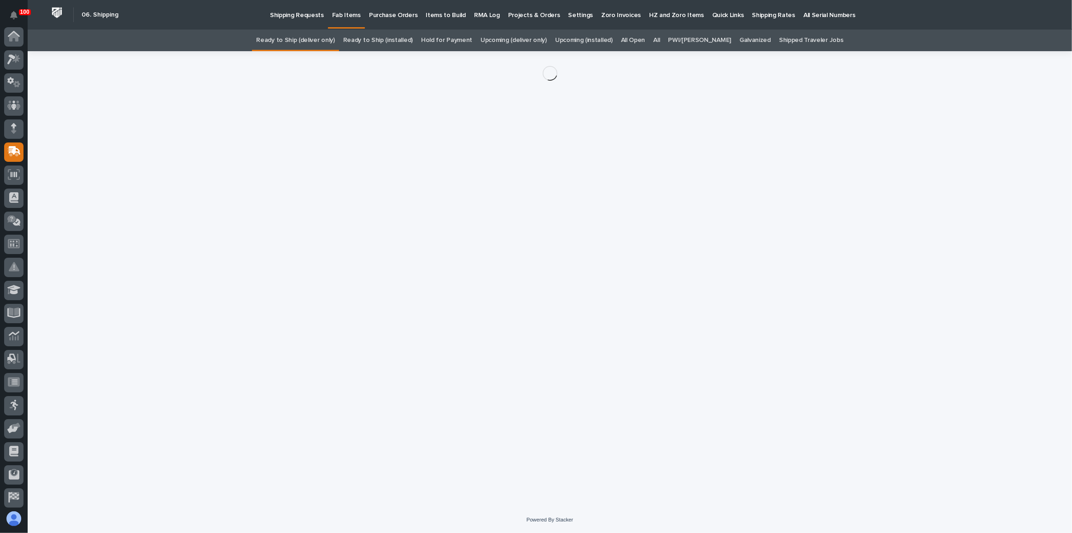
scroll to position [71, 0]
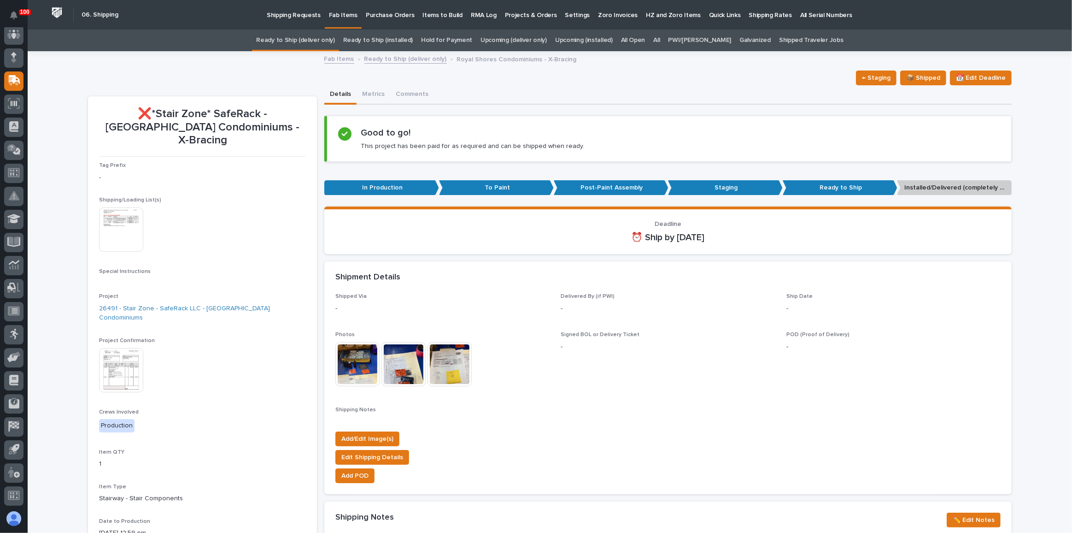
click at [115, 353] on img at bounding box center [121, 370] width 44 height 44
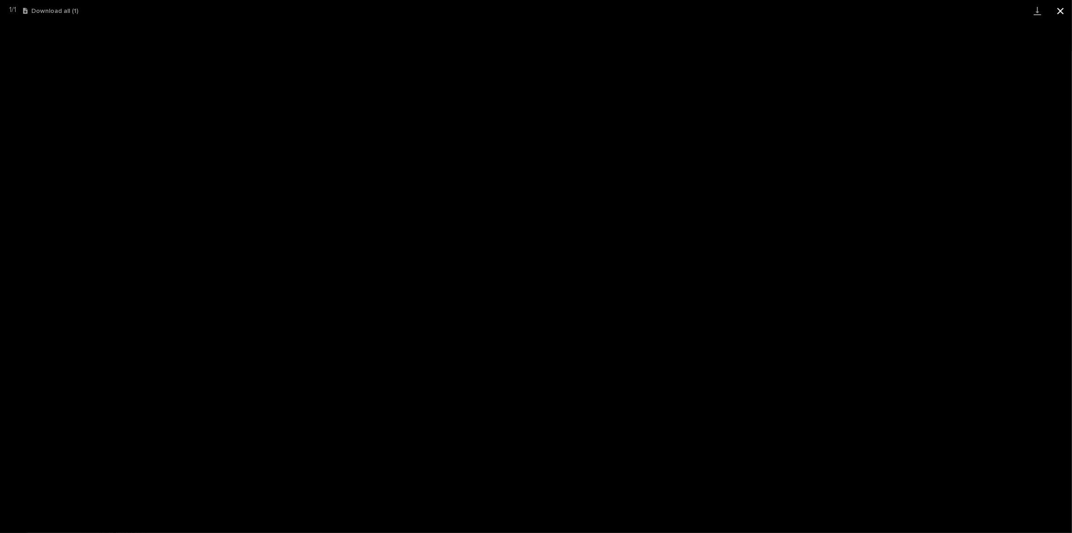
click at [1056, 9] on button "Close gallery" at bounding box center [1060, 11] width 23 height 22
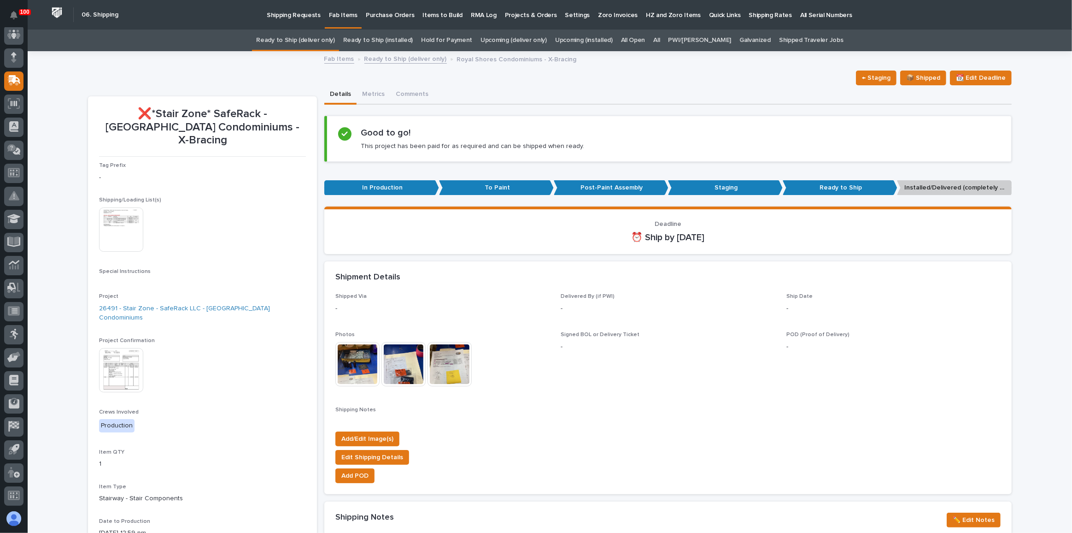
click at [331, 43] on link "Ready to Ship (deliver only)" at bounding box center [295, 40] width 78 height 22
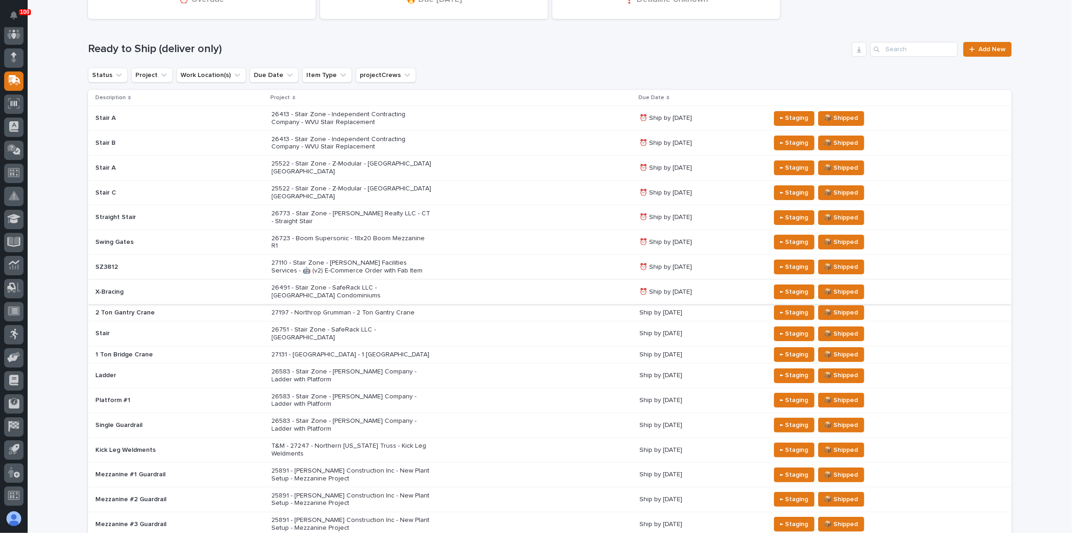
scroll to position [167, 0]
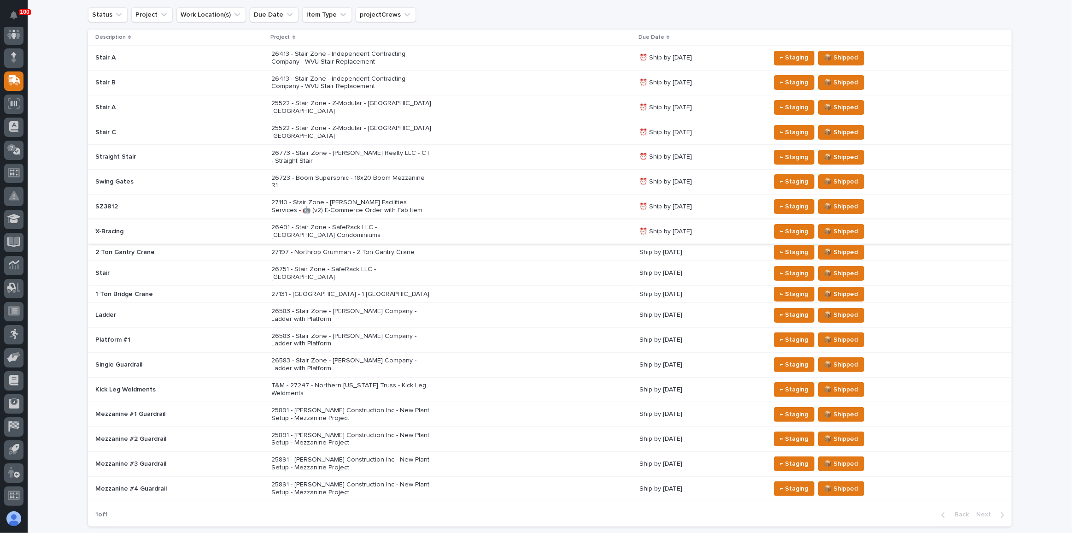
click at [451, 245] on div "27197 - Northrop Grumman - 2 Ton Gantry Crane" at bounding box center [452, 252] width 361 height 15
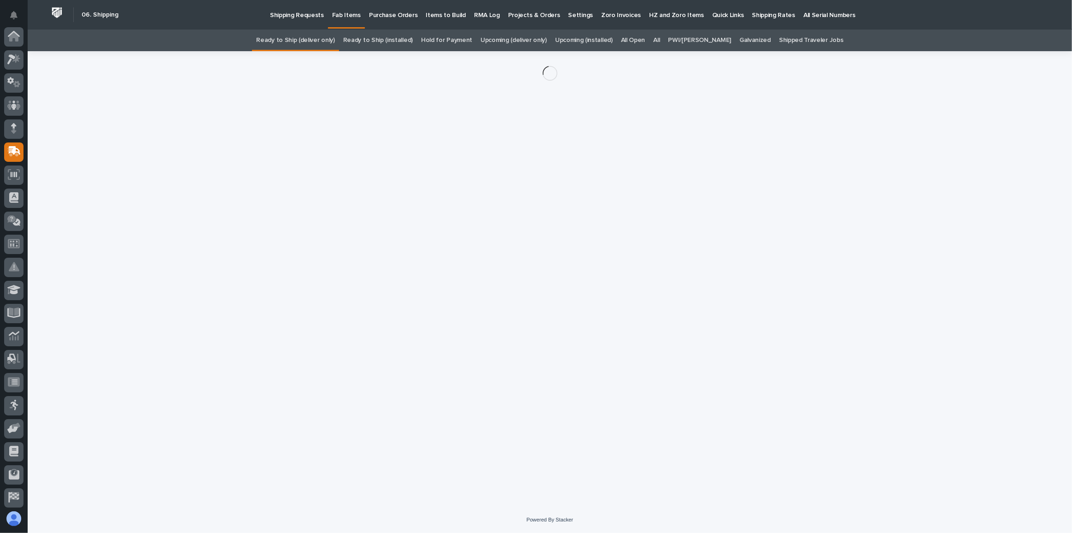
scroll to position [71, 0]
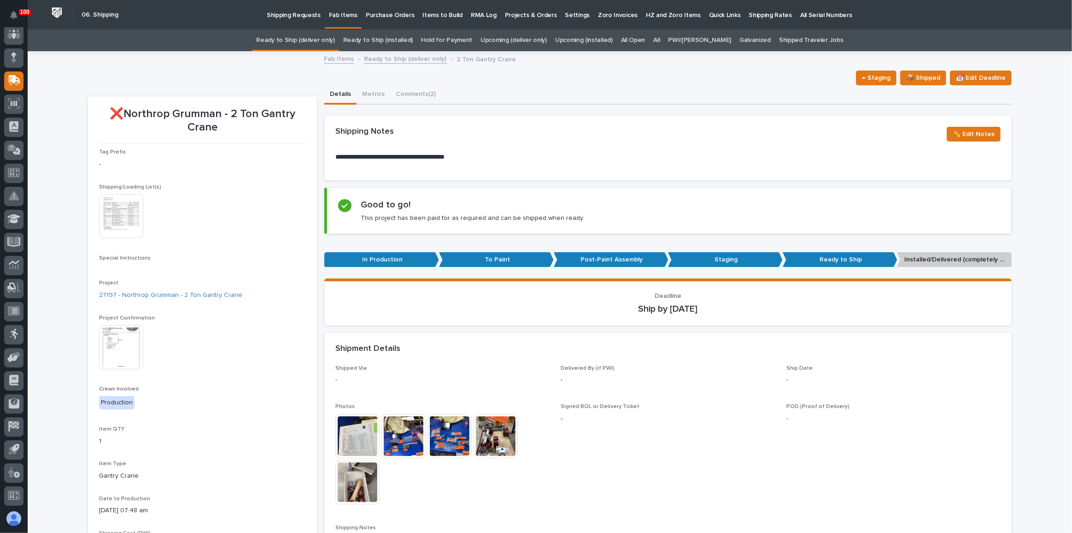
click at [124, 353] on img at bounding box center [121, 347] width 44 height 44
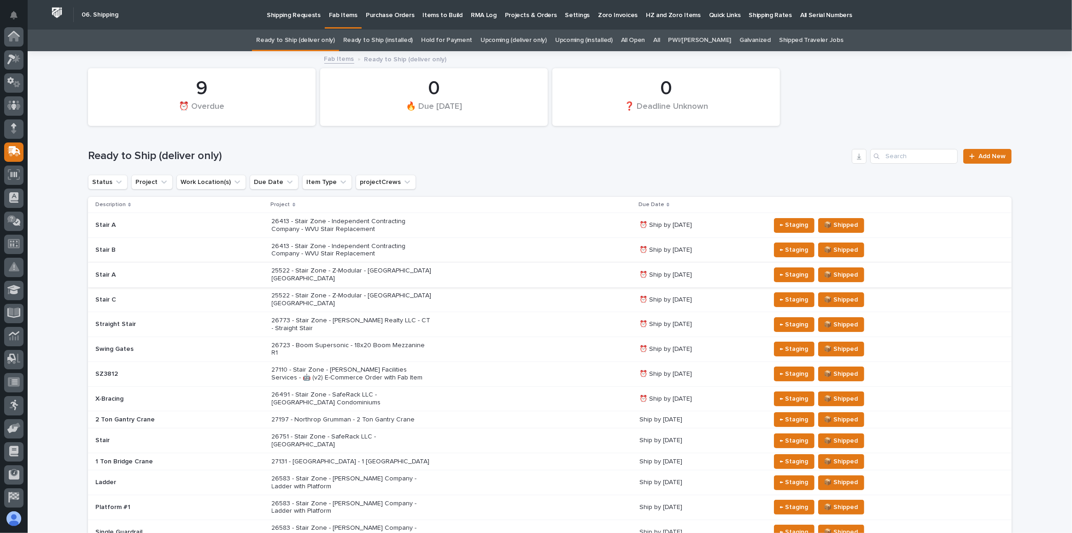
scroll to position [71, 0]
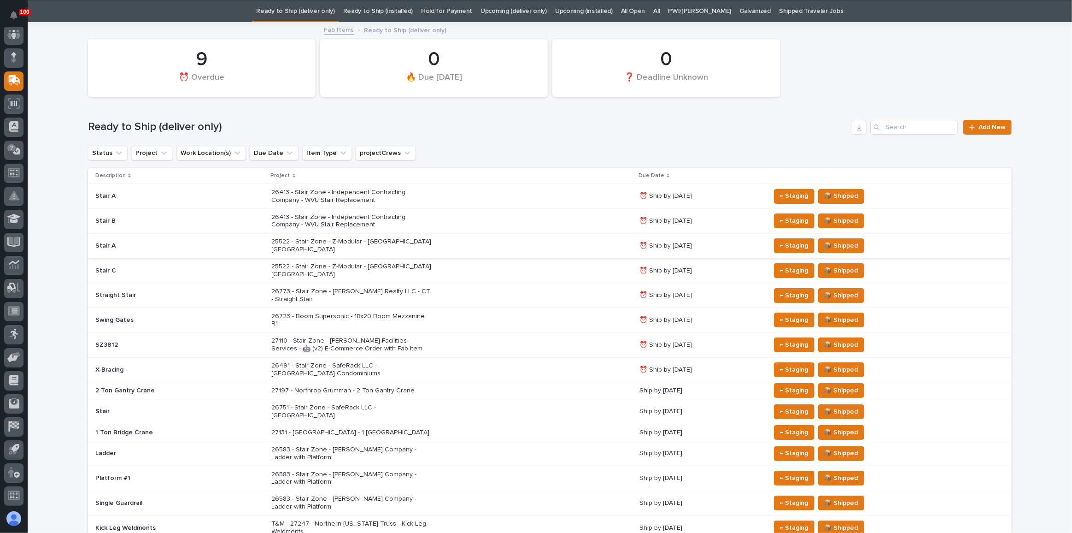
click at [530, 425] on div "27131 - [GEOGRAPHIC_DATA] - 1 [GEOGRAPHIC_DATA]" at bounding box center [452, 432] width 361 height 15
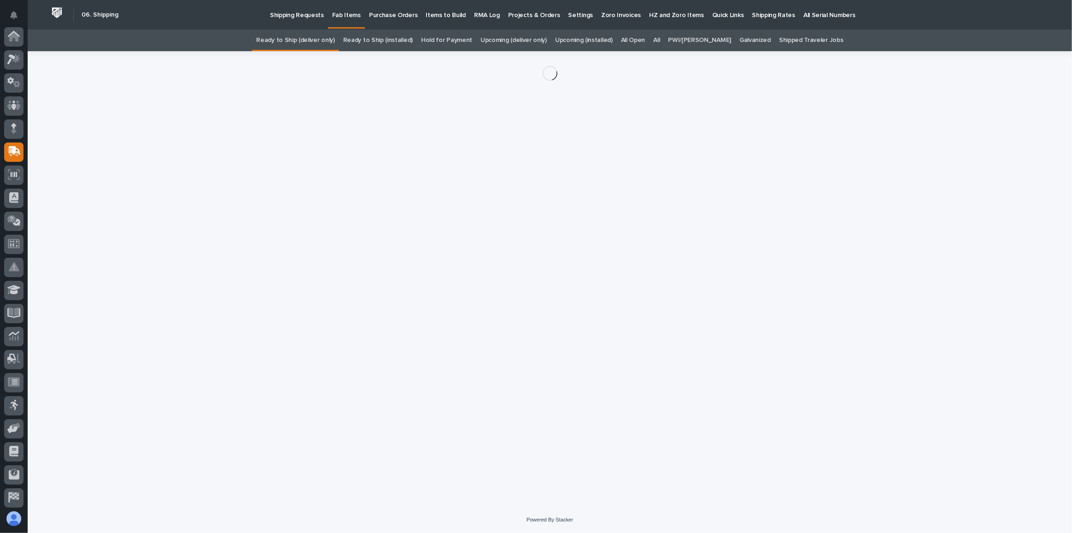
scroll to position [71, 0]
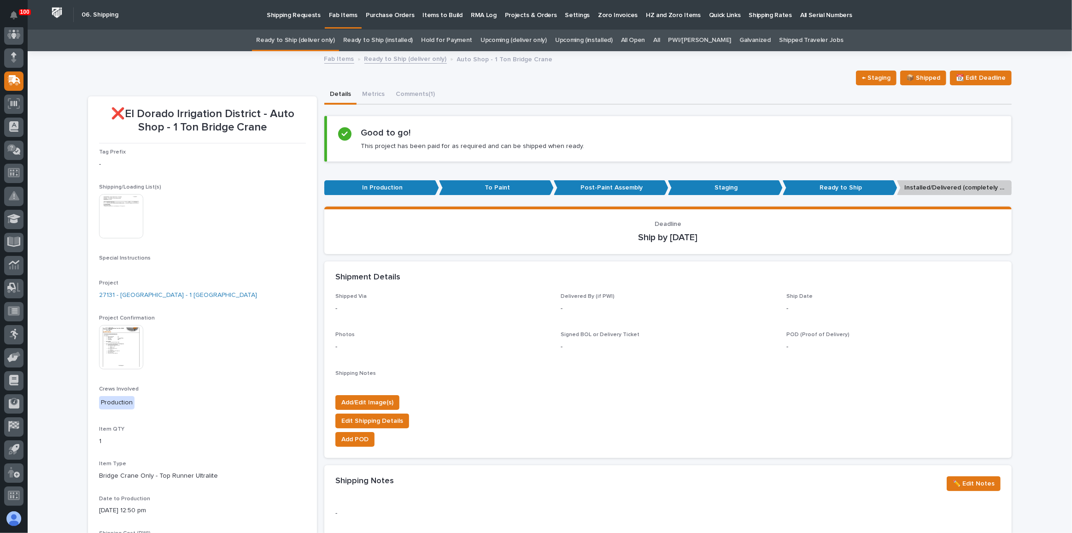
click at [109, 338] on img at bounding box center [121, 347] width 44 height 44
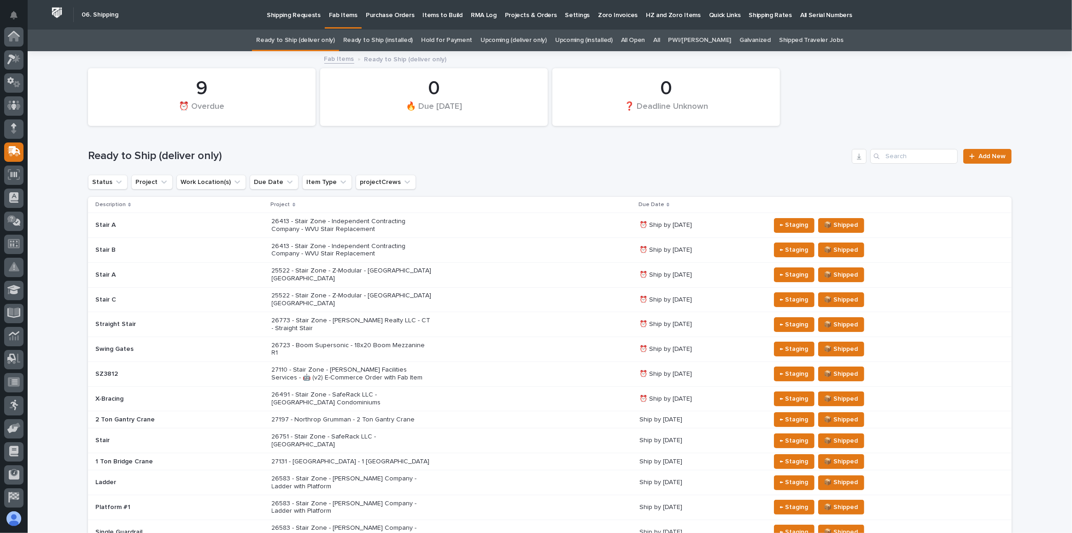
scroll to position [29, 0]
